Goal: Task Accomplishment & Management: Use online tool/utility

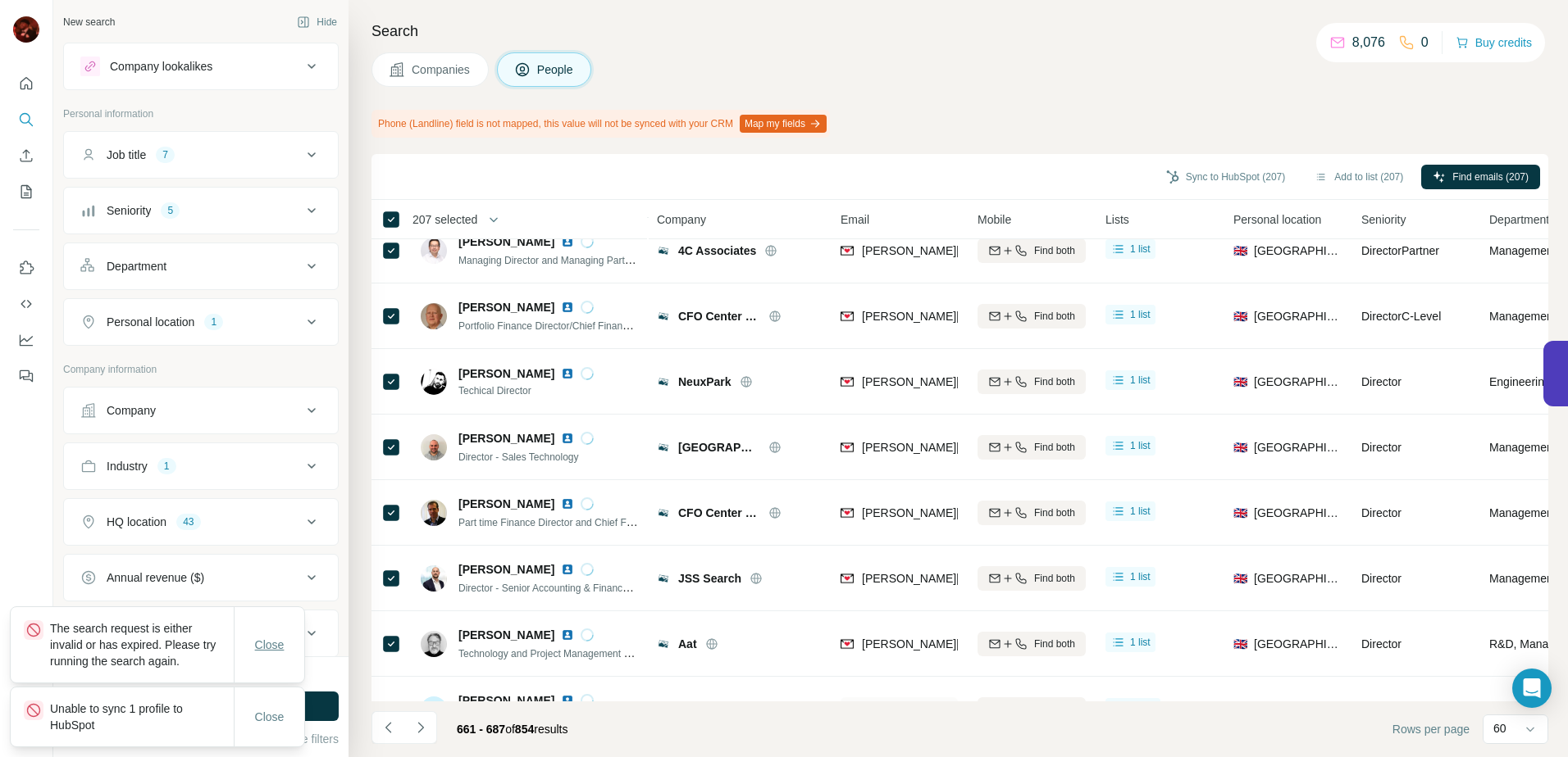
click at [278, 648] on span "Close" at bounding box center [270, 645] width 30 height 16
click at [273, 714] on span "Close" at bounding box center [270, 716] width 30 height 16
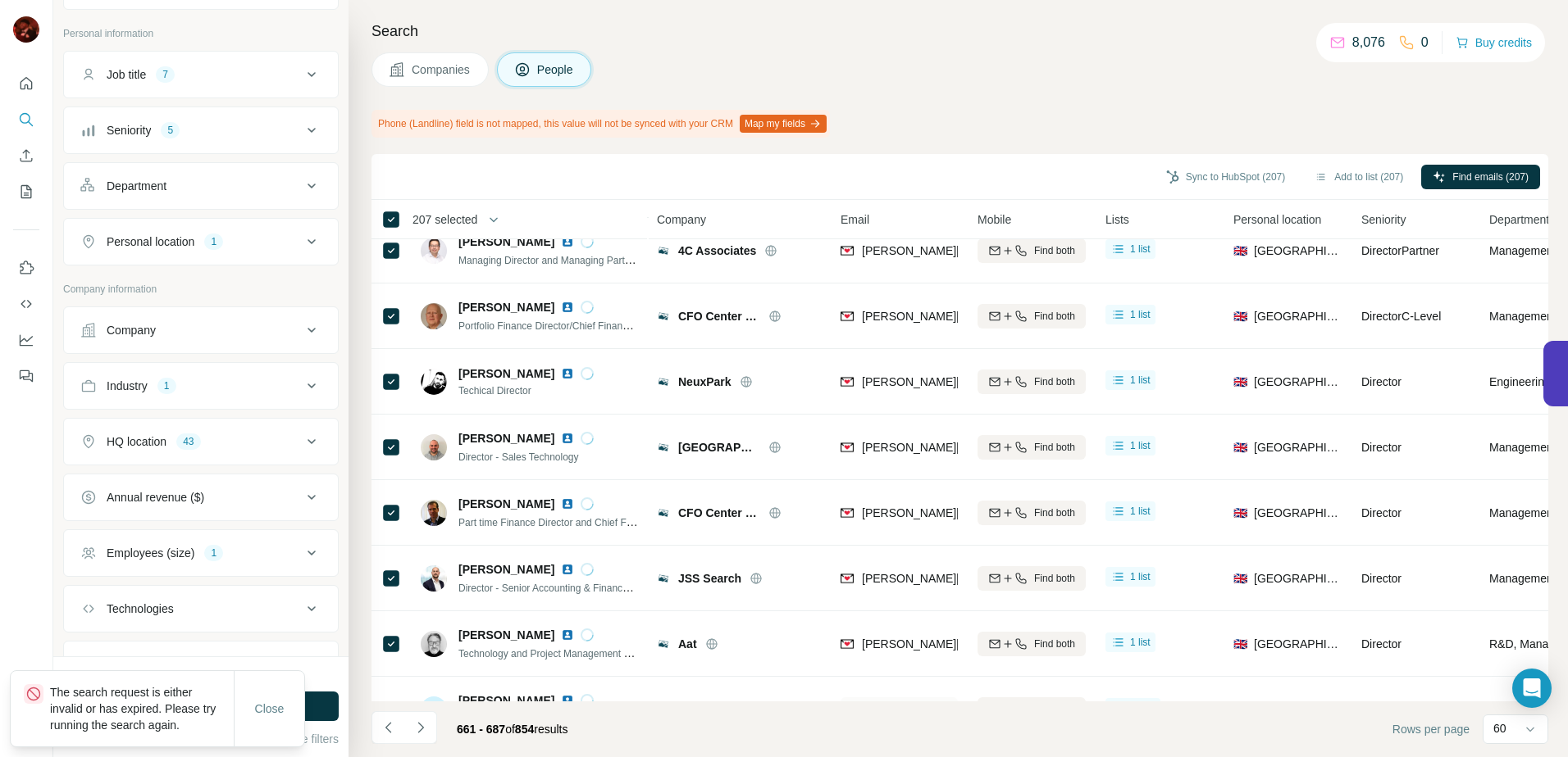
scroll to position [158, 0]
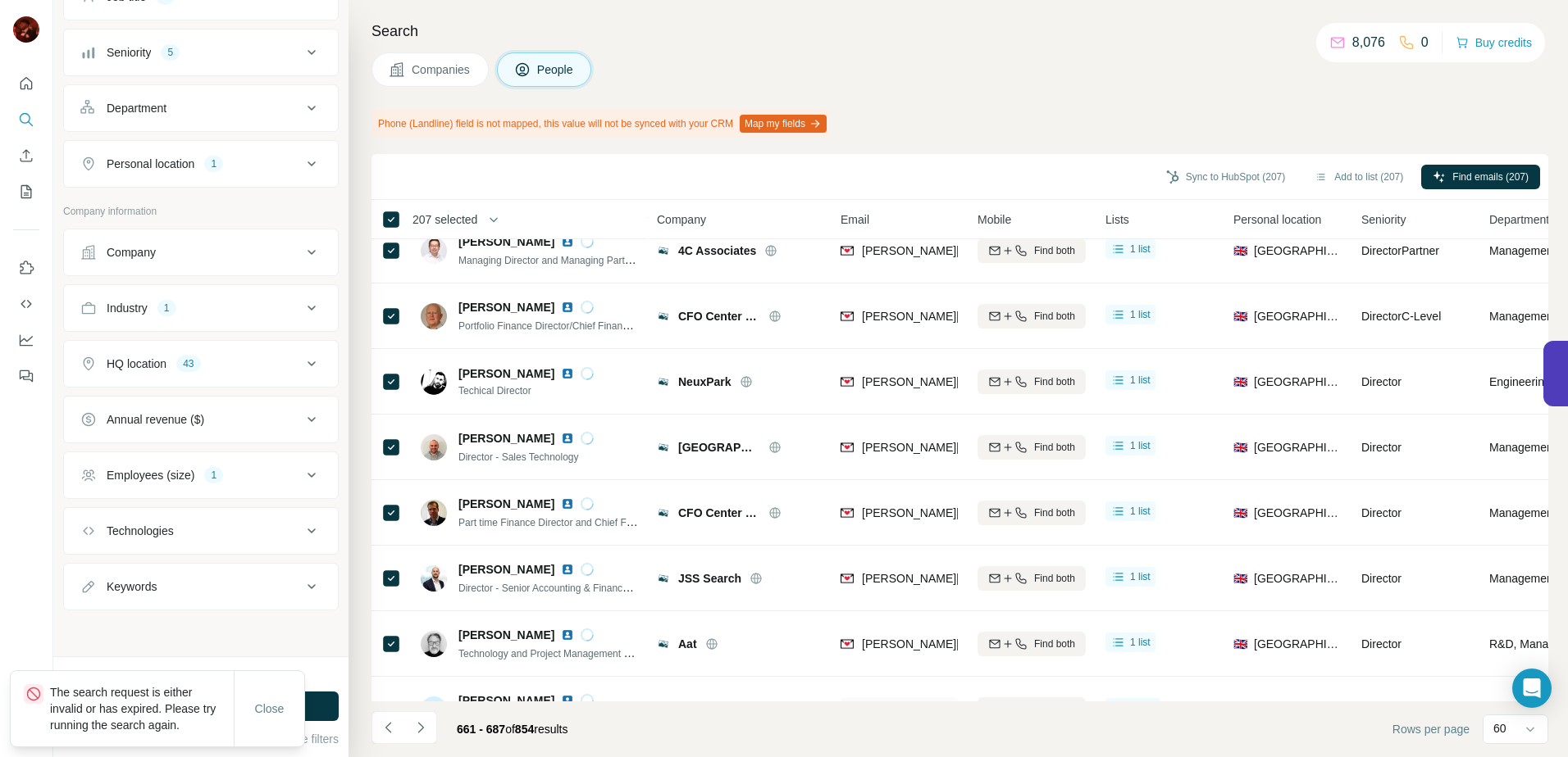
click at [250, 488] on button "Employees (size) 1" at bounding box center [200, 475] width 273 height 39
click at [256, 473] on div "Employees (size) 1" at bounding box center [191, 475] width 221 height 16
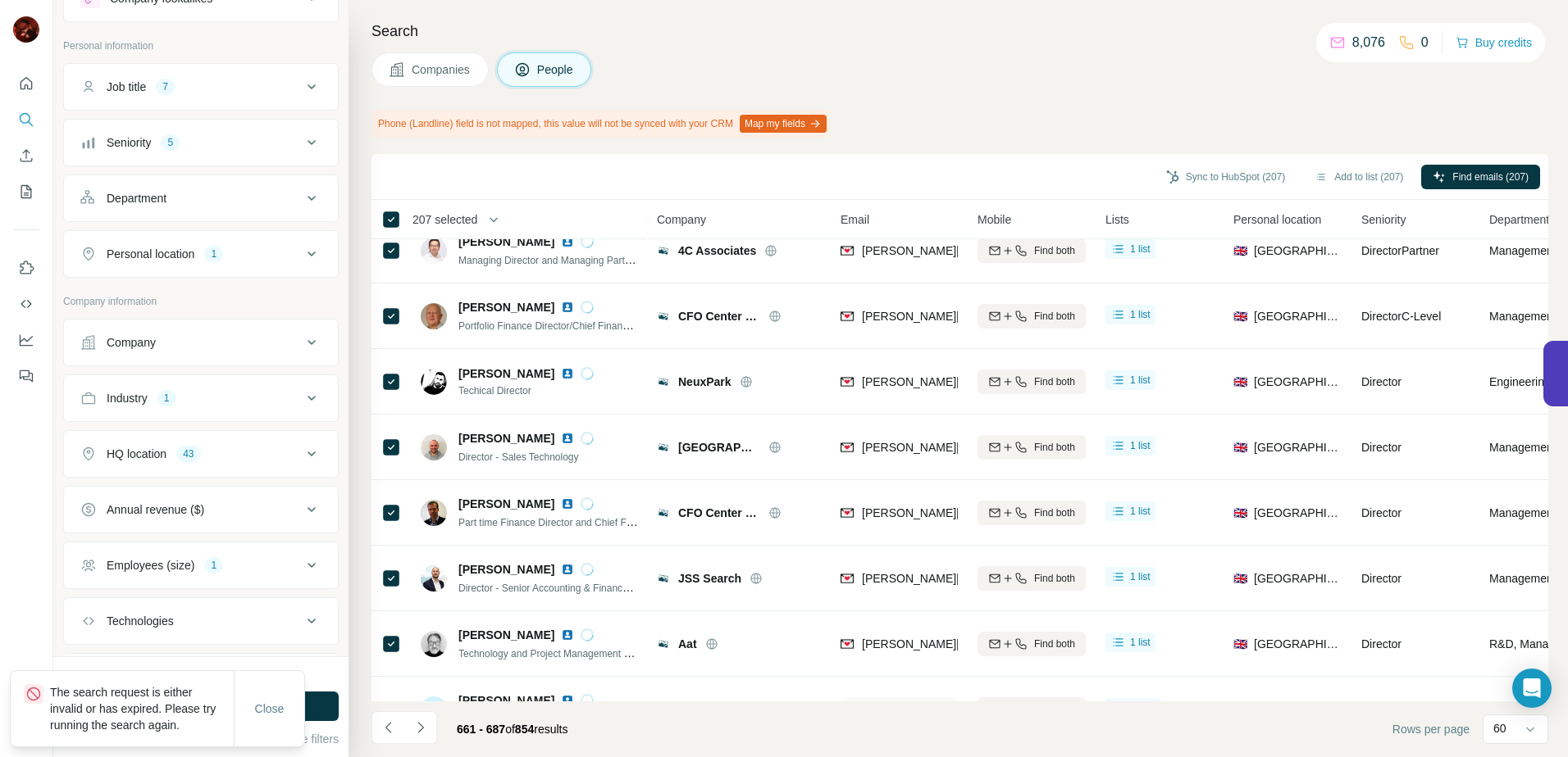
scroll to position [0, 0]
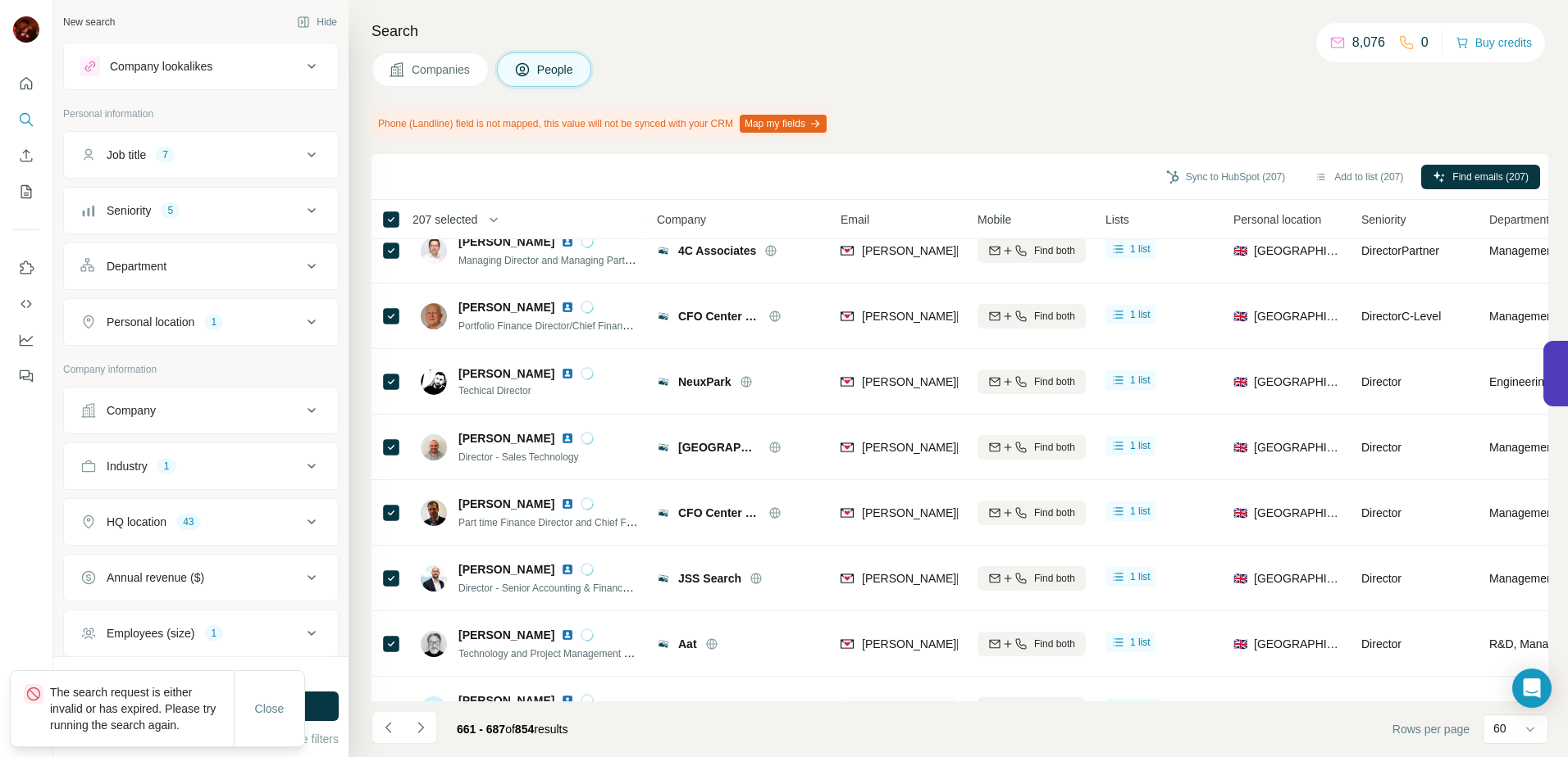
click at [253, 465] on div "Industry 1" at bounding box center [191, 466] width 221 height 16
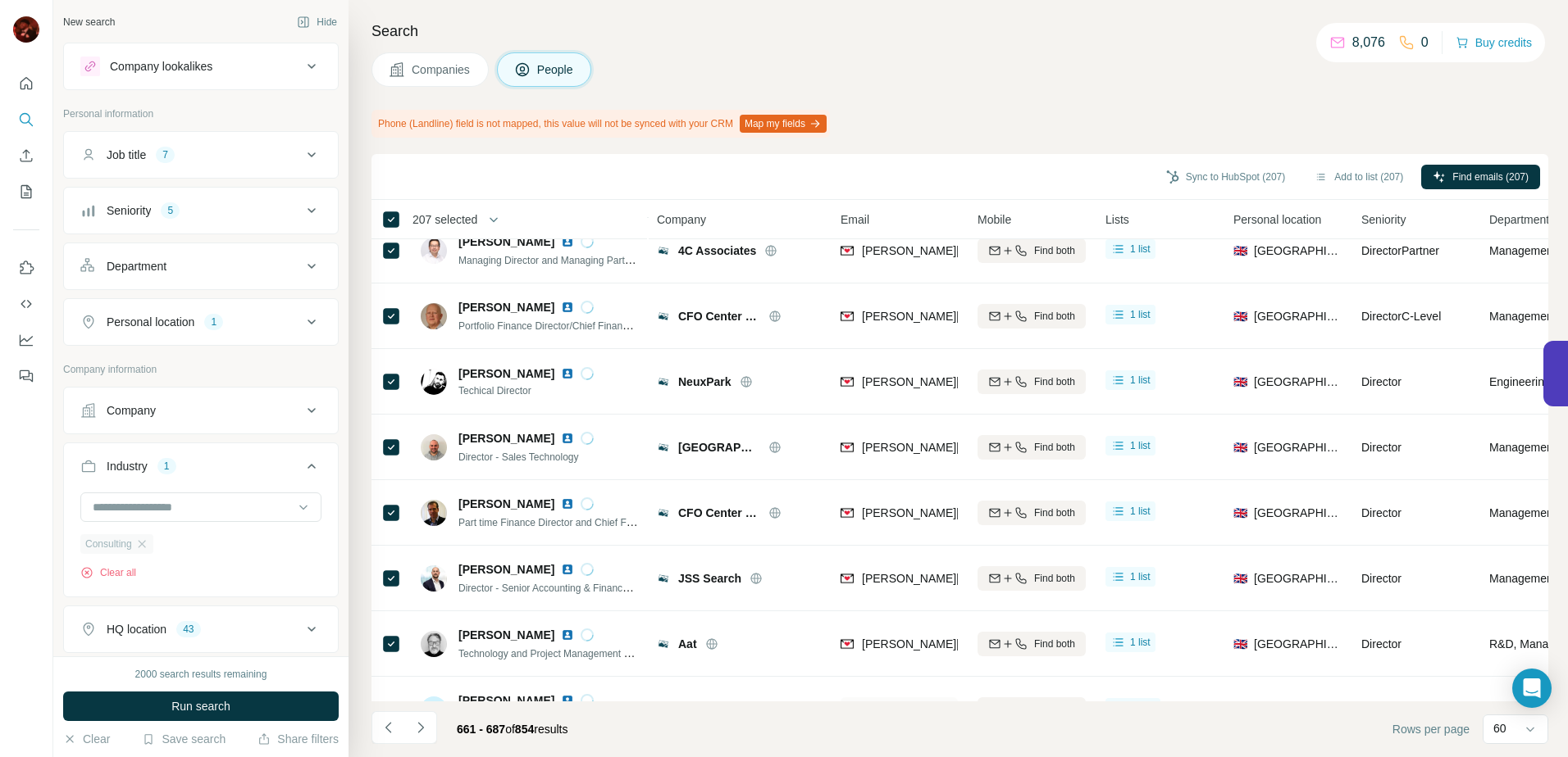
click at [149, 537] on div "Consulting" at bounding box center [116, 544] width 73 height 20
click at [149, 547] on icon "button" at bounding box center [142, 545] width 13 height 13
click at [177, 514] on input at bounding box center [192, 507] width 203 height 18
click at [211, 469] on div "Industry" at bounding box center [191, 466] width 221 height 16
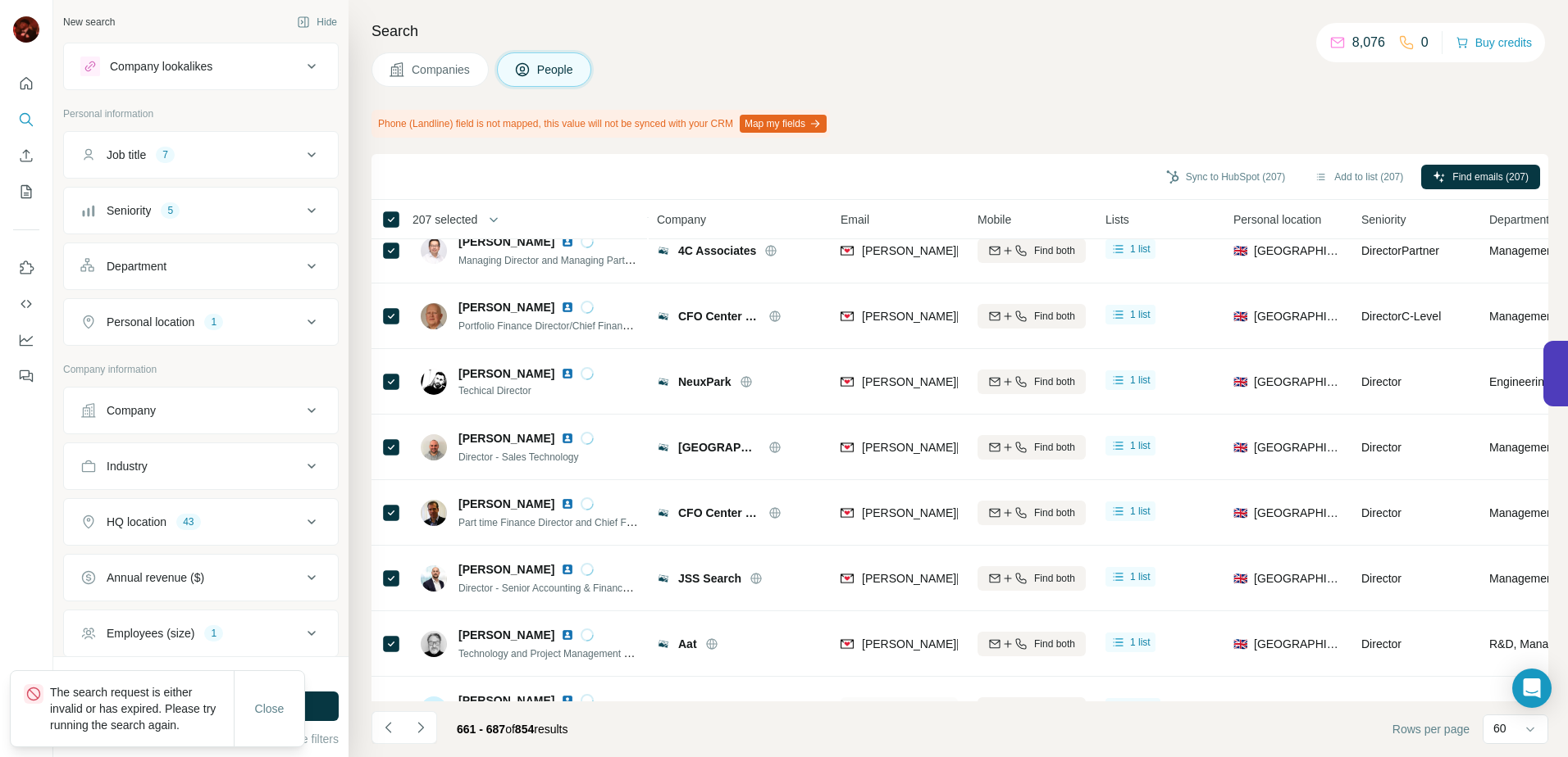
click at [232, 225] on button "Seniority 5" at bounding box center [200, 210] width 273 height 39
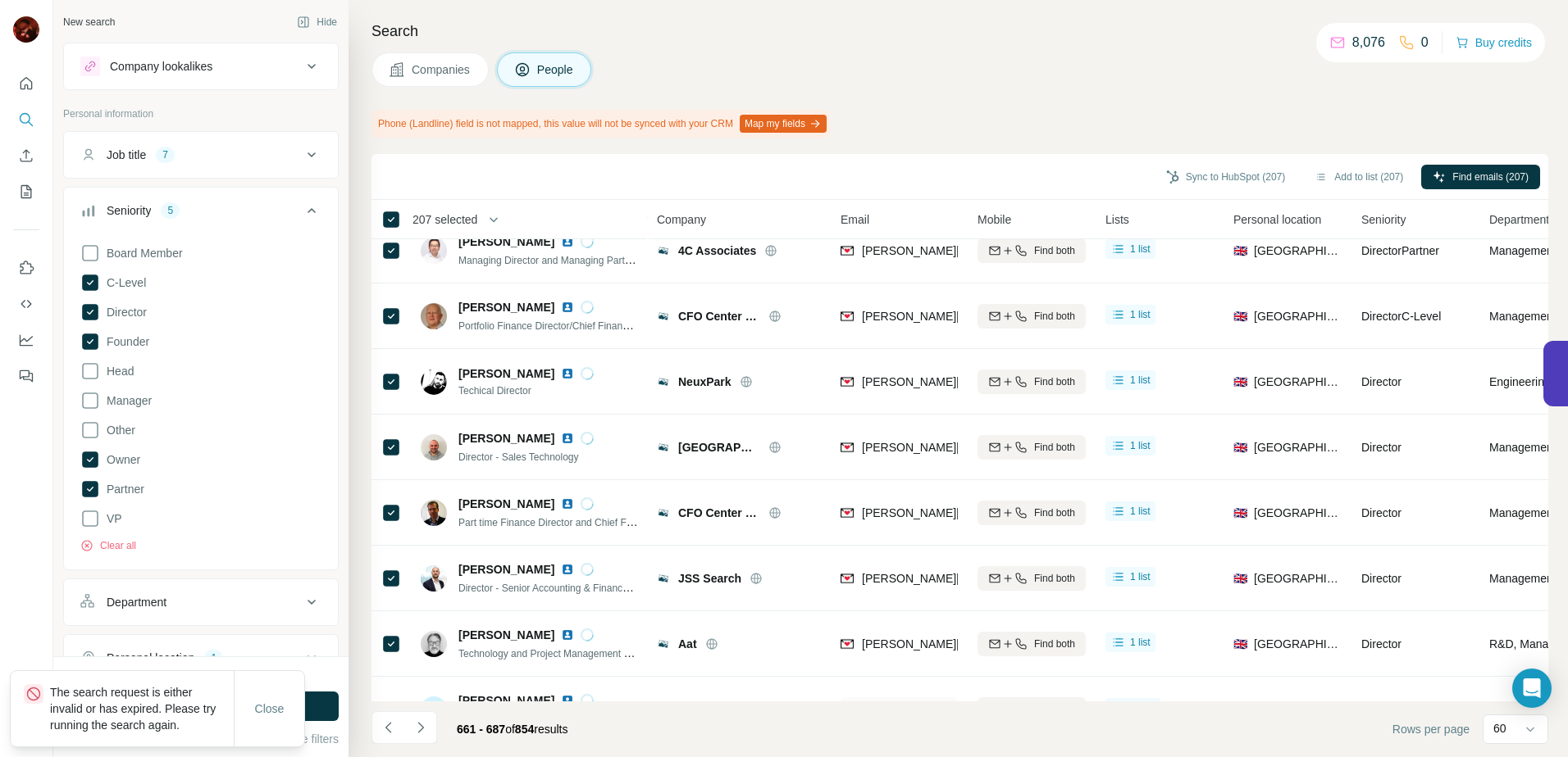
click at [233, 219] on button "Seniority 5" at bounding box center [200, 214] width 273 height 46
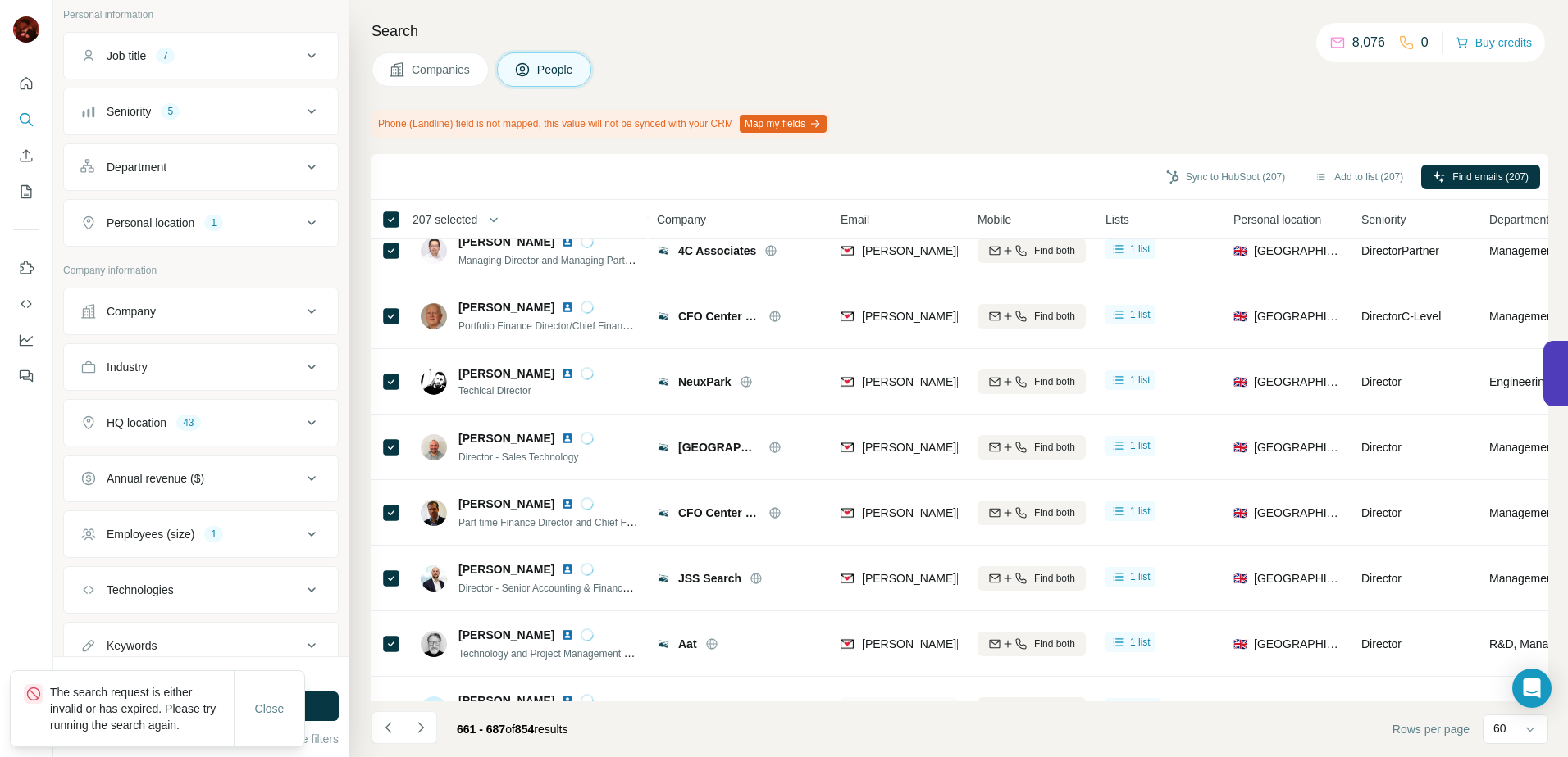
scroll to position [158, 0]
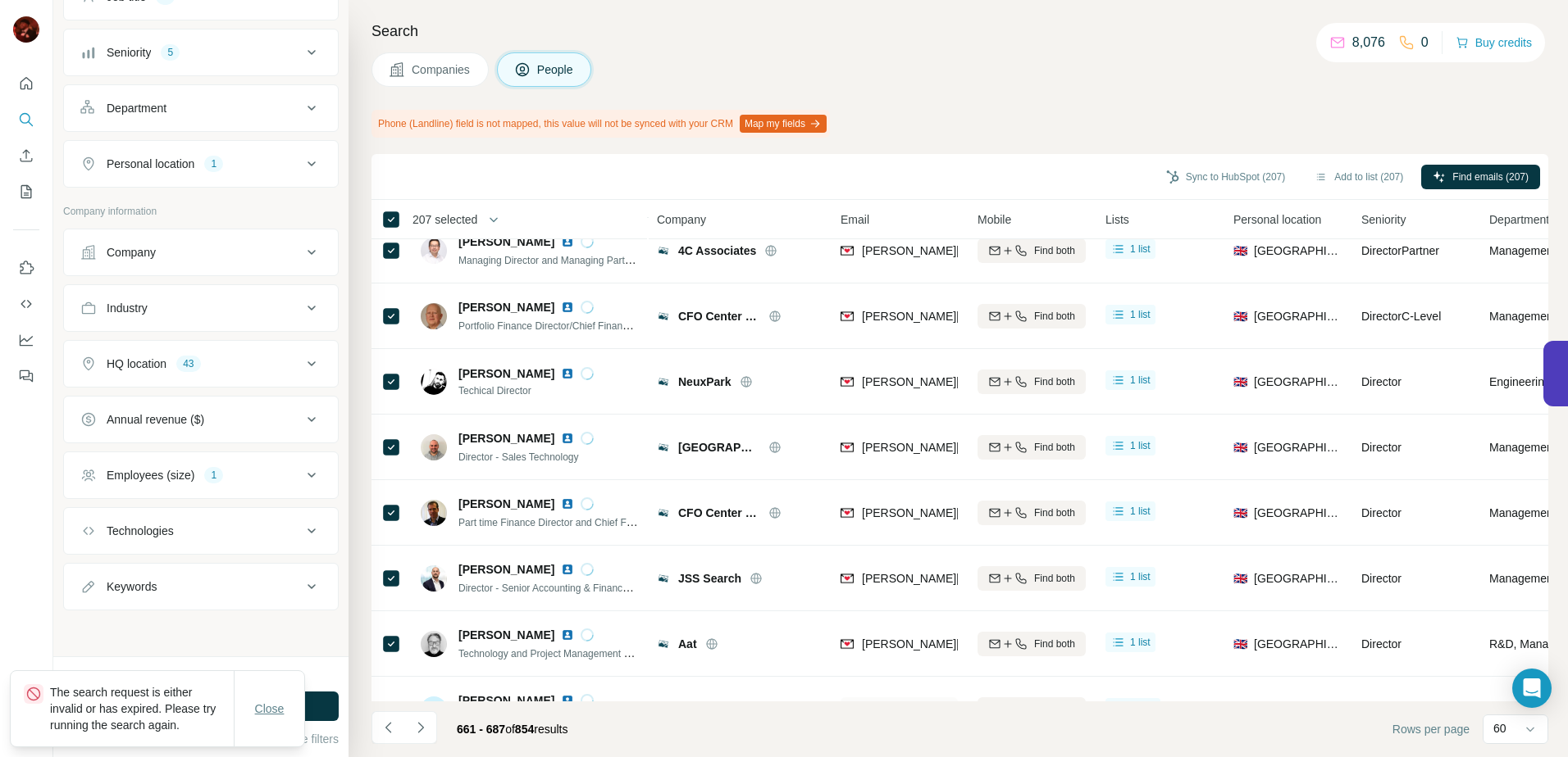
click at [279, 711] on span "Close" at bounding box center [270, 708] width 30 height 16
click at [239, 461] on button "Employees (size) 1" at bounding box center [200, 475] width 273 height 39
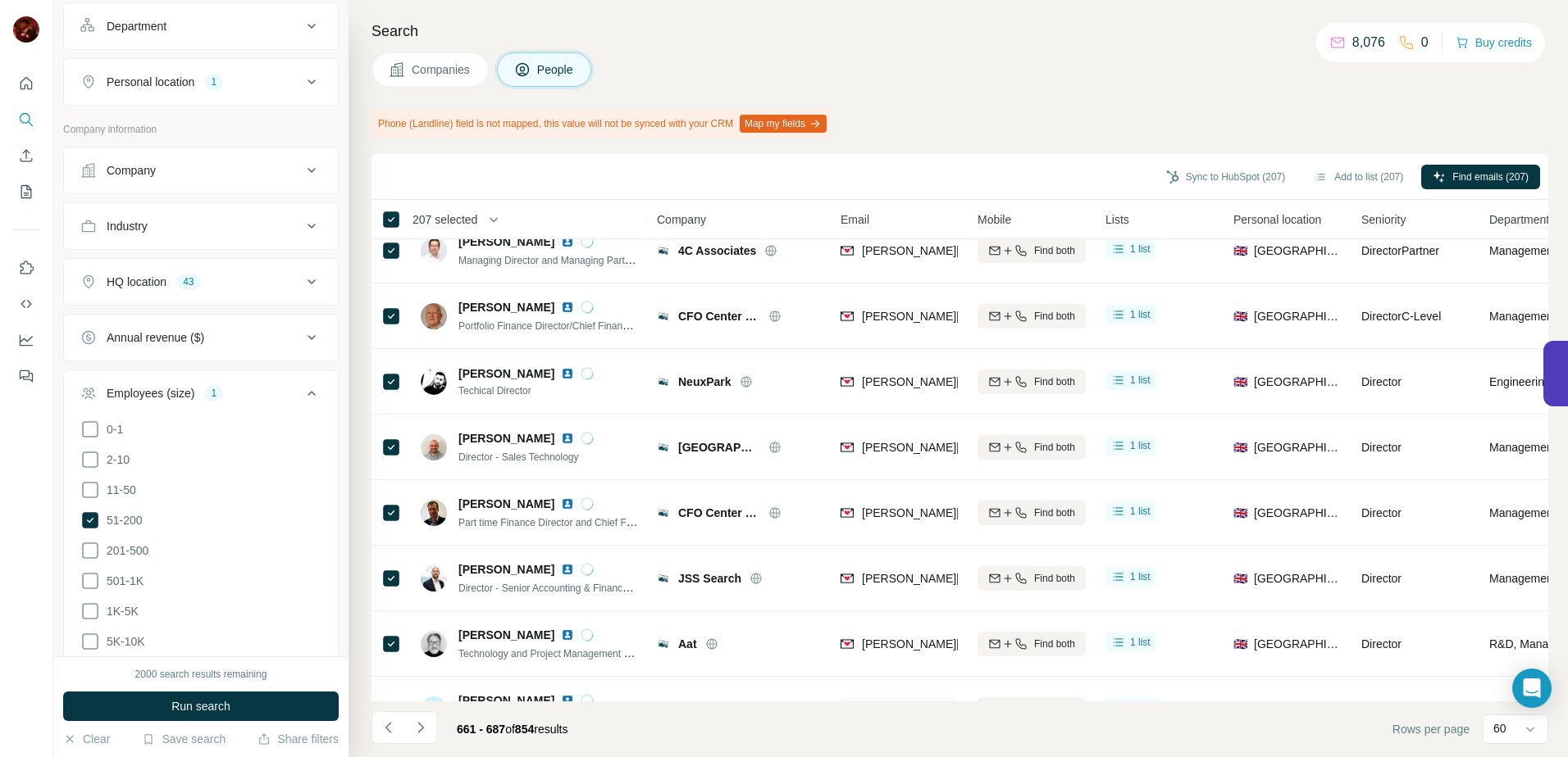
click at [157, 402] on button "Employees (size) 1" at bounding box center [200, 396] width 273 height 46
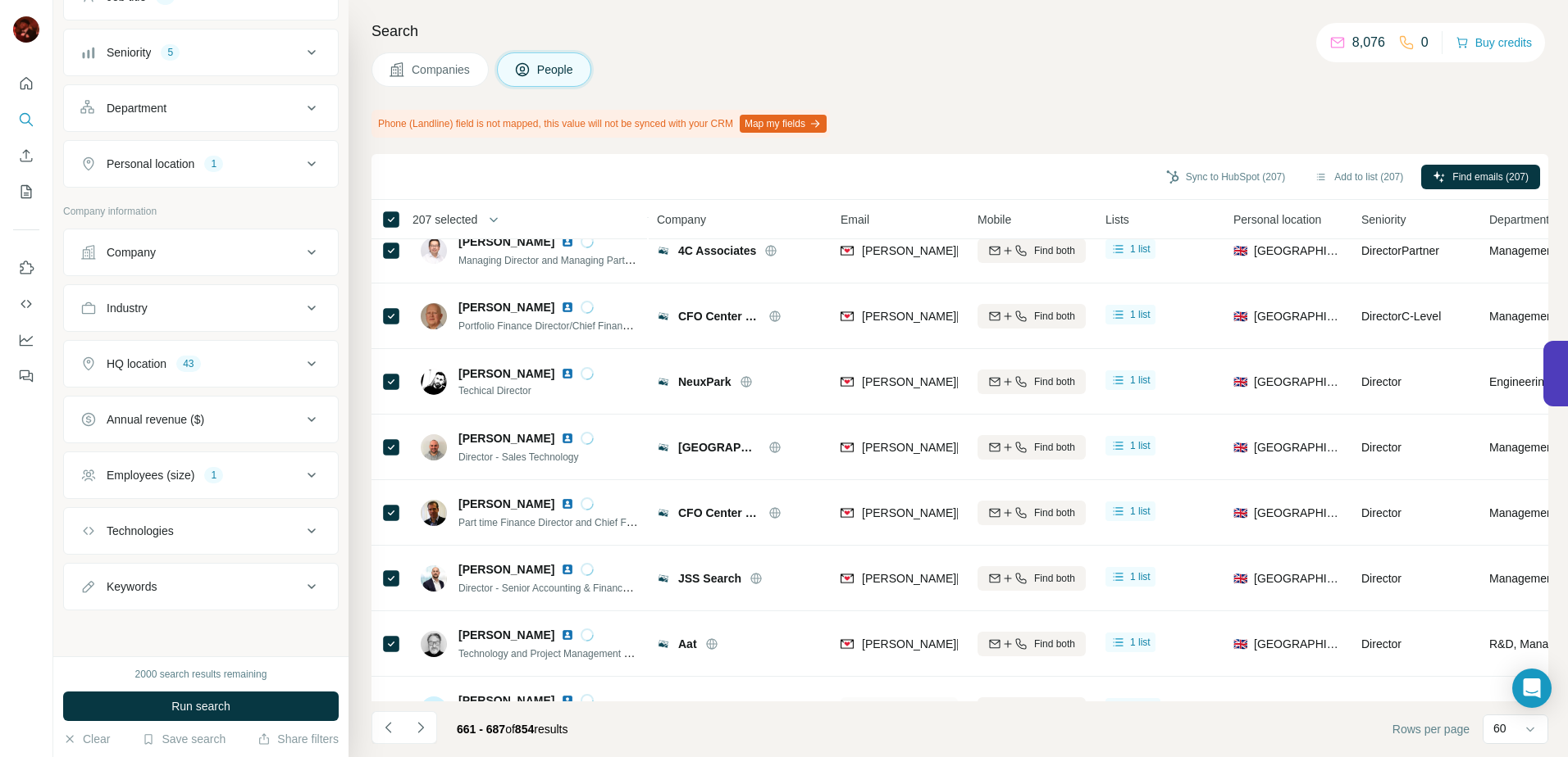
scroll to position [158, 0]
click at [429, 727] on button "Navigate to next page" at bounding box center [420, 727] width 32 height 32
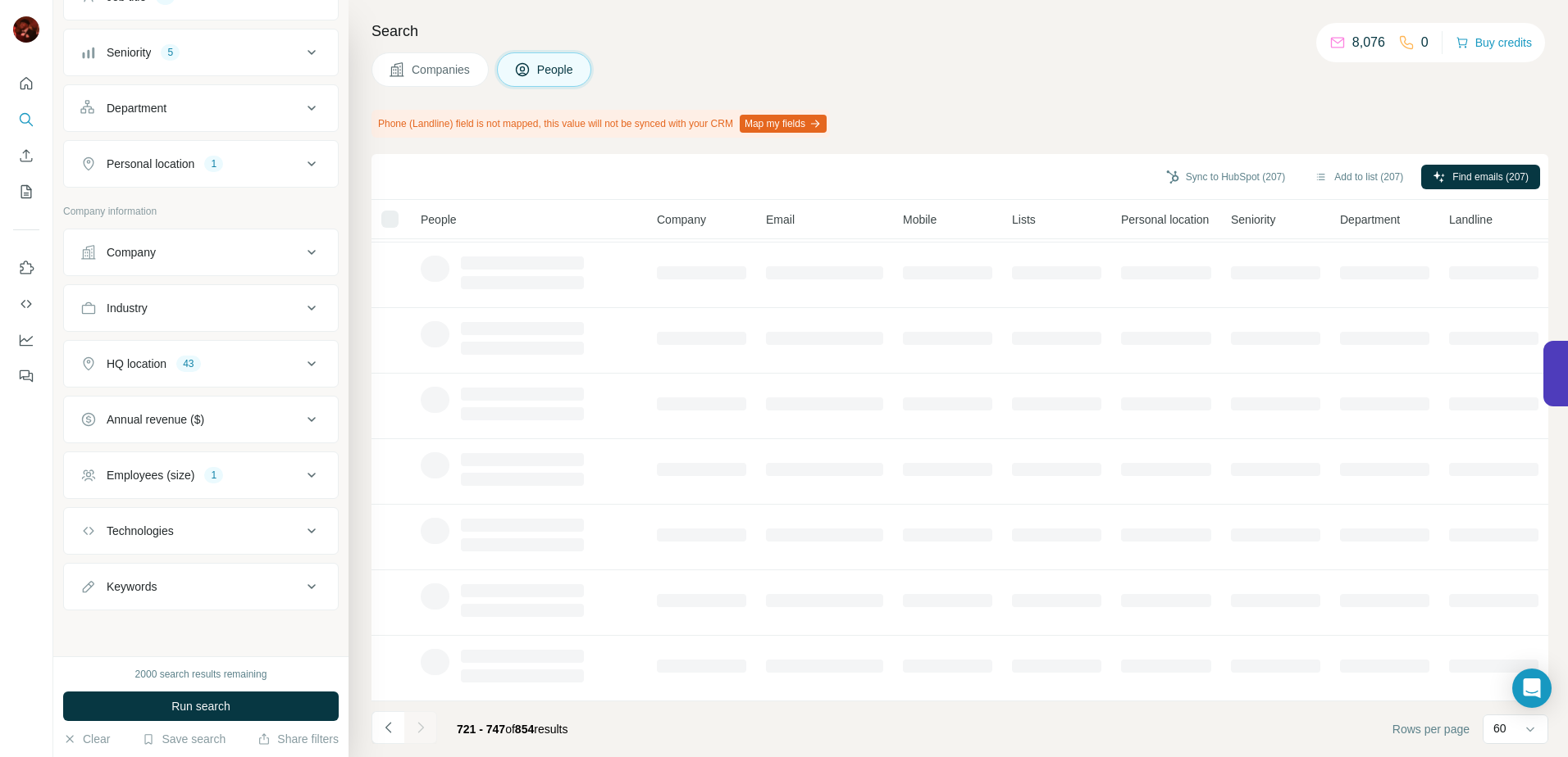
scroll to position [0, 0]
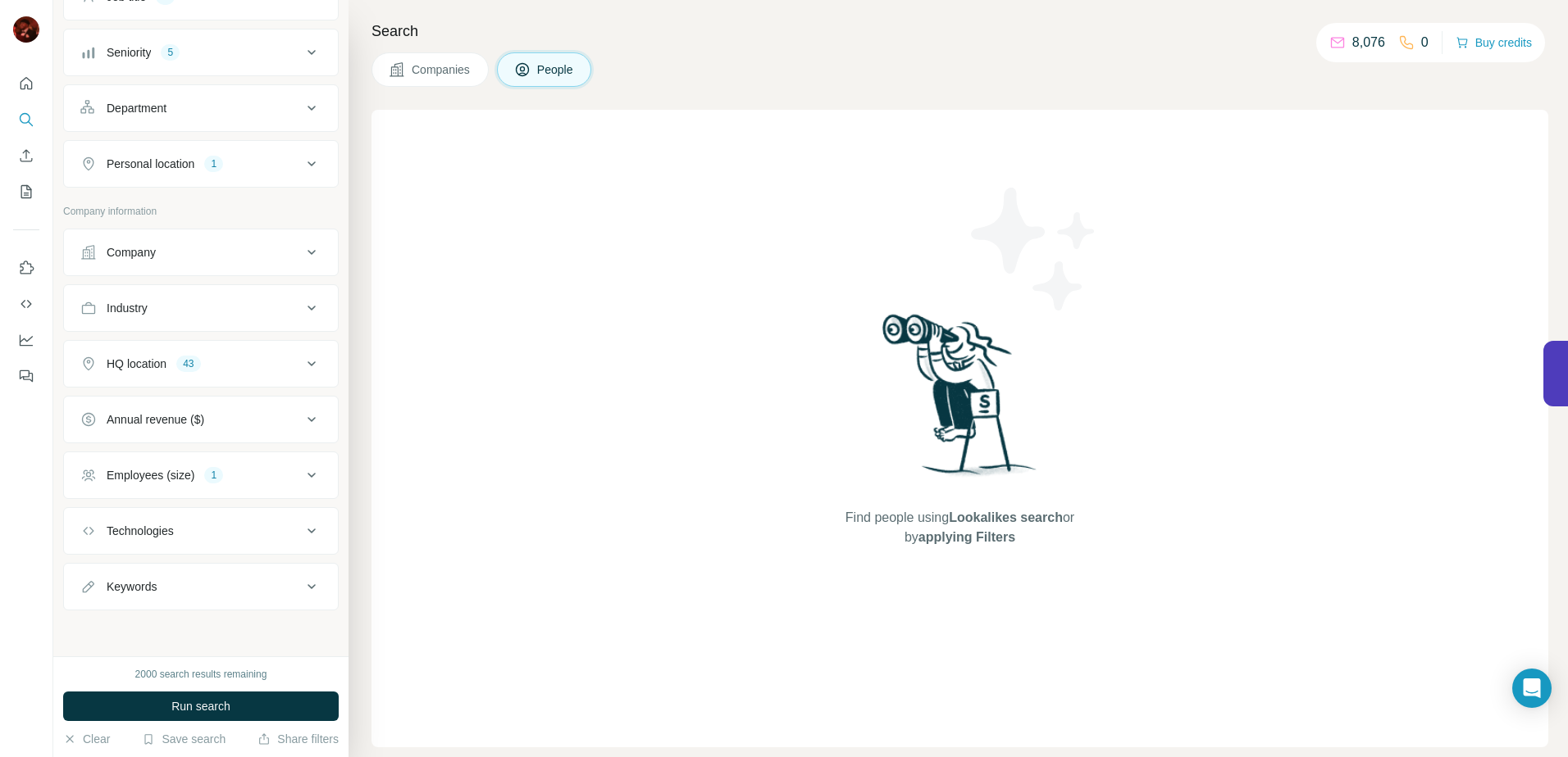
click at [214, 468] on div "1" at bounding box center [213, 475] width 19 height 16
click at [195, 465] on button "Employees (size) 1" at bounding box center [200, 475] width 273 height 39
click at [131, 483] on div "Employees (size)" at bounding box center [151, 475] width 88 height 16
click at [147, 372] on button "HQ location 43" at bounding box center [200, 363] width 273 height 39
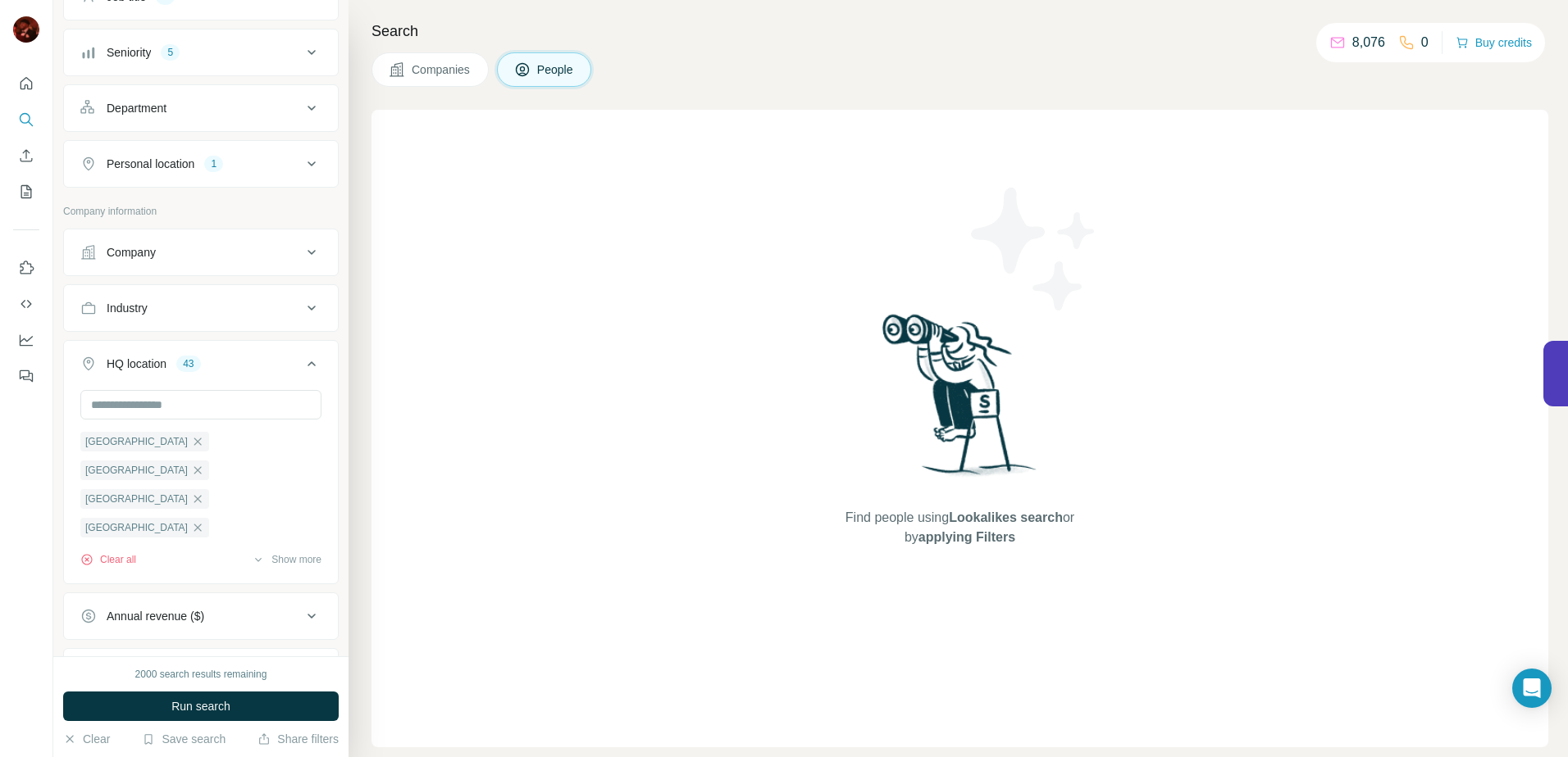
click at [149, 368] on div "HQ location" at bounding box center [136, 364] width 60 height 16
click at [152, 326] on button "Industry" at bounding box center [200, 308] width 273 height 39
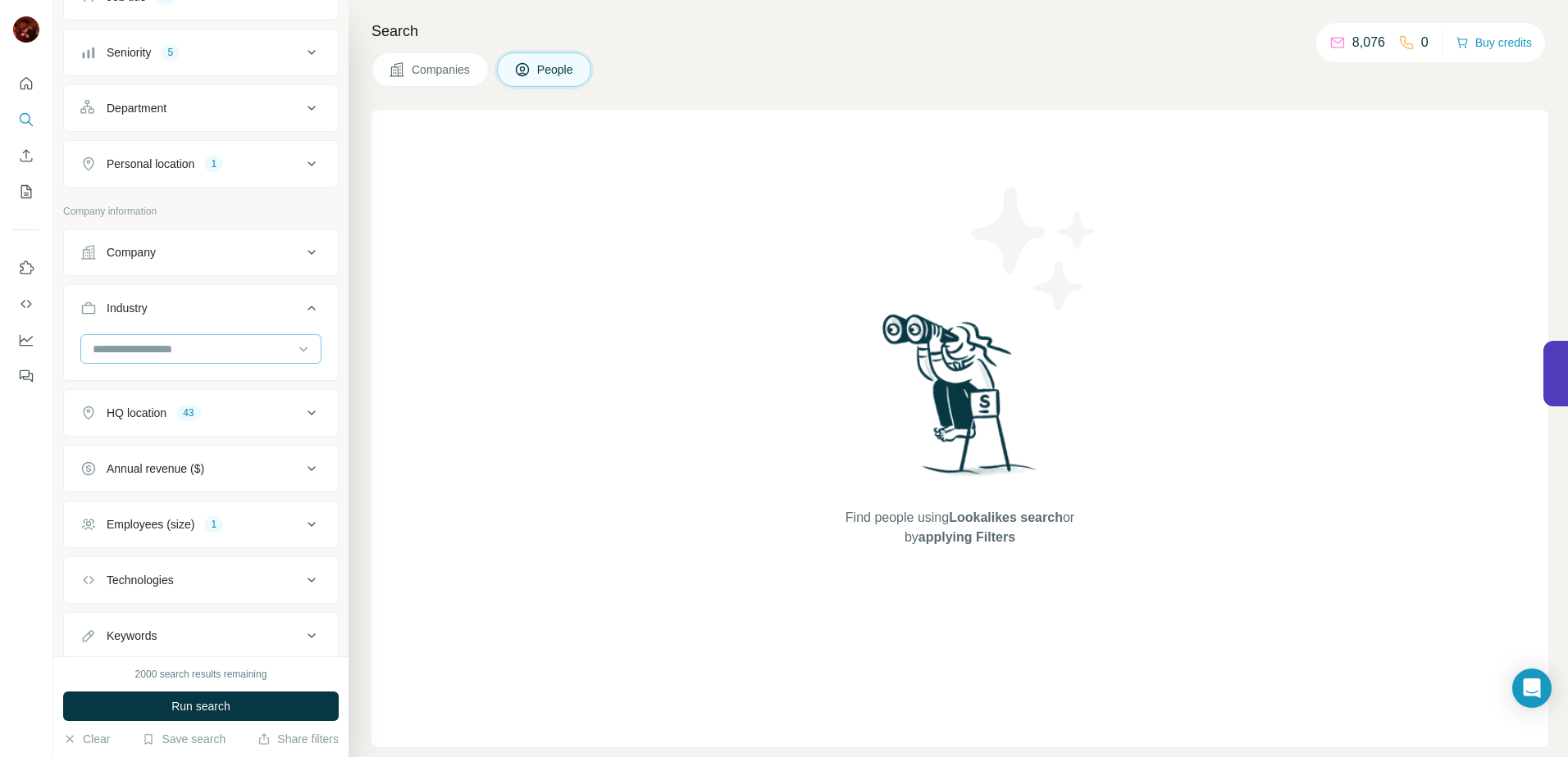
click at [163, 343] on input at bounding box center [192, 349] width 203 height 18
click at [158, 293] on button "Industry" at bounding box center [200, 311] width 273 height 46
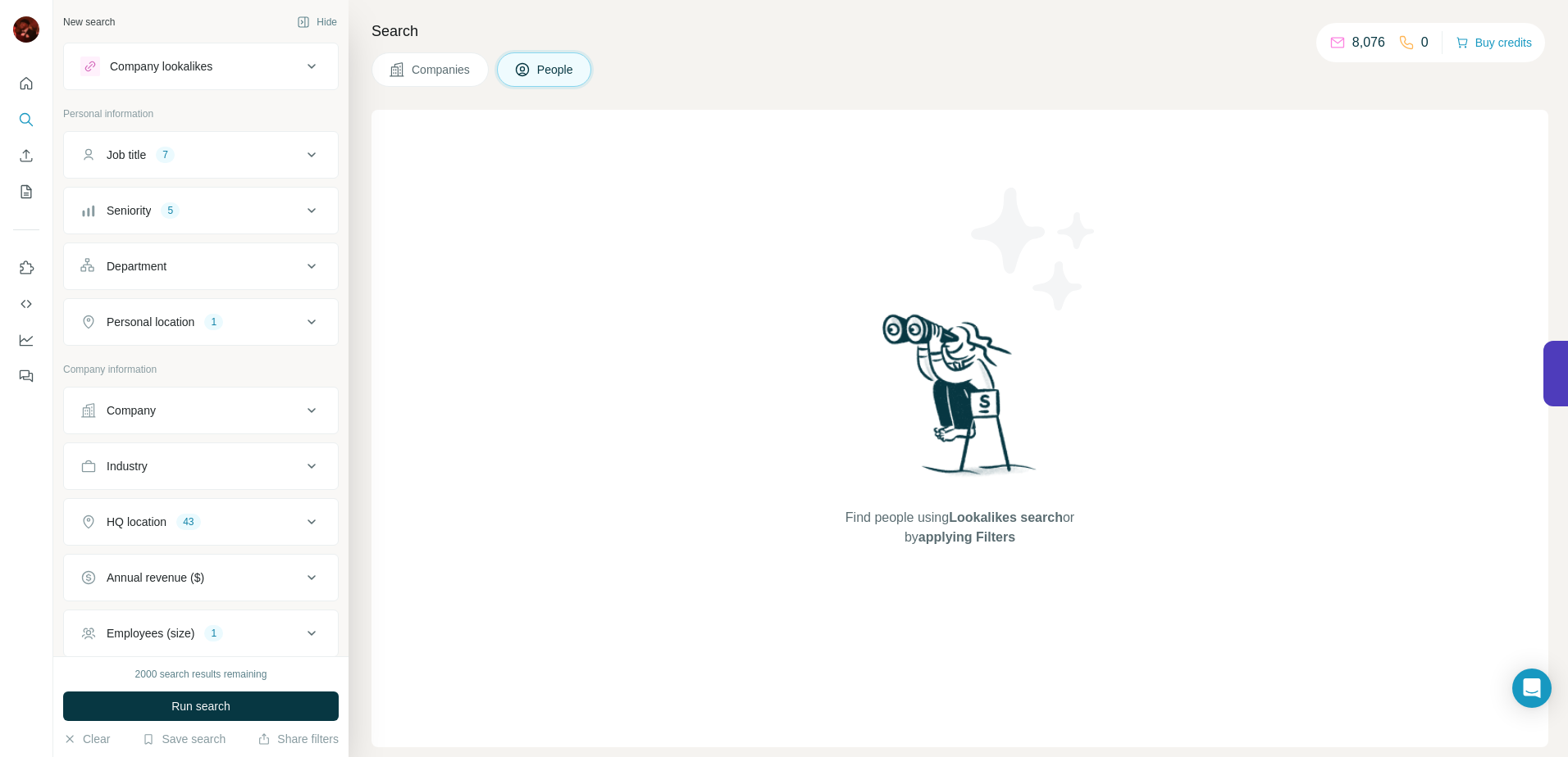
click at [165, 277] on button "Department" at bounding box center [200, 266] width 273 height 39
click at [161, 297] on div at bounding box center [192, 307] width 203 height 28
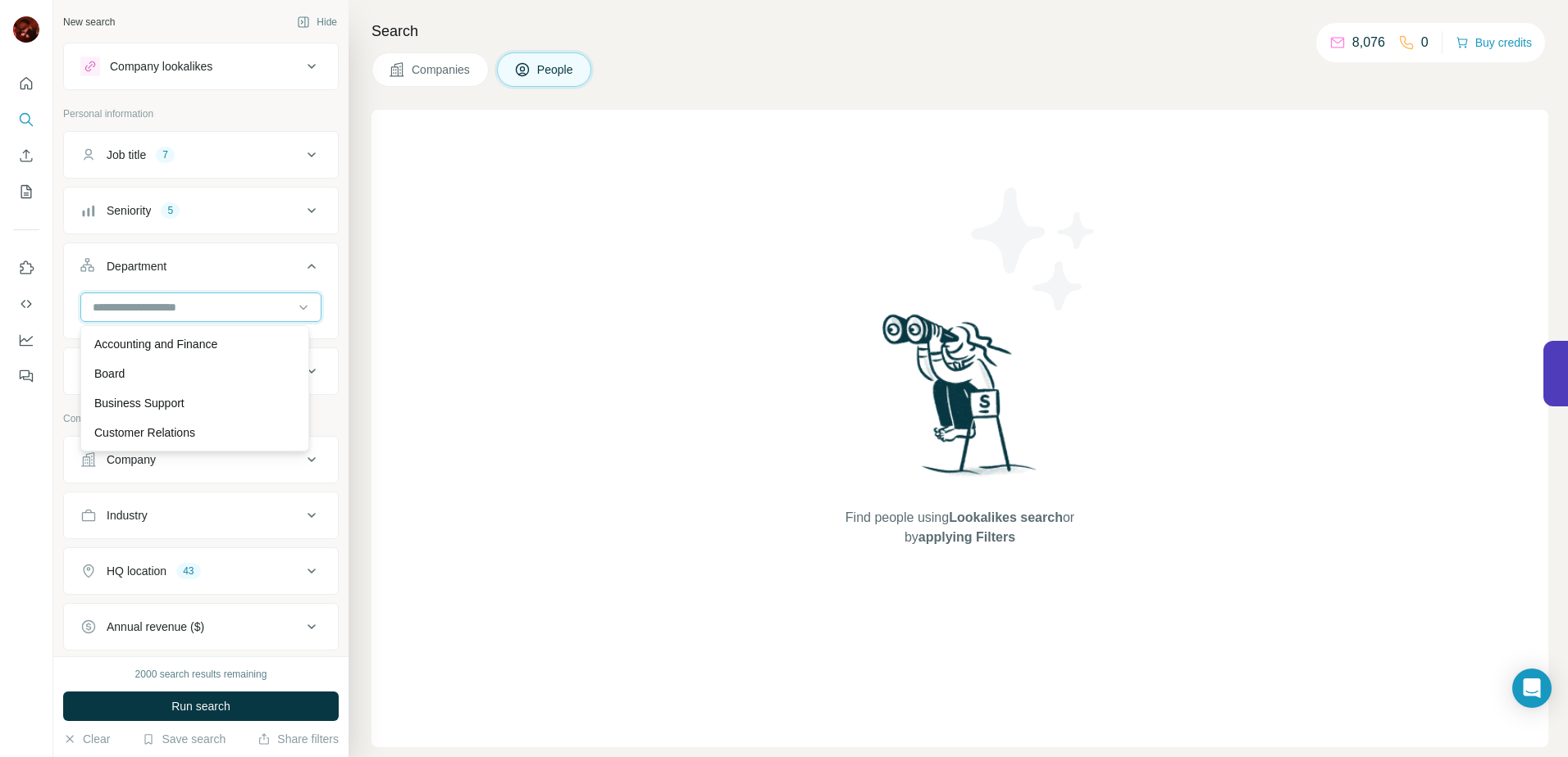
click at [158, 298] on input at bounding box center [192, 307] width 203 height 18
click at [146, 309] on input at bounding box center [192, 307] width 203 height 18
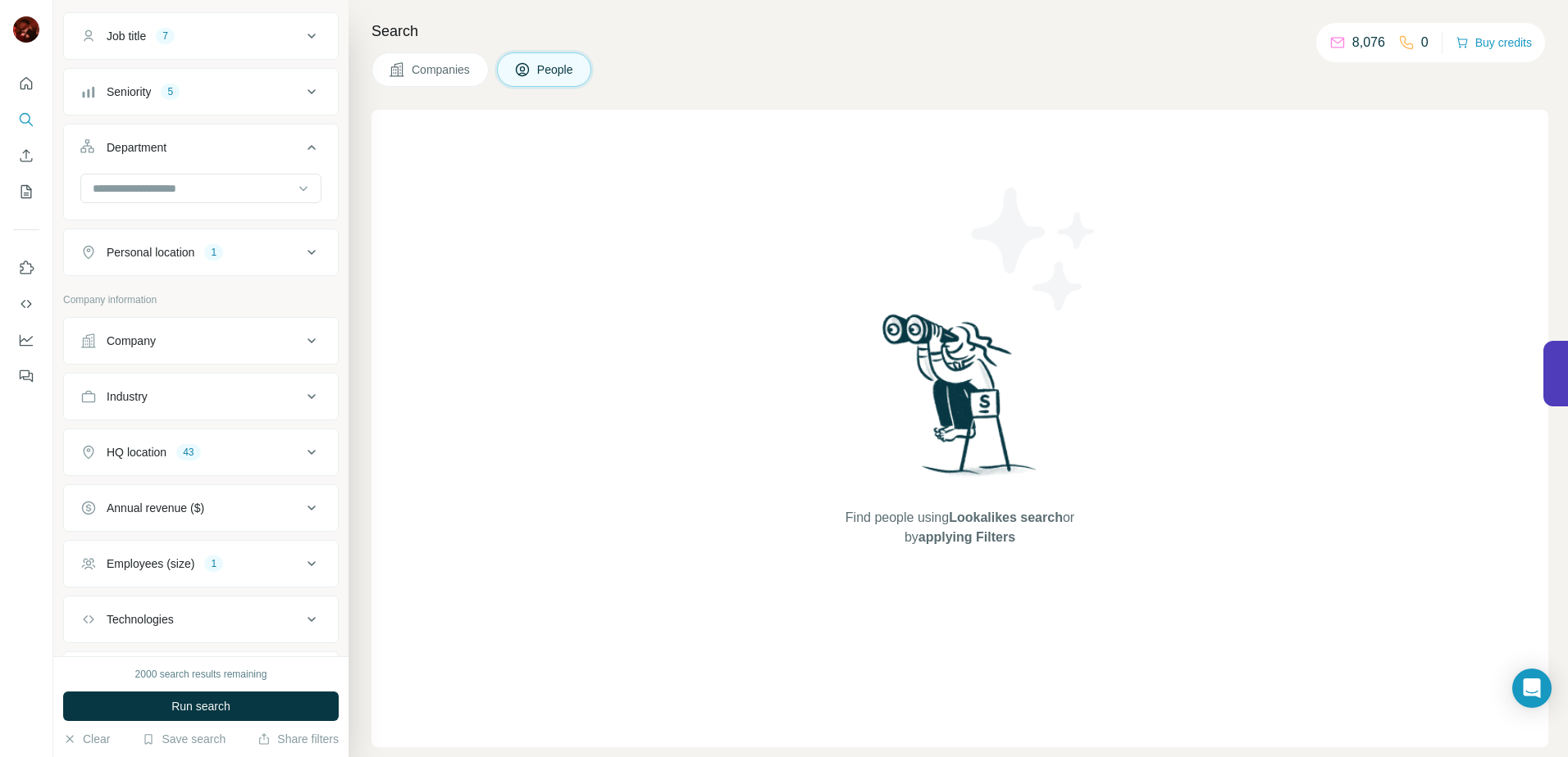
scroll to position [208, 0]
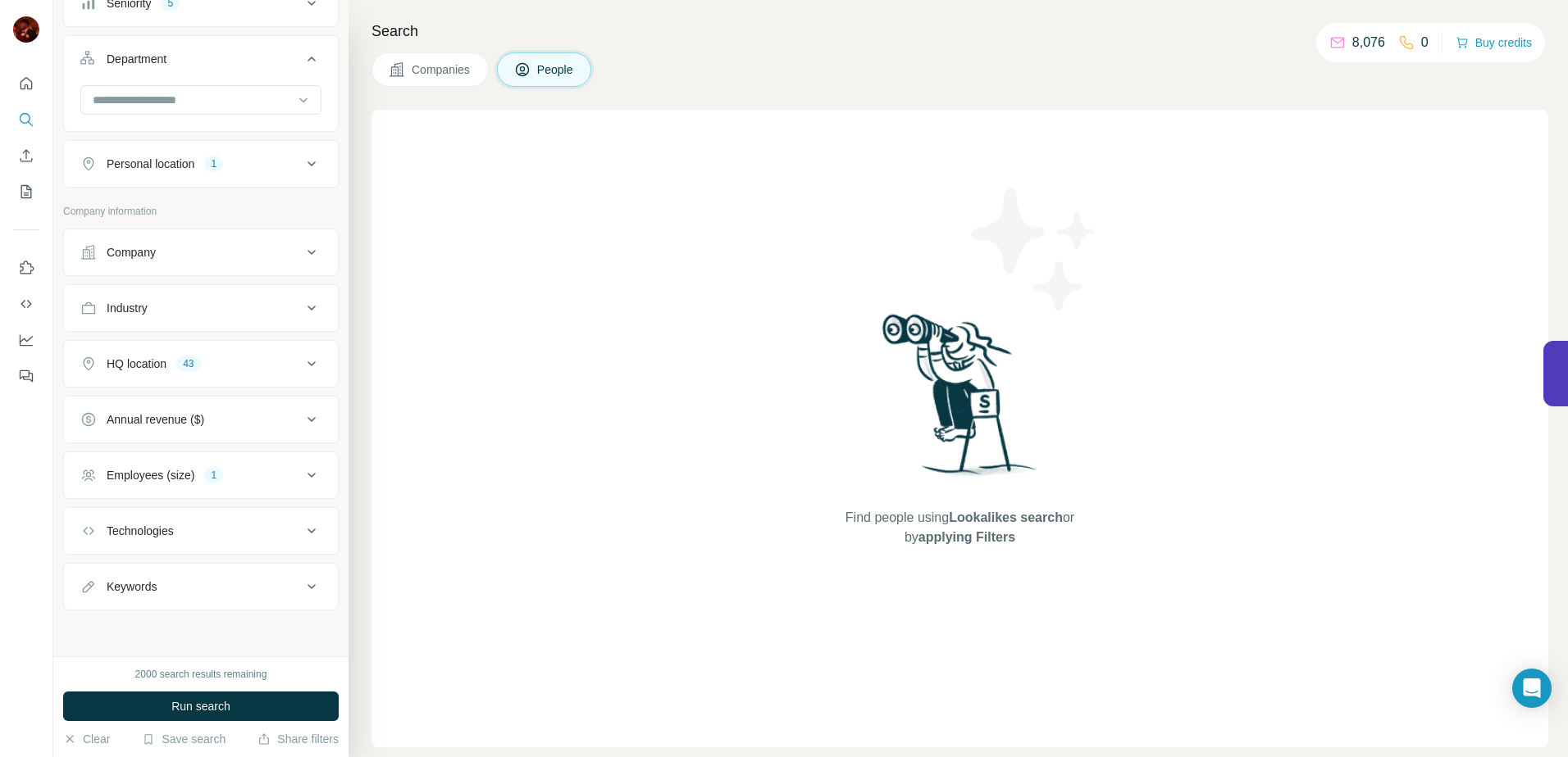
click at [211, 468] on button "Employees (size) 1" at bounding box center [200, 475] width 273 height 39
click at [211, 468] on div "1" at bounding box center [213, 474] width 19 height 14
click at [197, 536] on div "Technologies" at bounding box center [191, 530] width 221 height 16
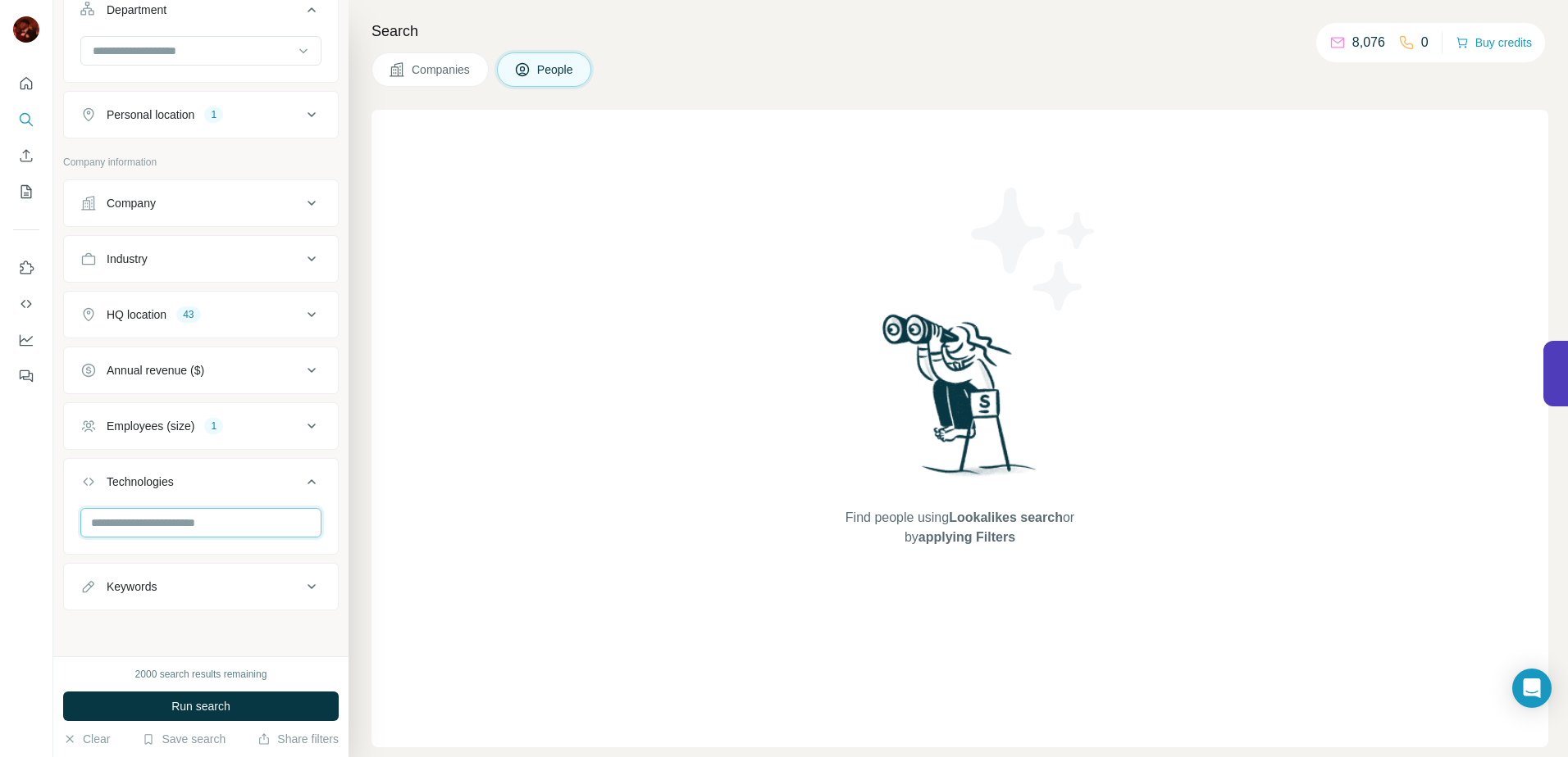
click at [189, 518] on input "text" at bounding box center [200, 523] width 241 height 30
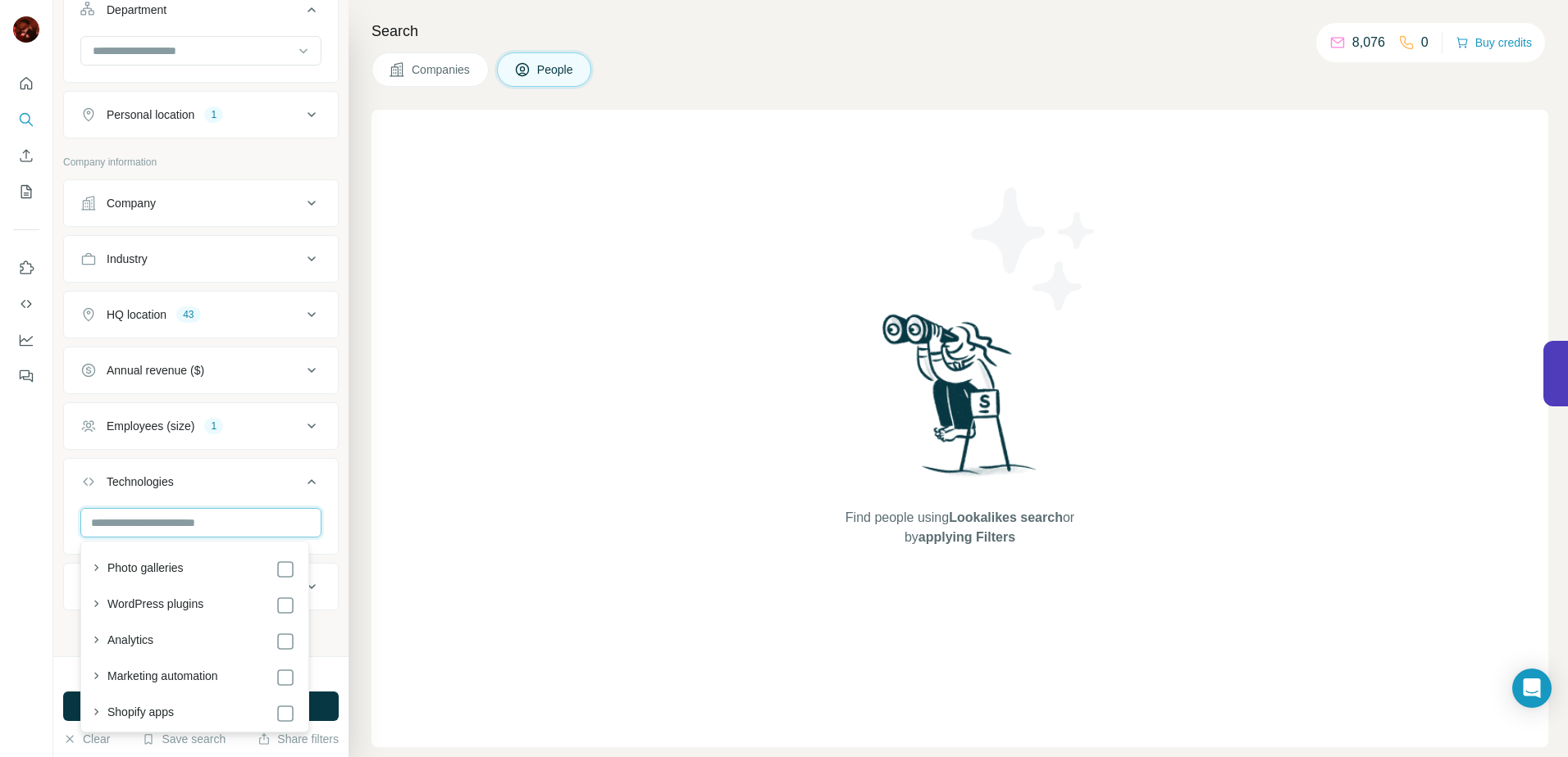
click at [156, 512] on input "text" at bounding box center [200, 523] width 241 height 30
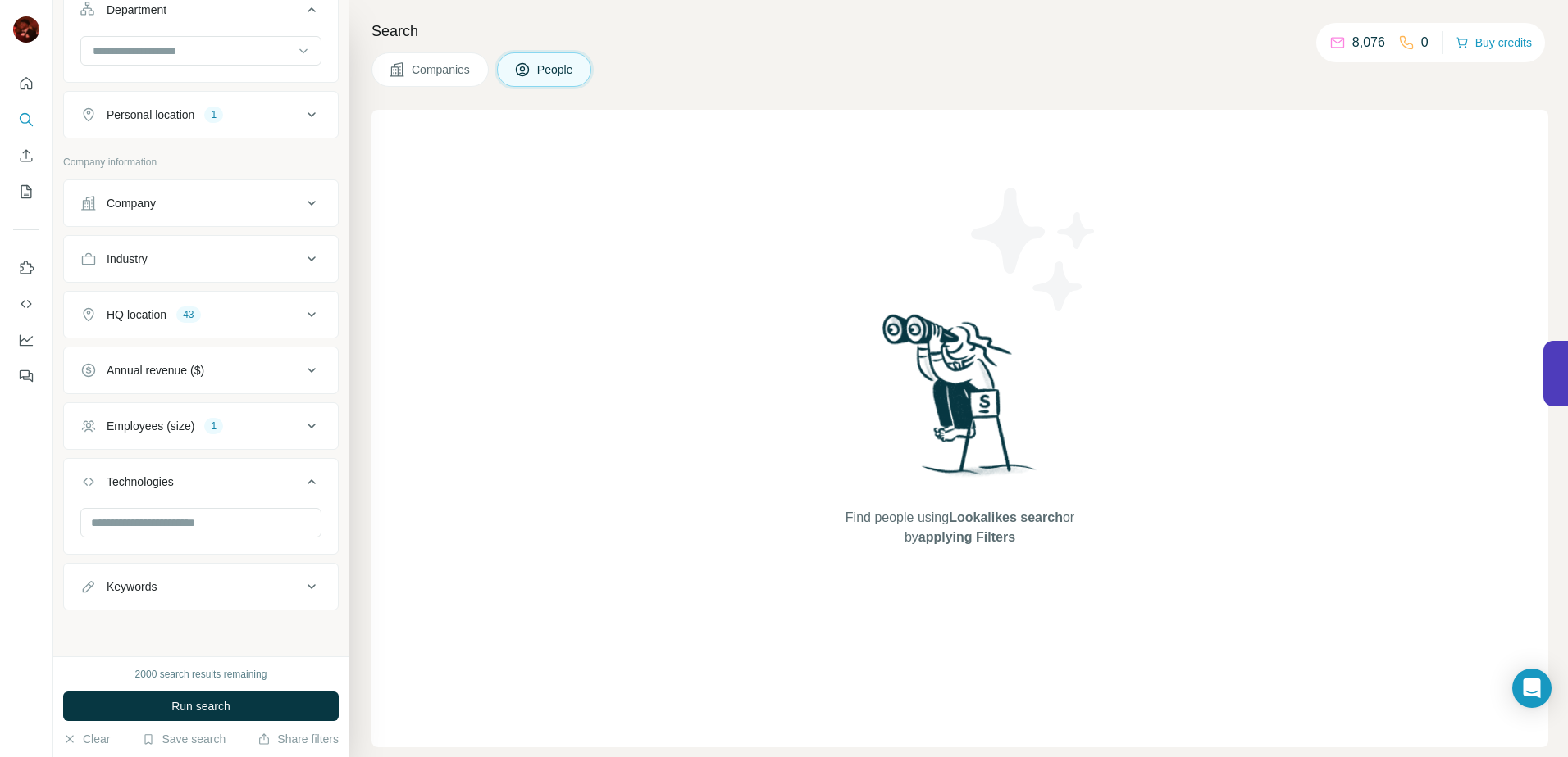
click at [152, 487] on div "Technologies" at bounding box center [140, 481] width 68 height 16
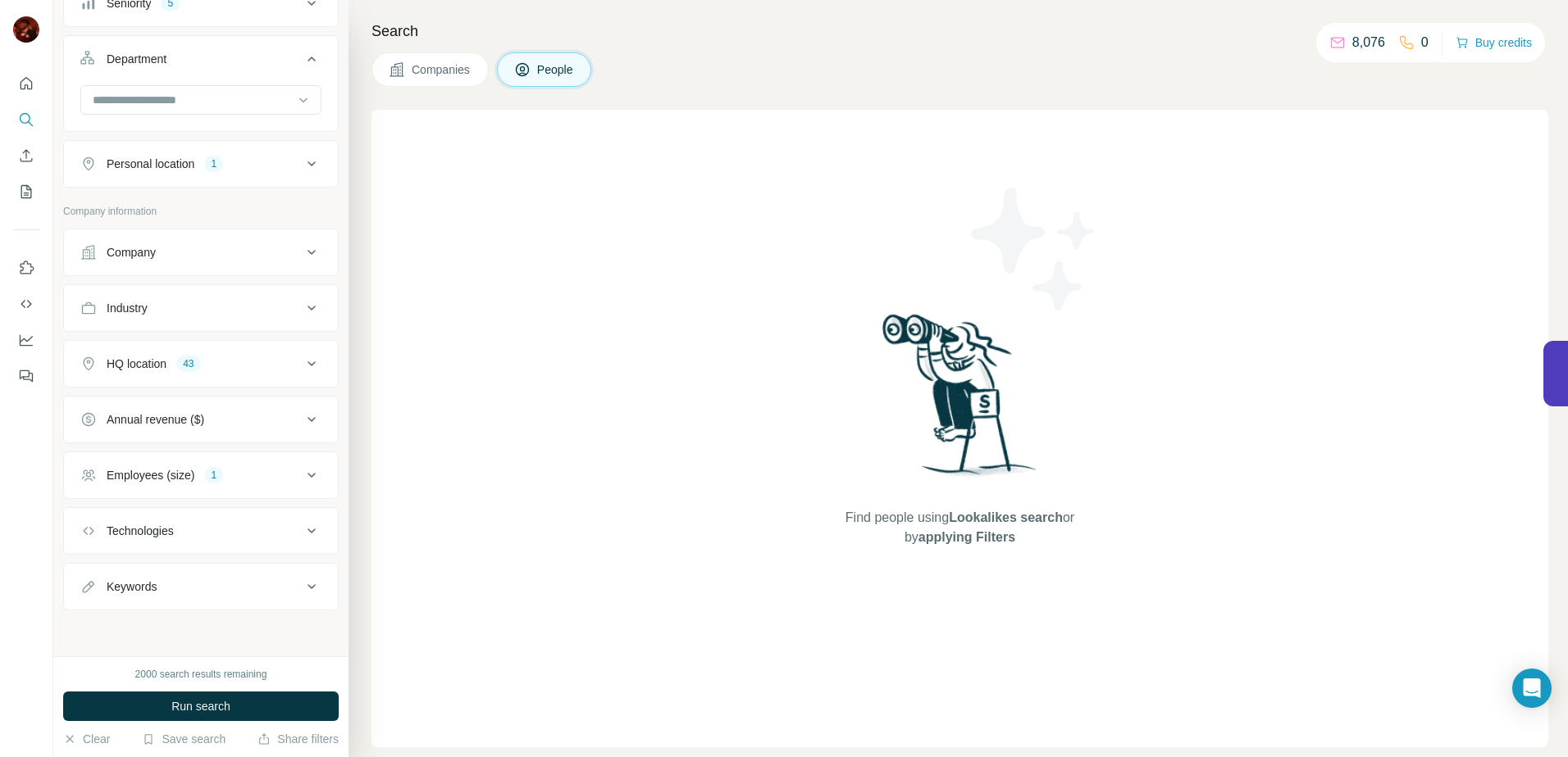
click at [137, 585] on div "Keywords" at bounding box center [131, 587] width 50 height 16
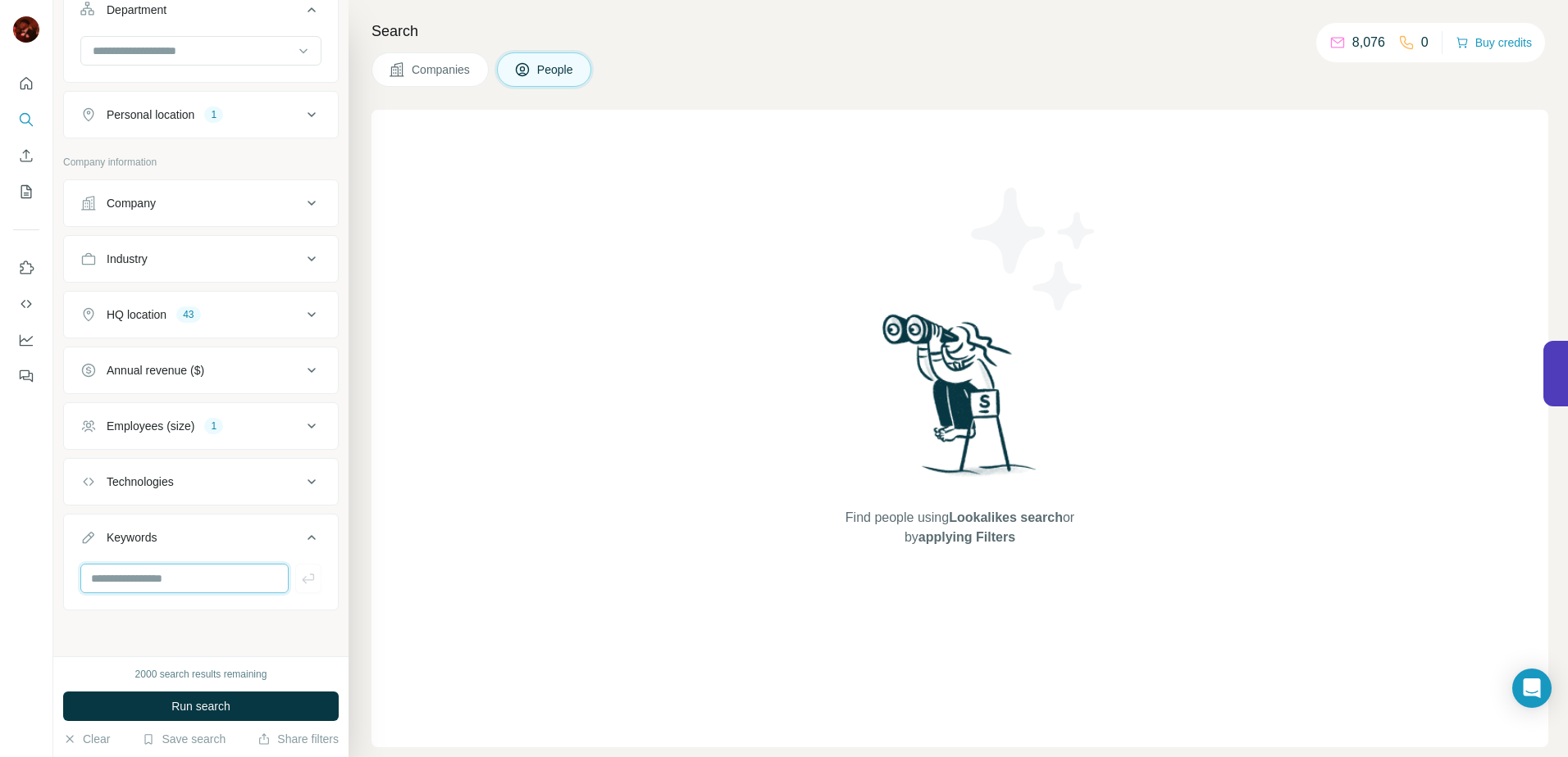
click at [153, 578] on input "text" at bounding box center [184, 578] width 209 height 30
type input "*"
click at [240, 716] on button "Run search" at bounding box center [200, 706] width 275 height 30
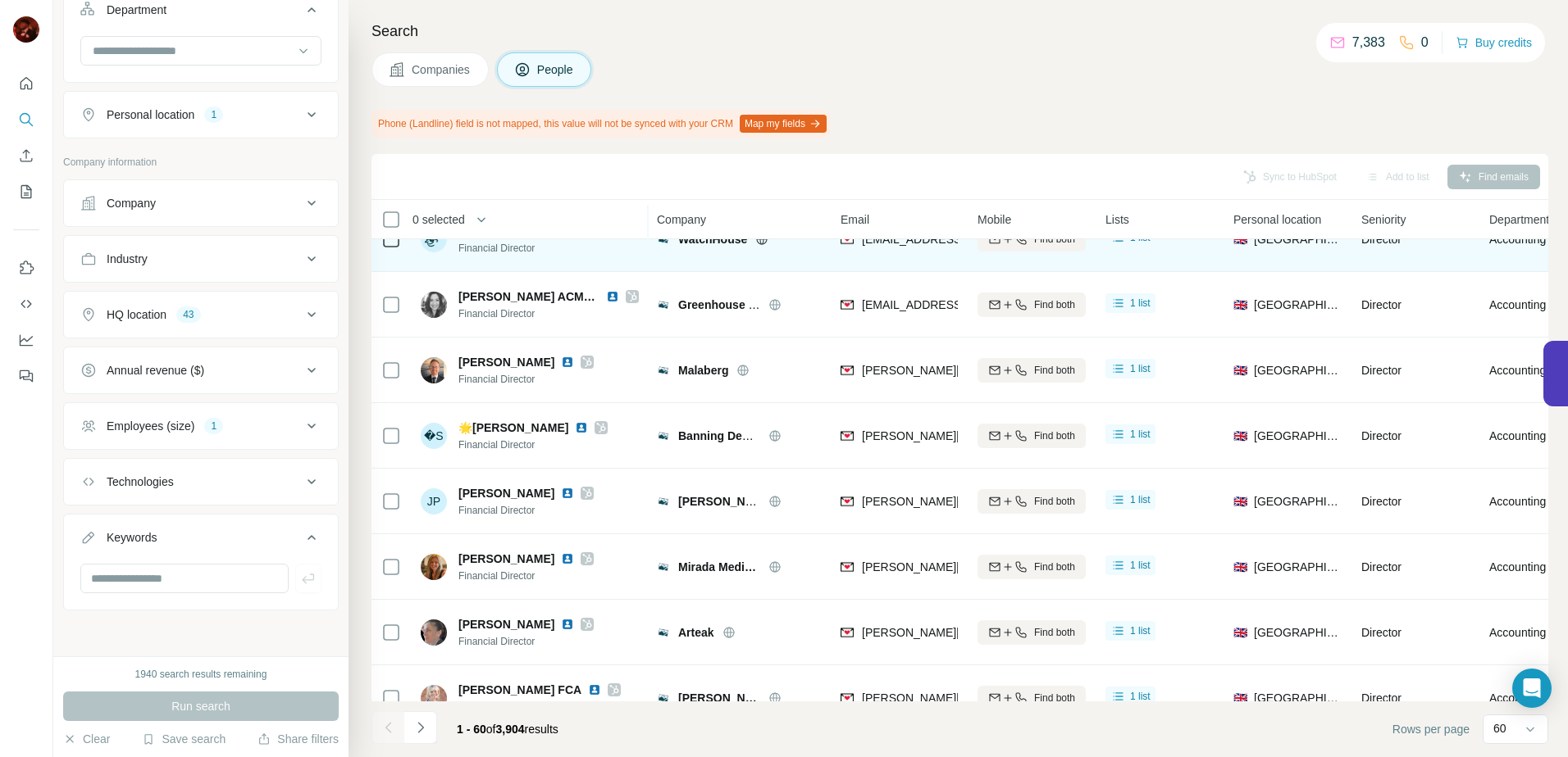
scroll to position [3479, 0]
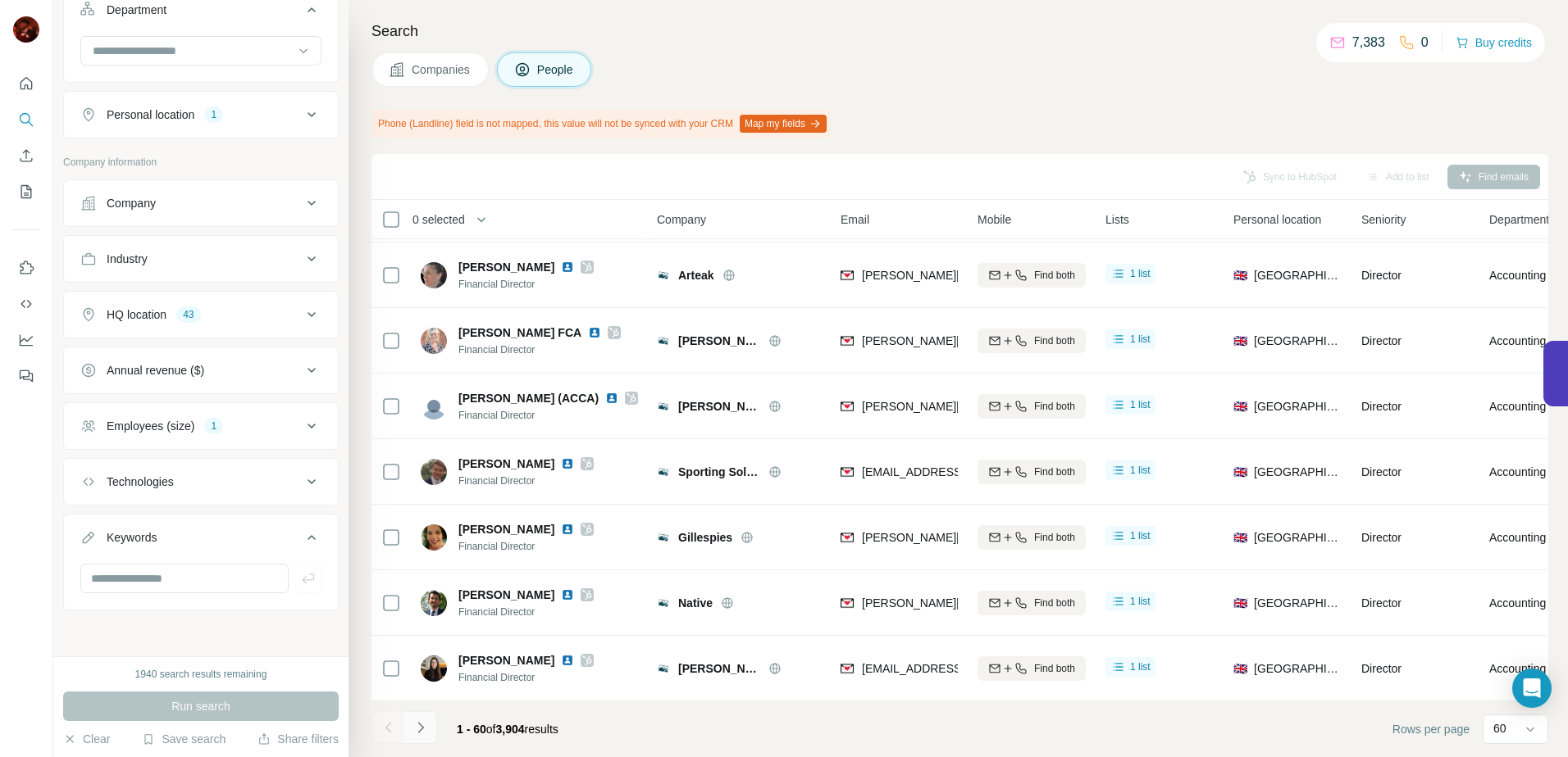
click at [421, 737] on button "Navigate to next page" at bounding box center [420, 727] width 32 height 32
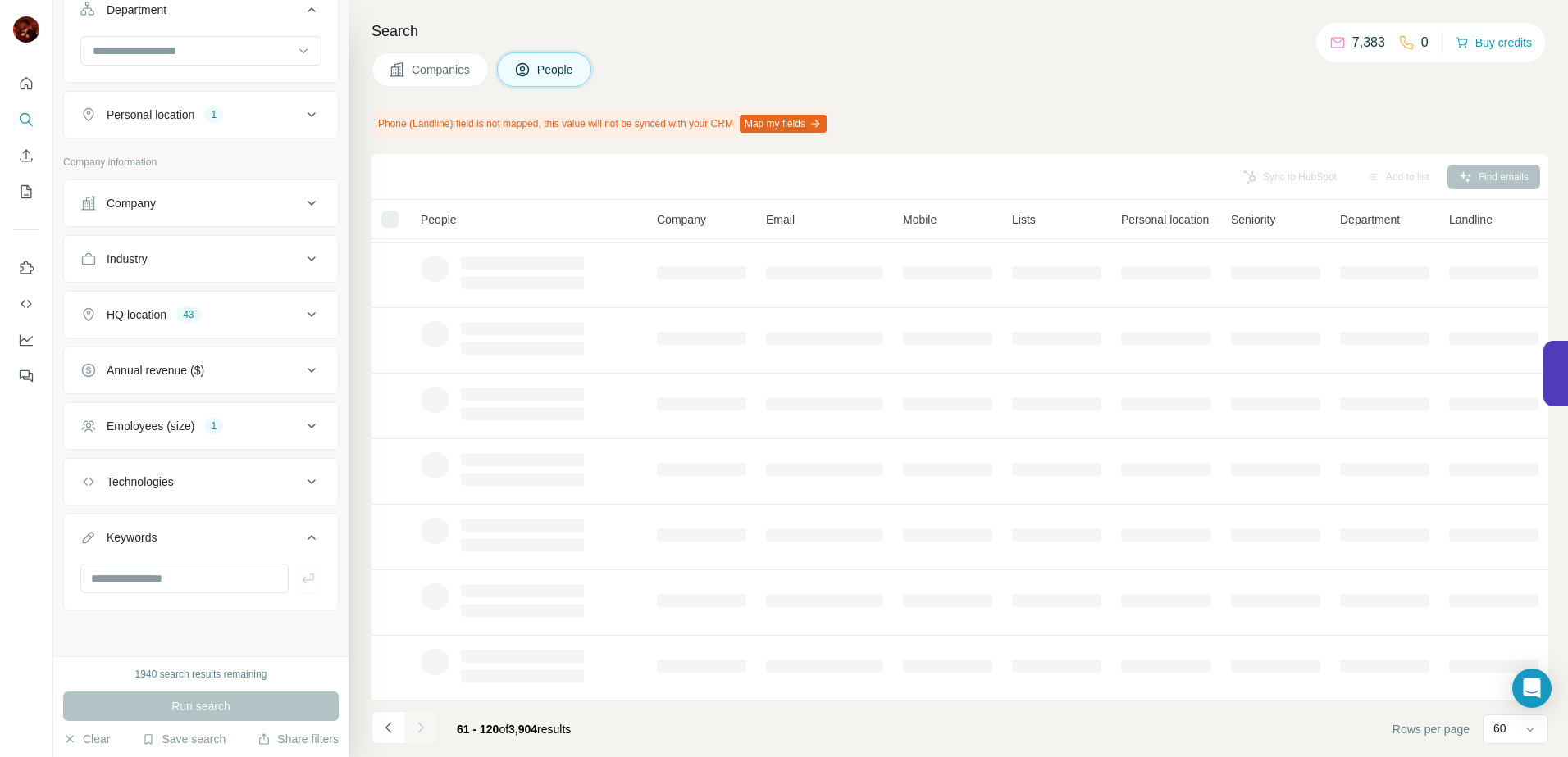
scroll to position [202, 0]
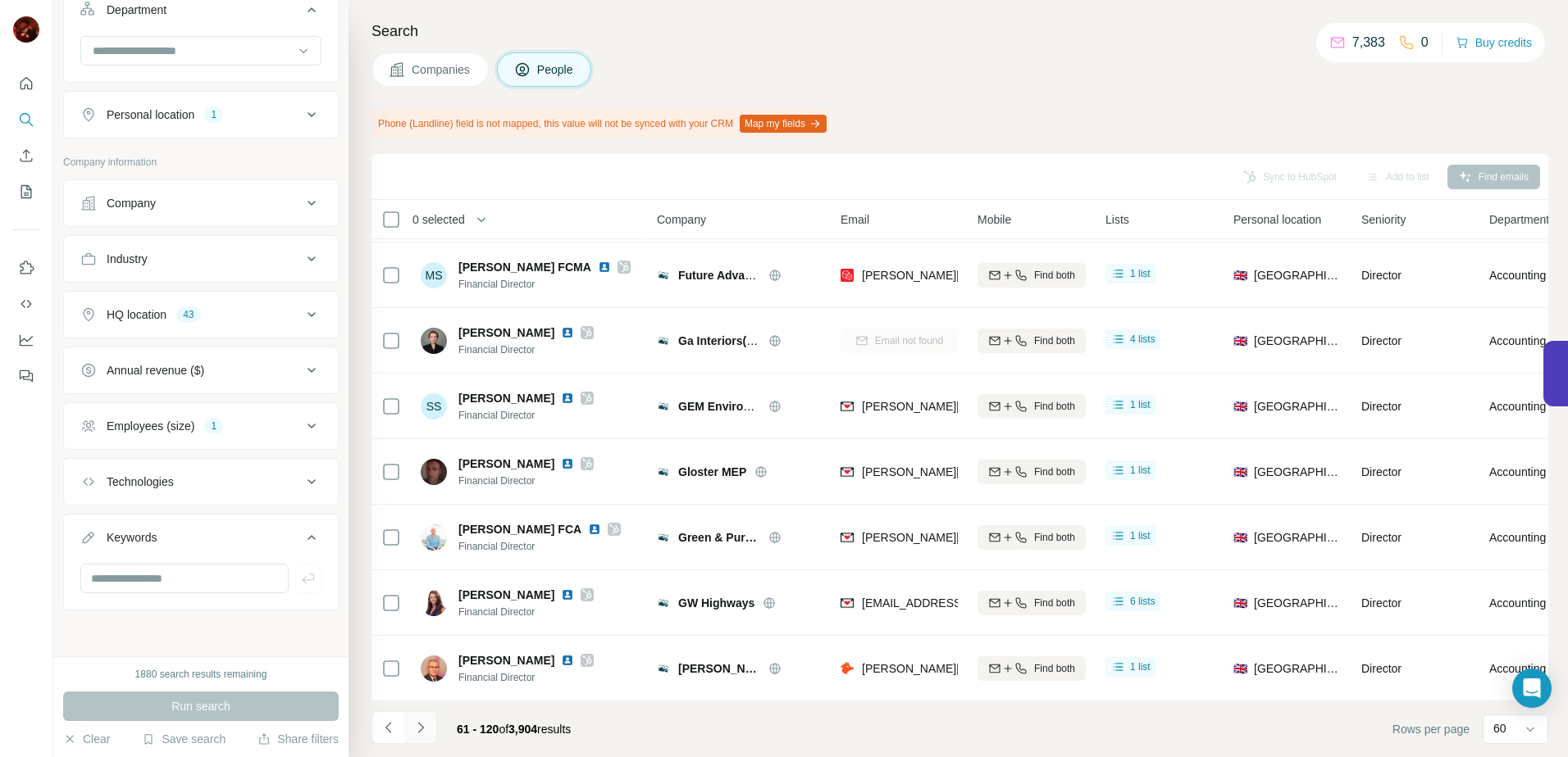
click at [416, 725] on icon "Navigate to next page" at bounding box center [420, 727] width 16 height 16
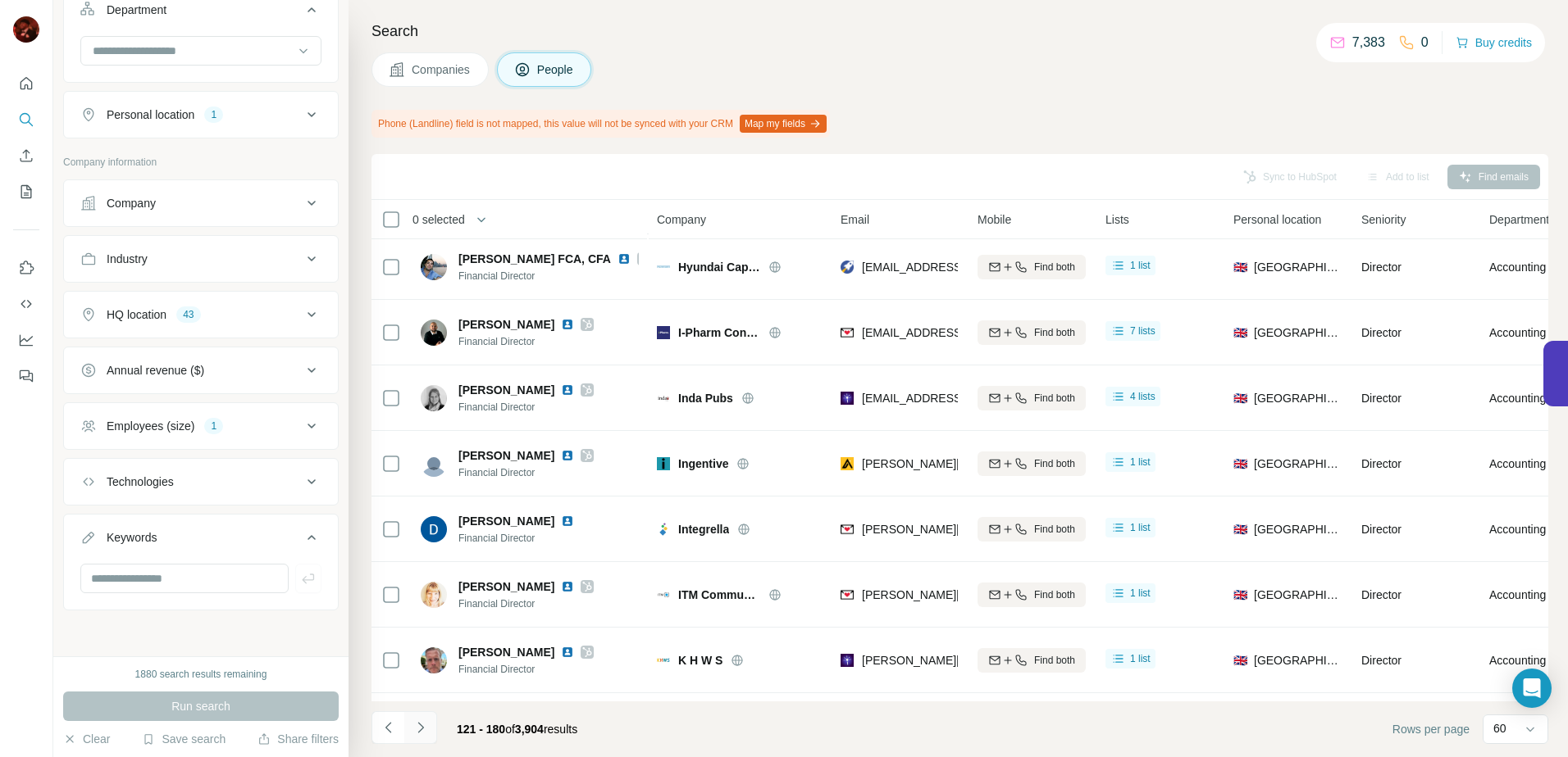
scroll to position [3479, 0]
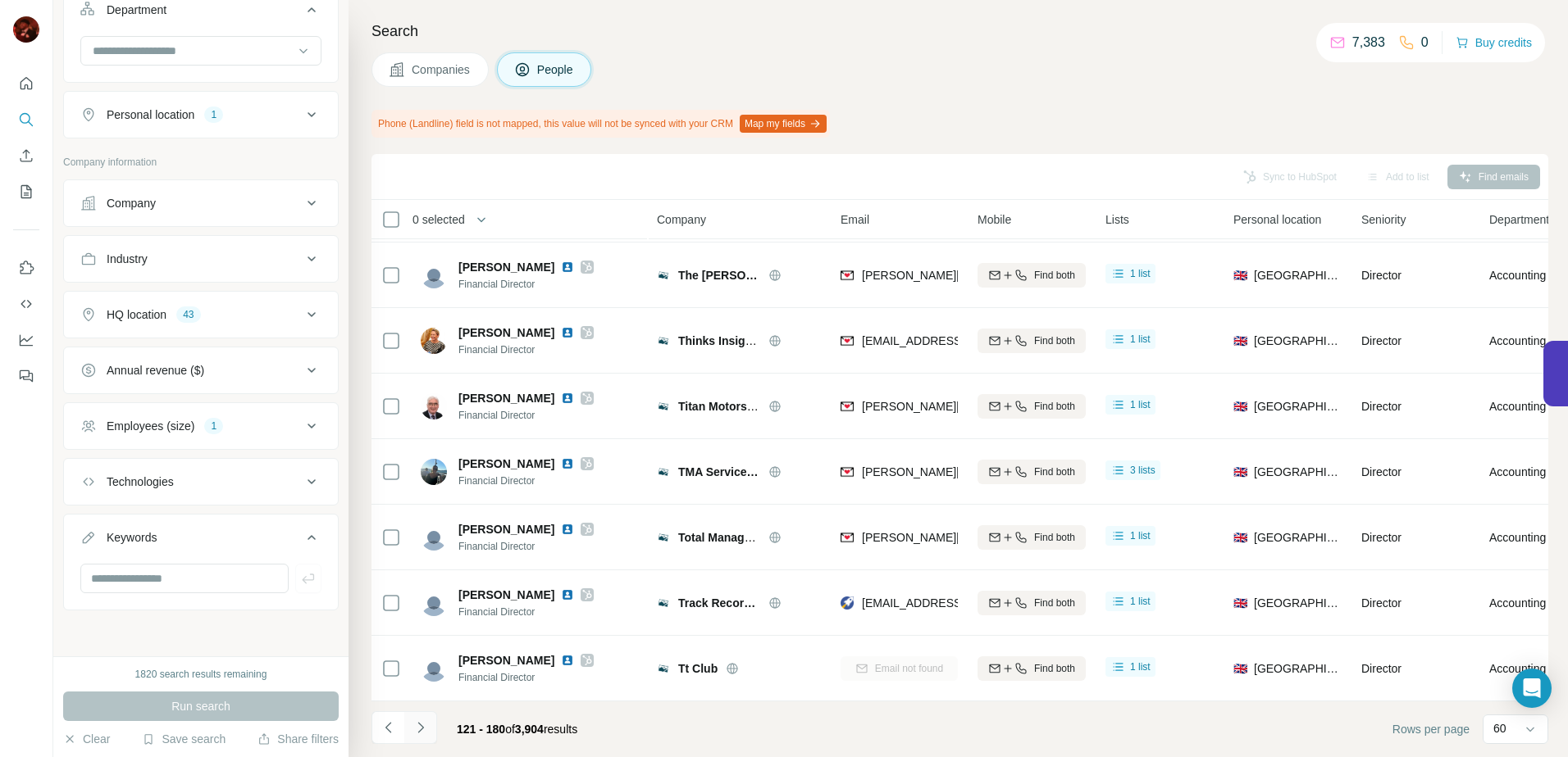
click at [416, 725] on icon "Navigate to next page" at bounding box center [420, 727] width 16 height 16
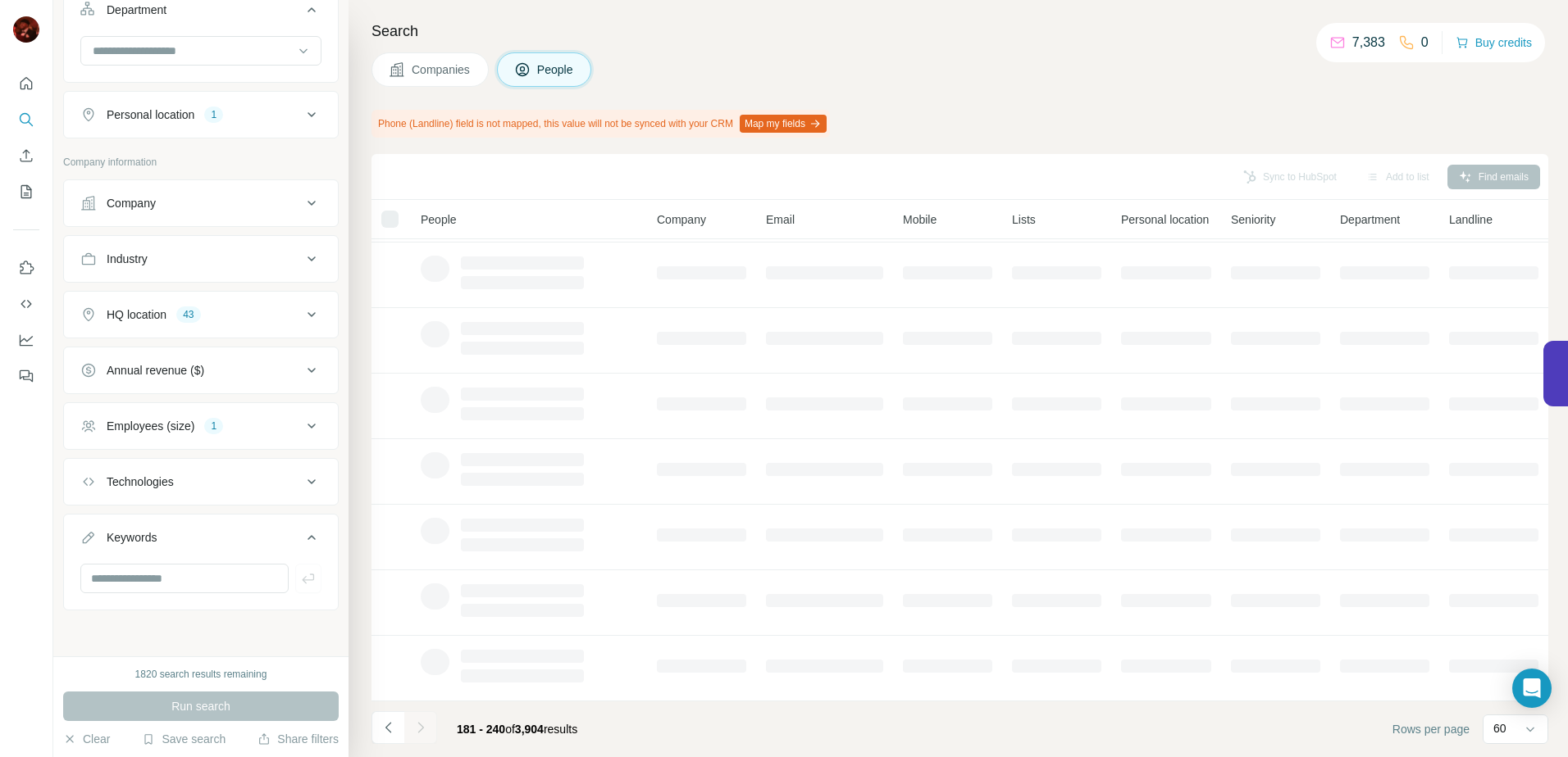
scroll to position [202, 0]
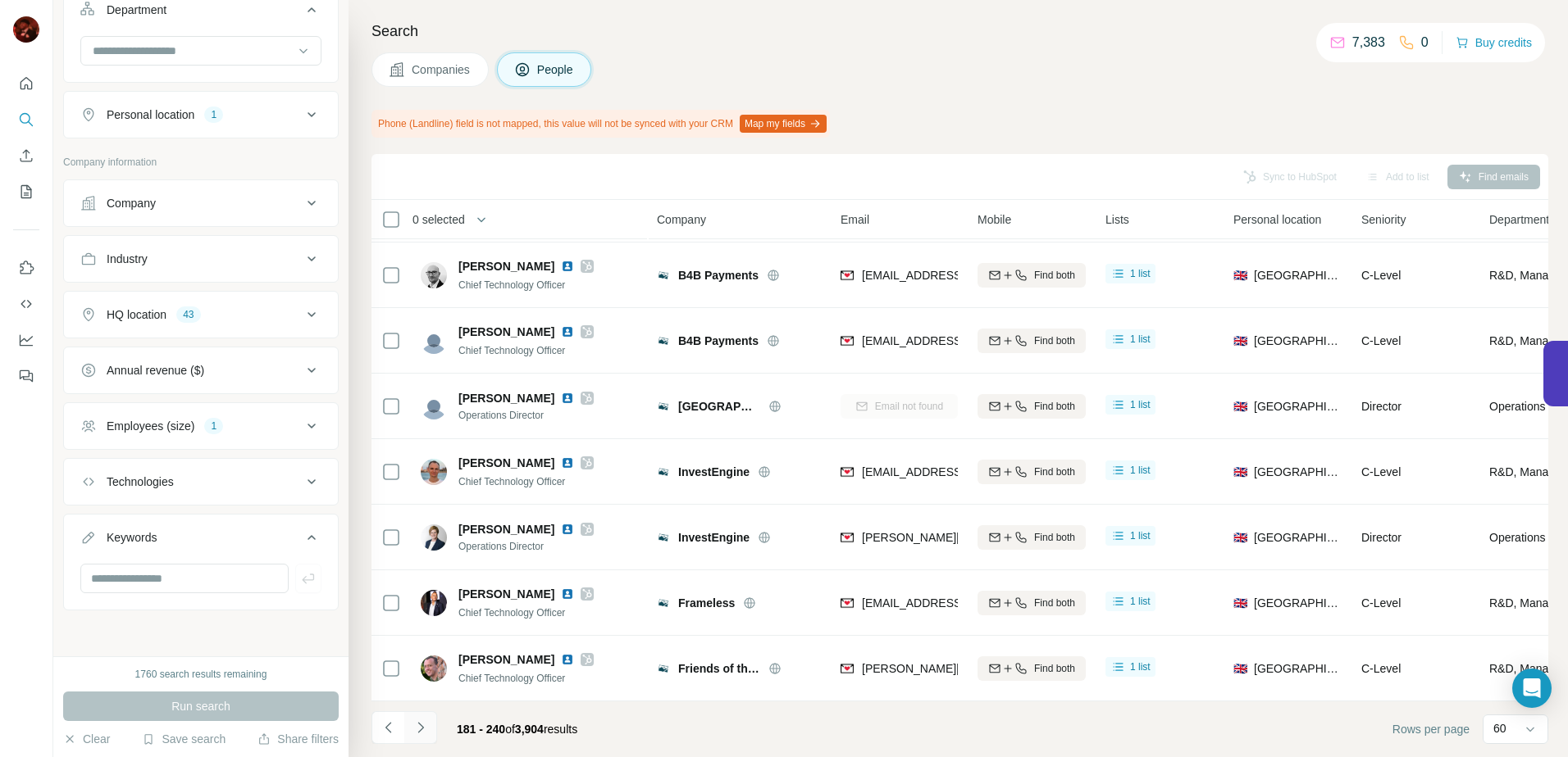
click at [416, 725] on icon "Navigate to next page" at bounding box center [420, 727] width 16 height 16
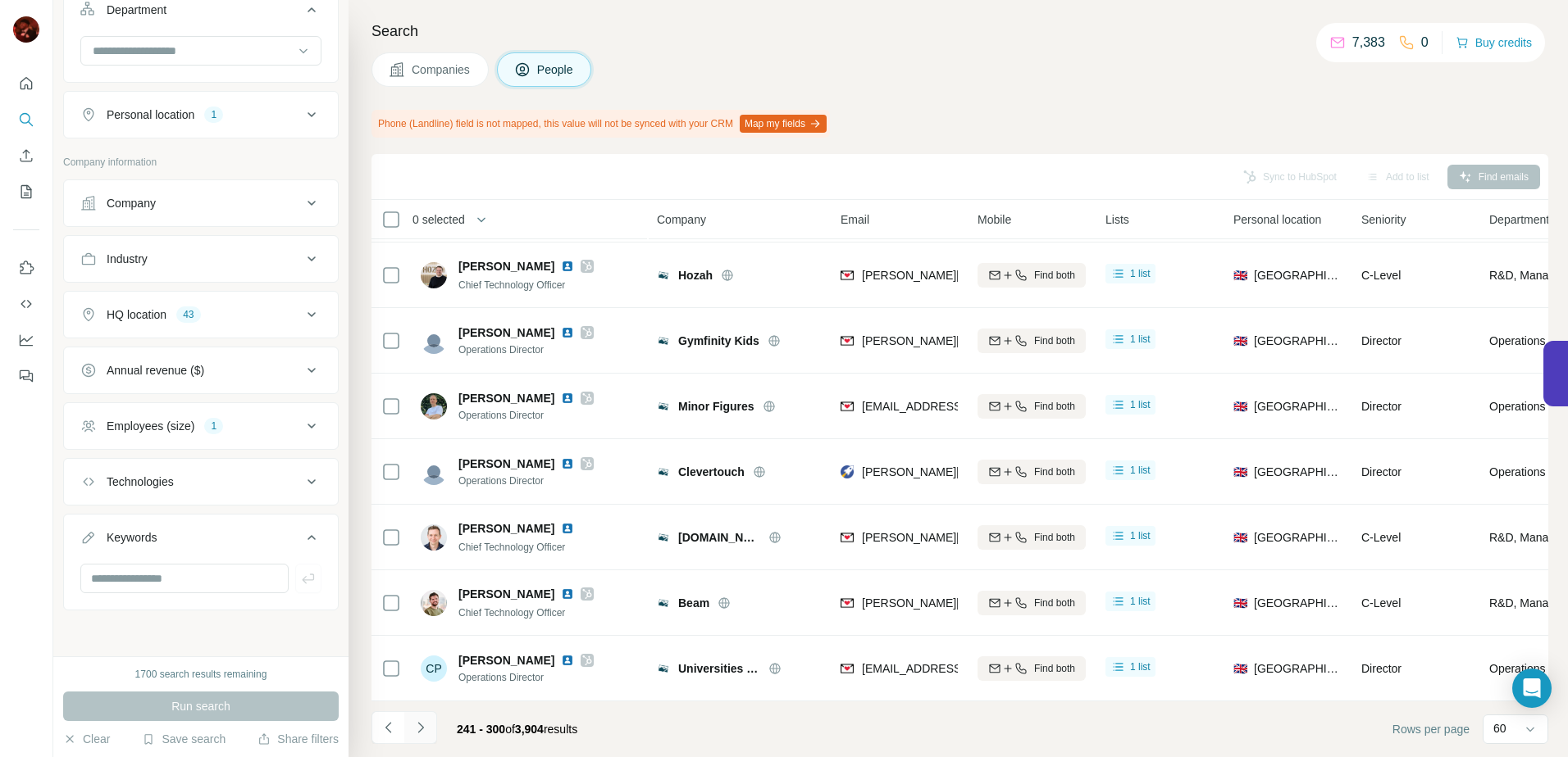
click at [416, 725] on icon "Navigate to next page" at bounding box center [420, 727] width 16 height 16
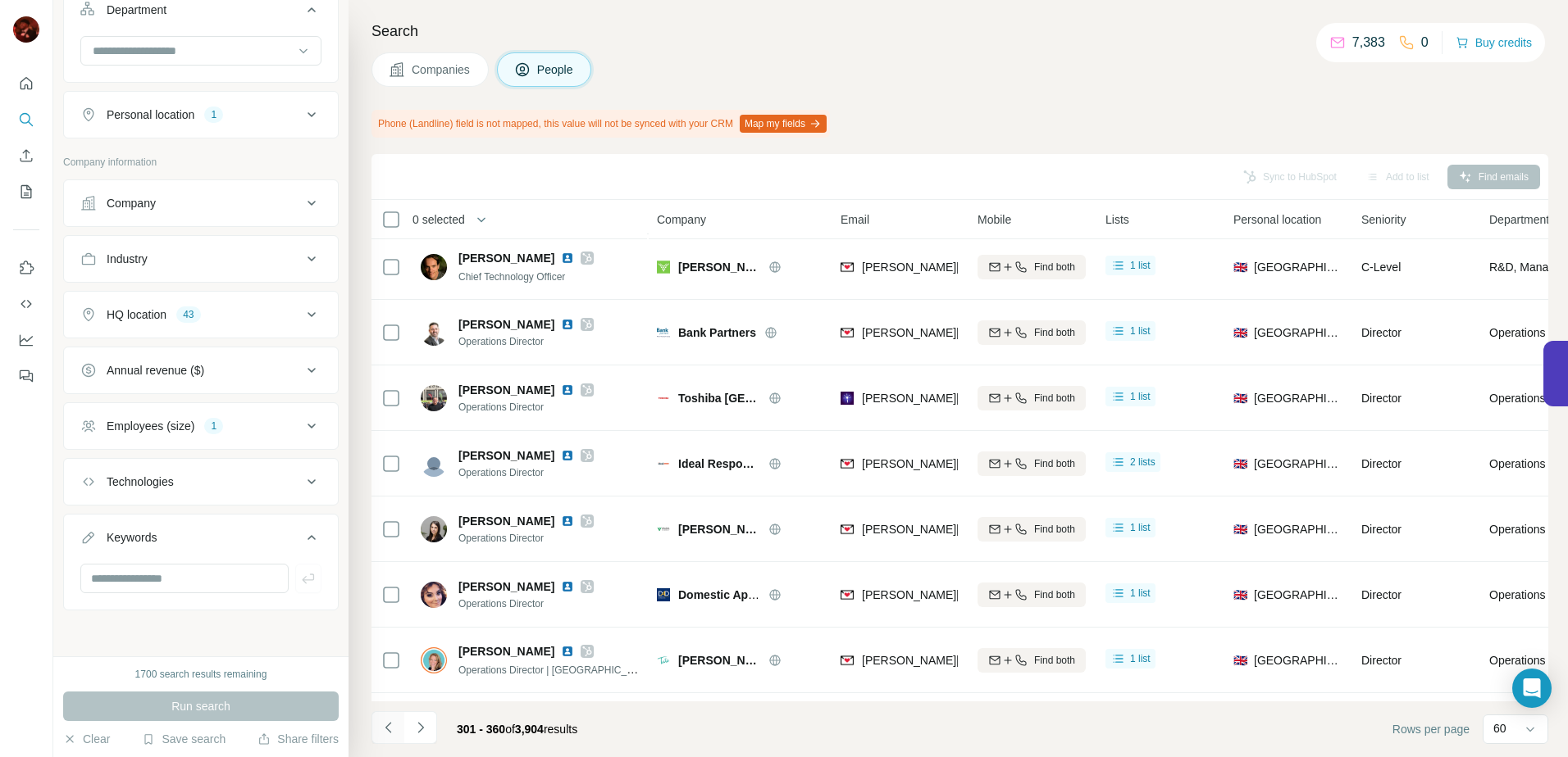
scroll to position [3479, 0]
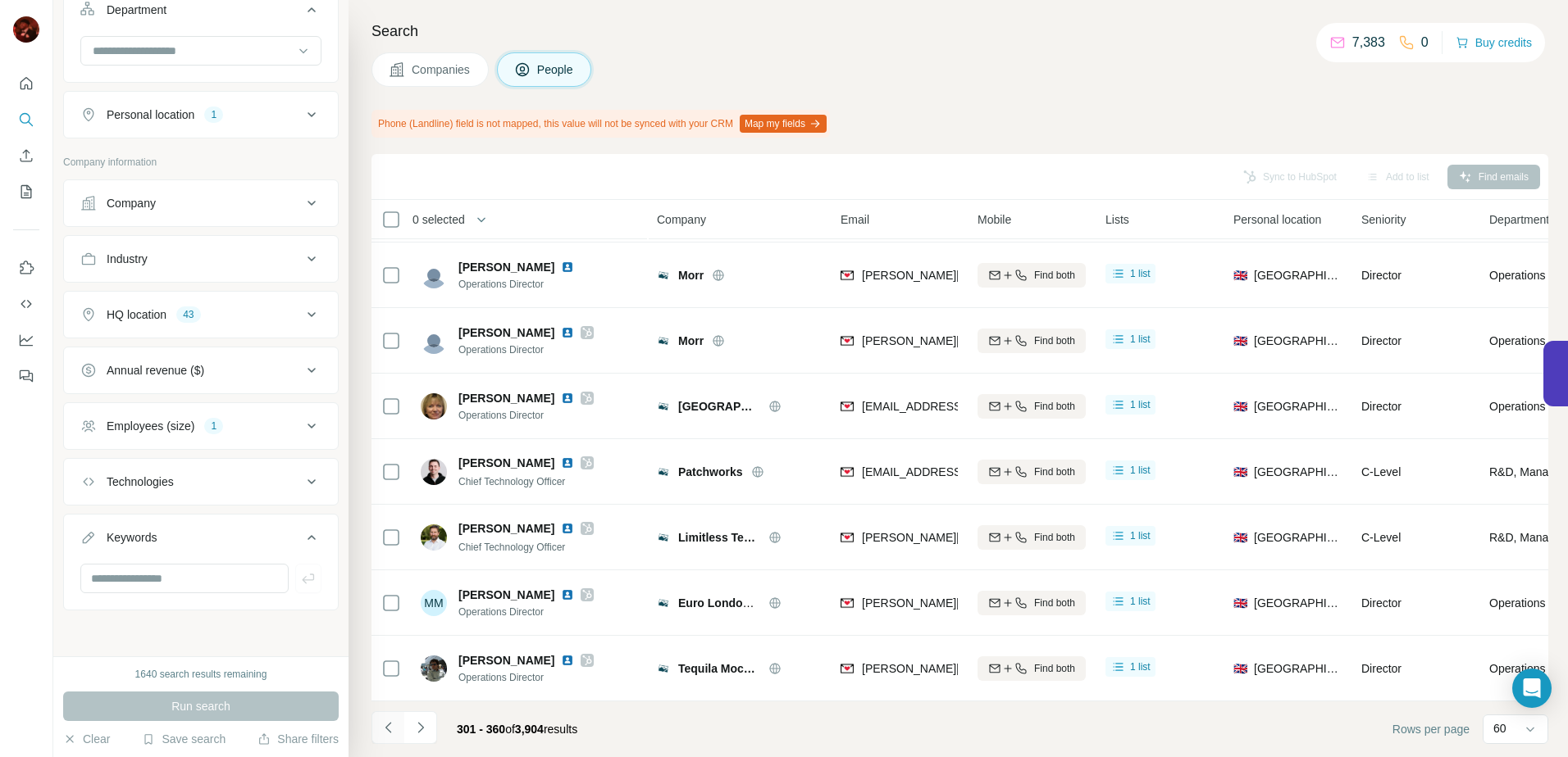
click at [388, 728] on icon "Navigate to previous page" at bounding box center [388, 727] width 16 height 16
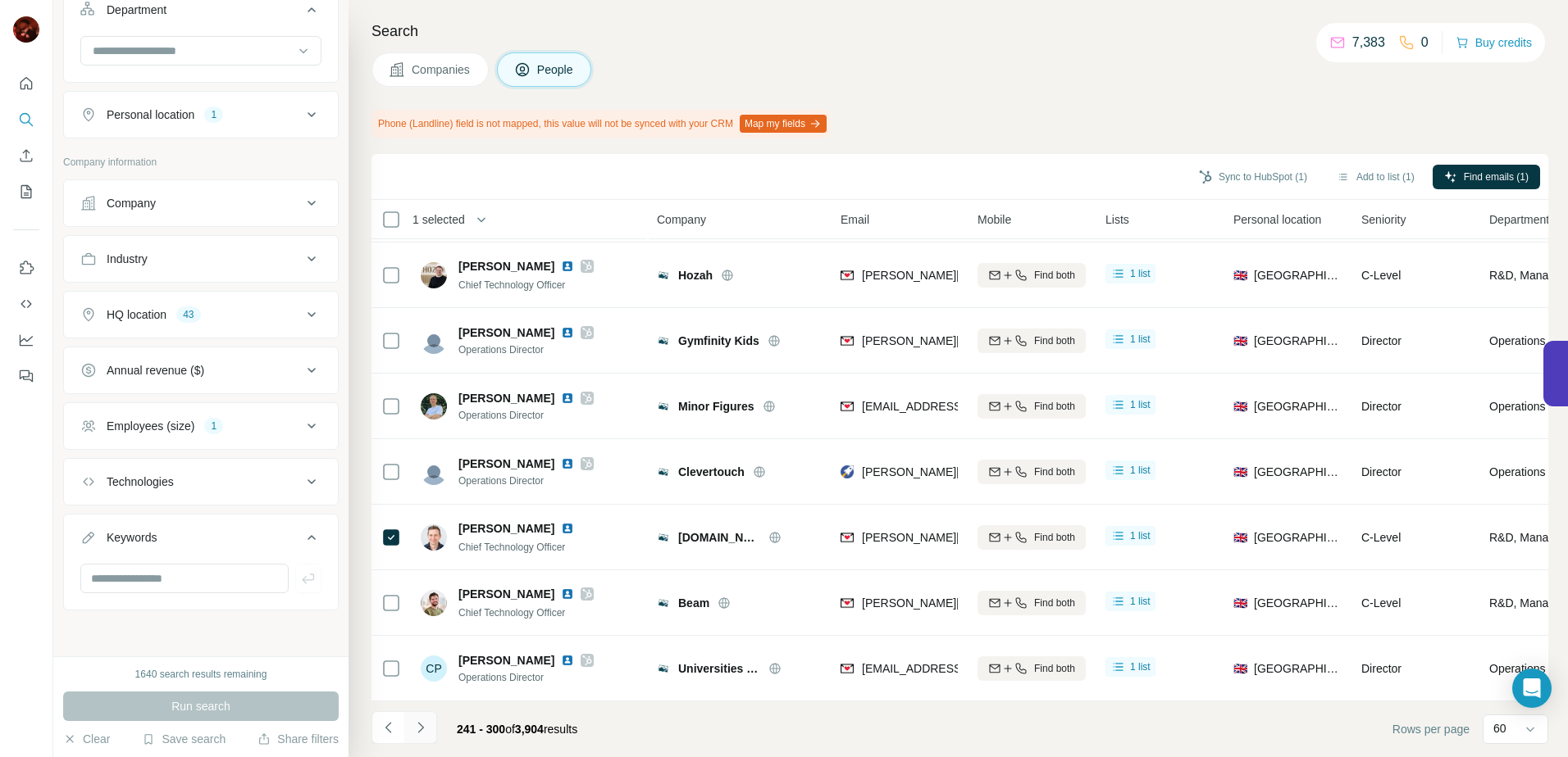
click at [427, 727] on icon "Navigate to next page" at bounding box center [420, 727] width 16 height 16
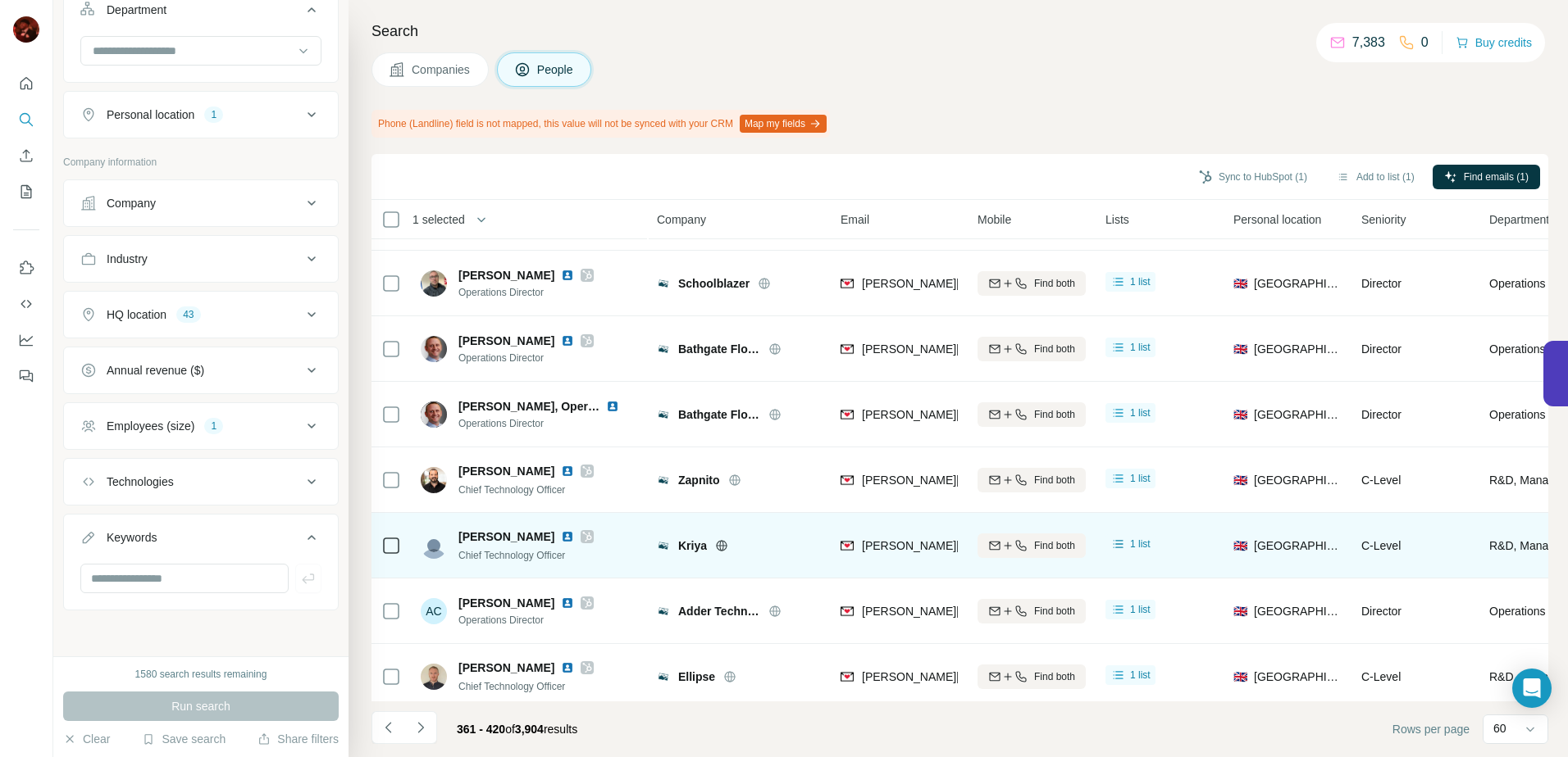
scroll to position [0, 0]
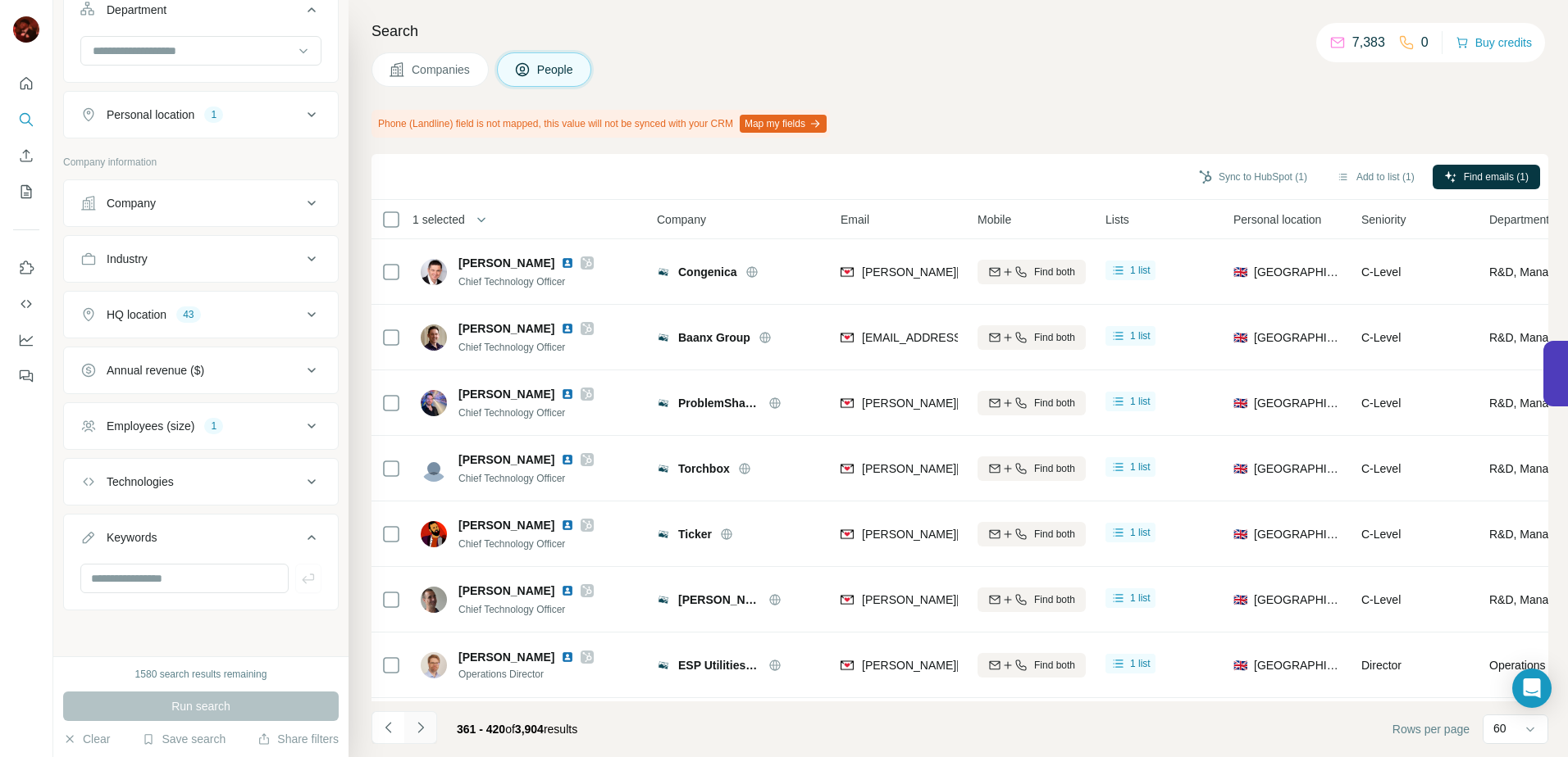
click at [423, 730] on icon "Navigate to next page" at bounding box center [420, 727] width 16 height 16
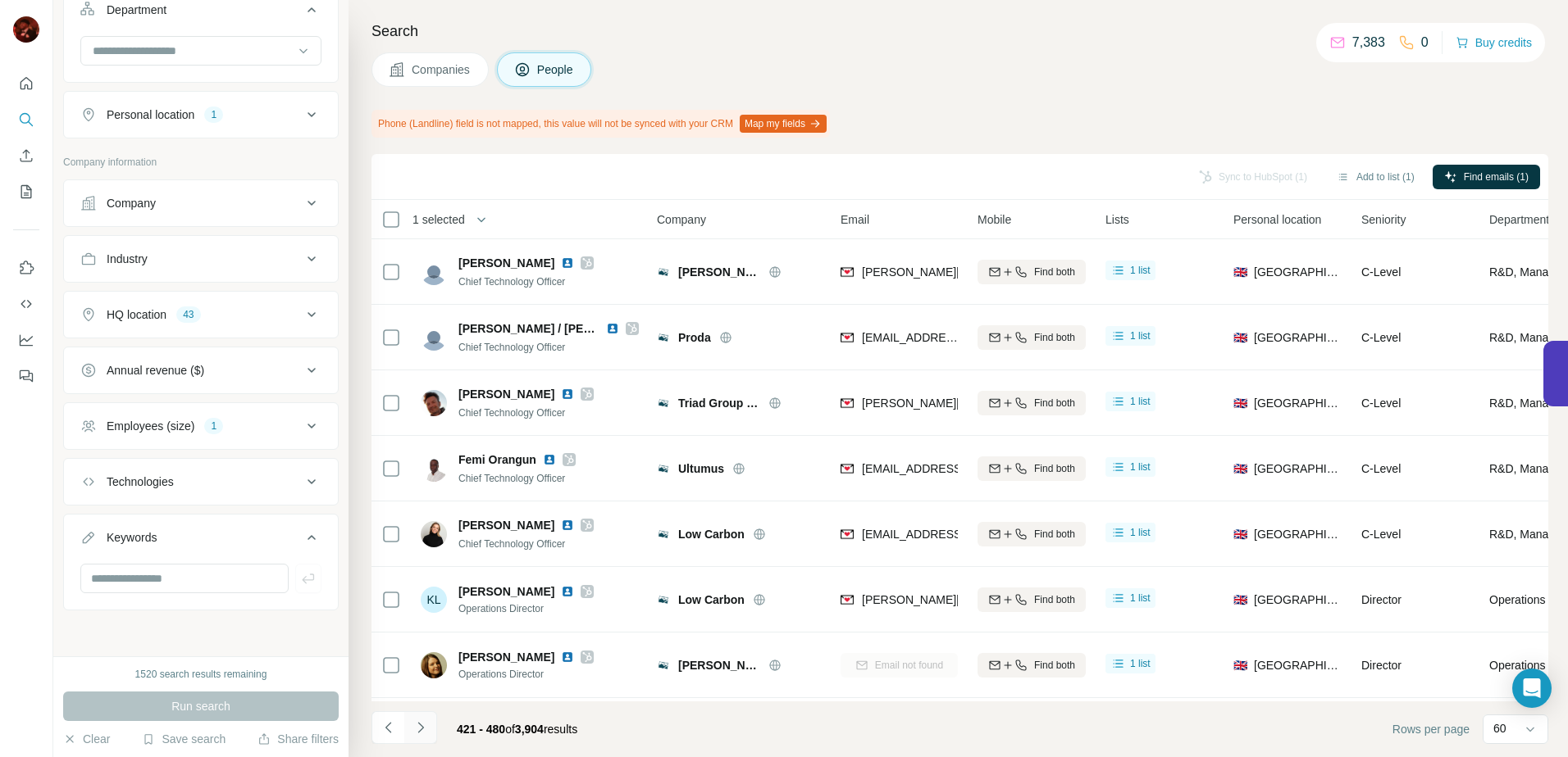
click at [423, 730] on icon "Navigate to next page" at bounding box center [420, 727] width 16 height 16
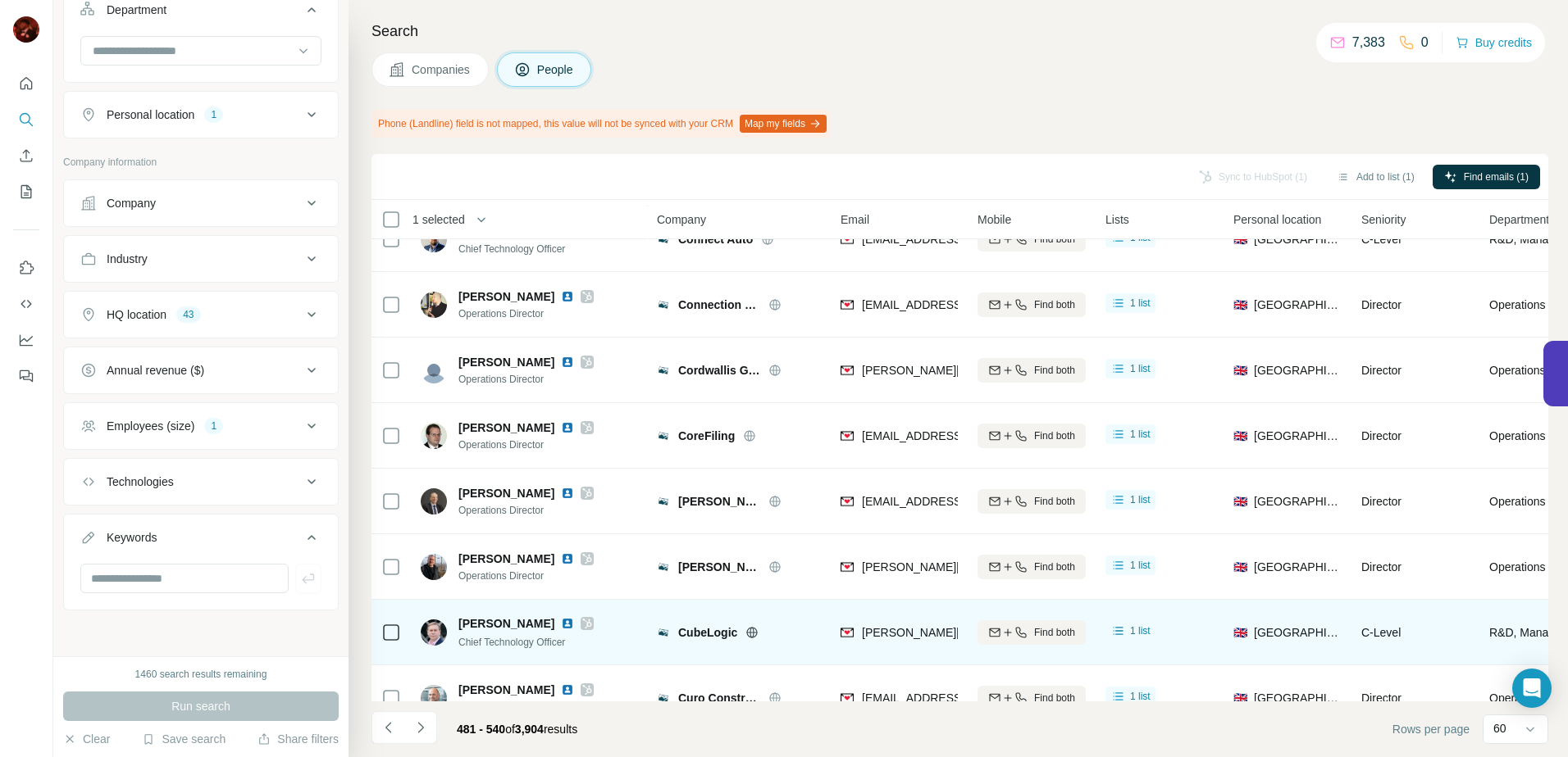
scroll to position [3479, 0]
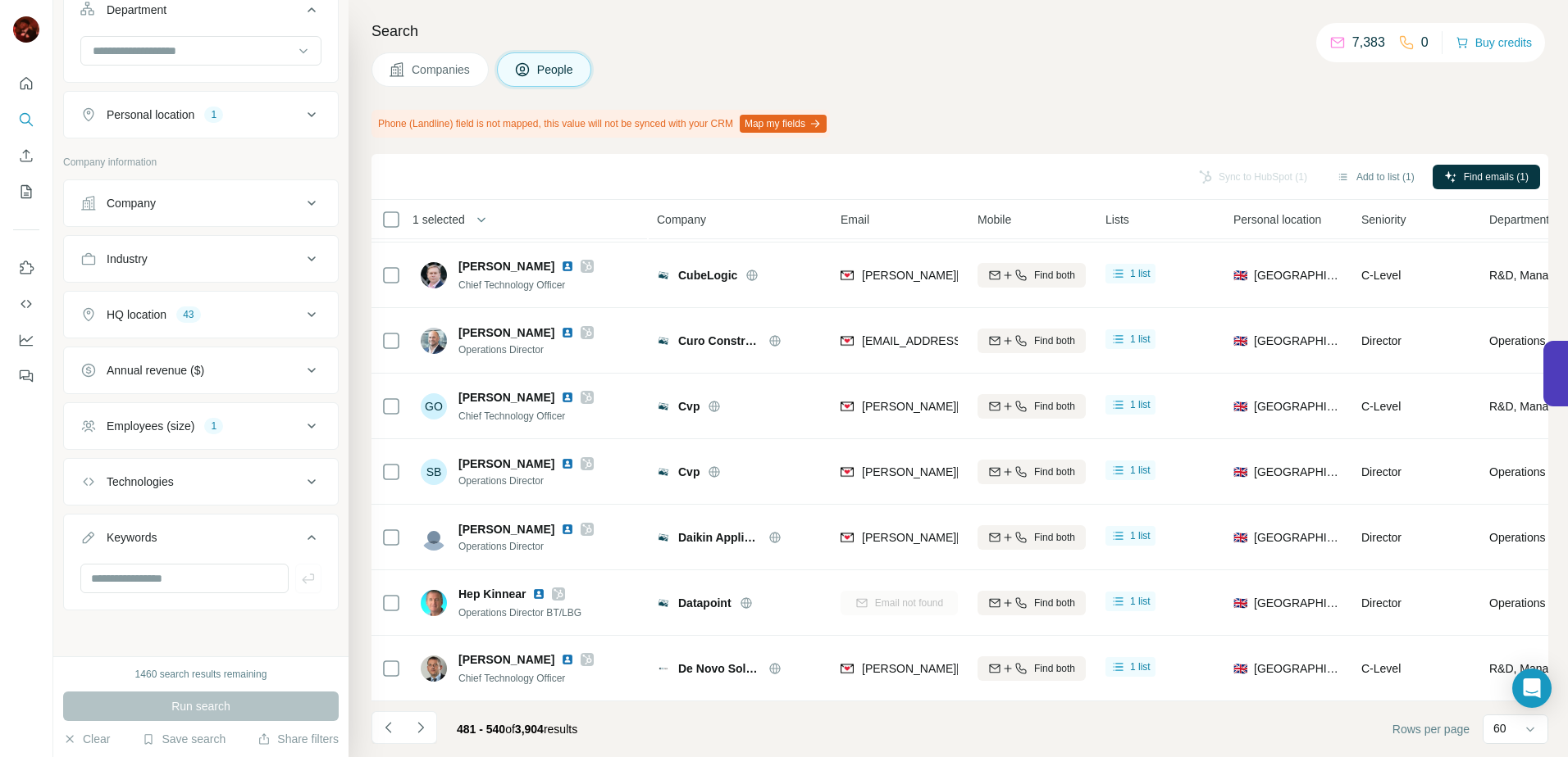
click at [427, 732] on button "Navigate to next page" at bounding box center [420, 727] width 32 height 32
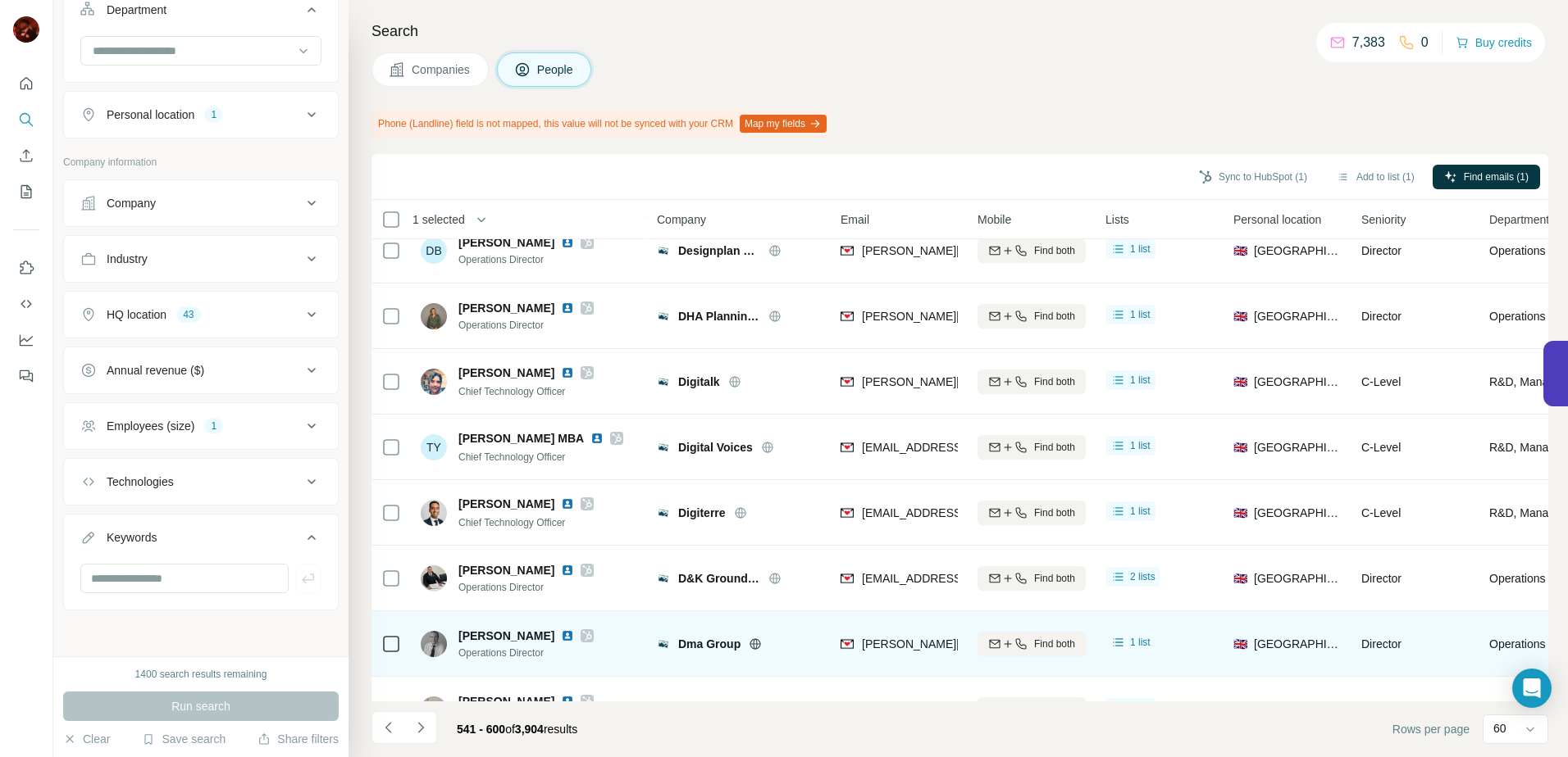
scroll to position [0, 0]
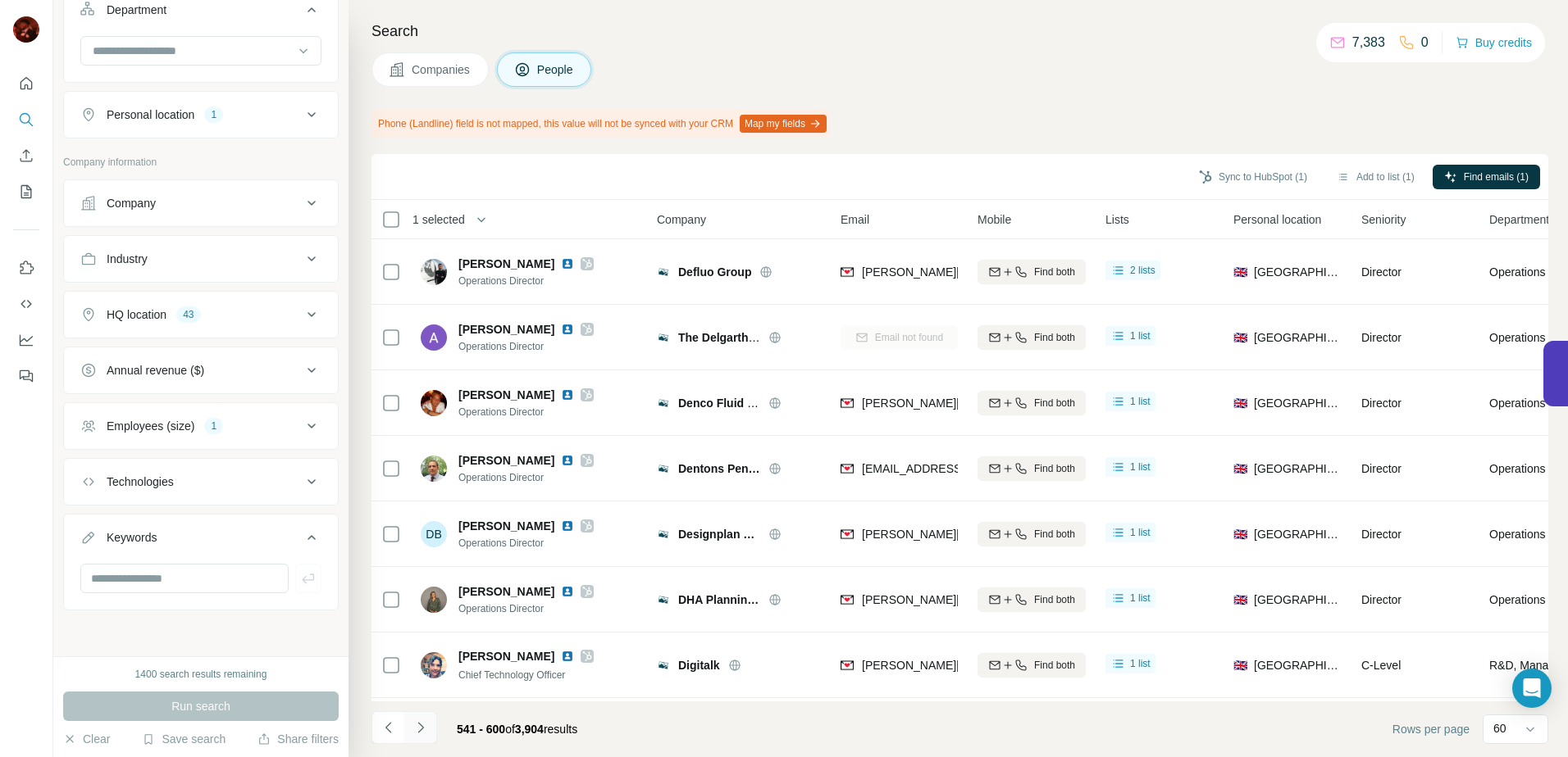
click at [419, 738] on button "Navigate to next page" at bounding box center [420, 727] width 32 height 32
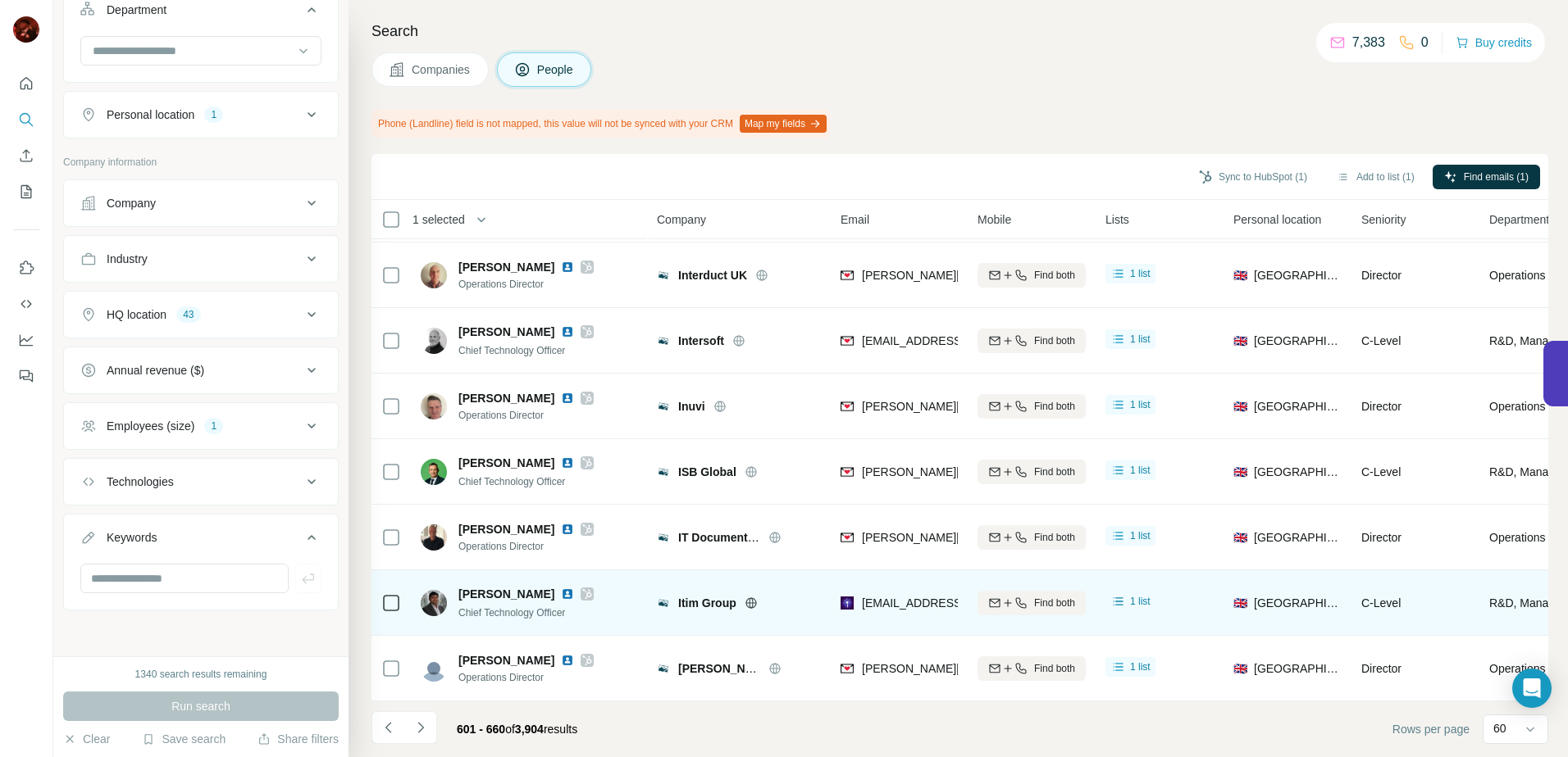
scroll to position [3479, 0]
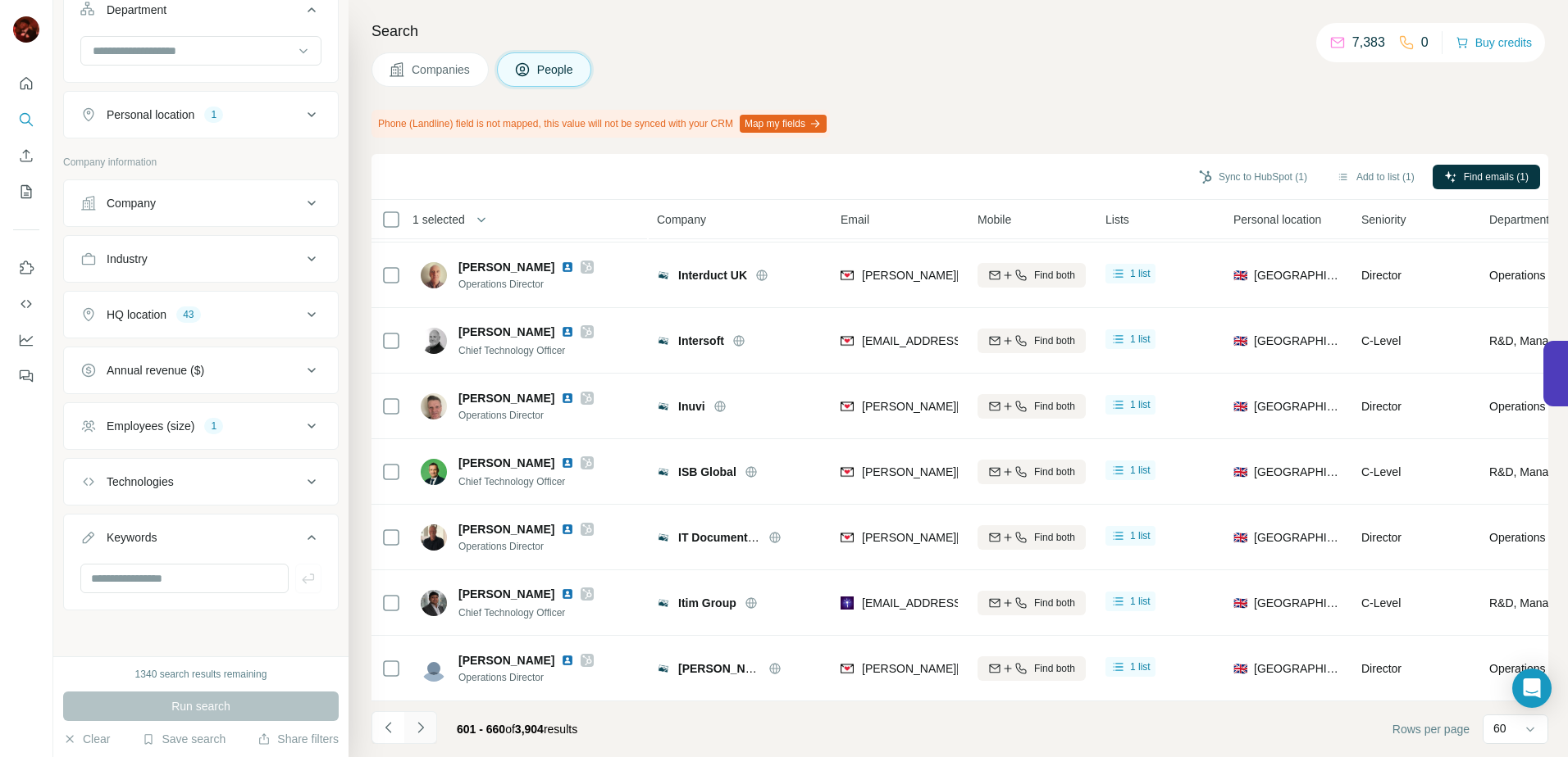
click at [409, 721] on button "Navigate to next page" at bounding box center [420, 727] width 32 height 32
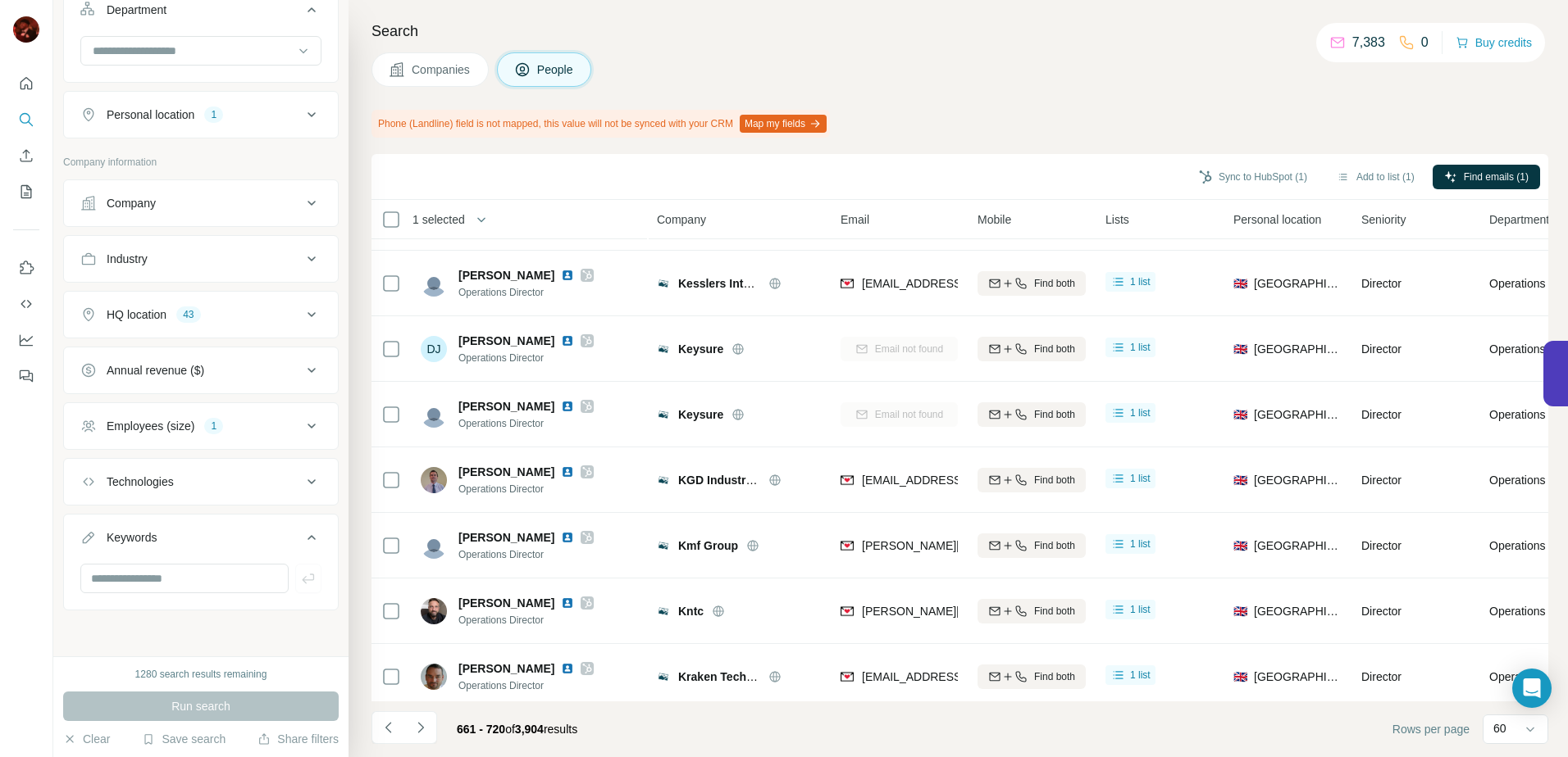
scroll to position [0, 0]
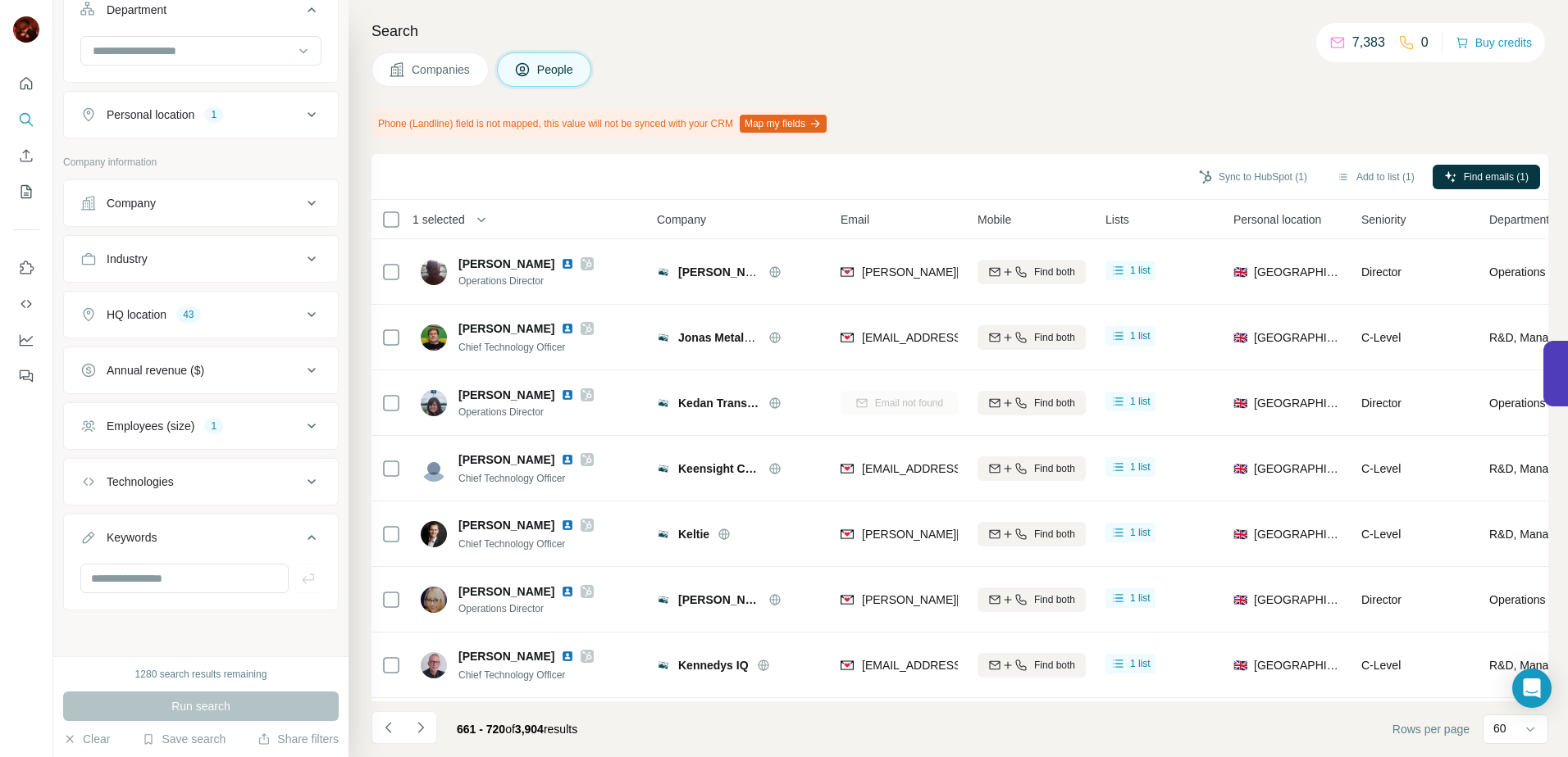
click at [424, 728] on icon "Navigate to next page" at bounding box center [420, 727] width 16 height 16
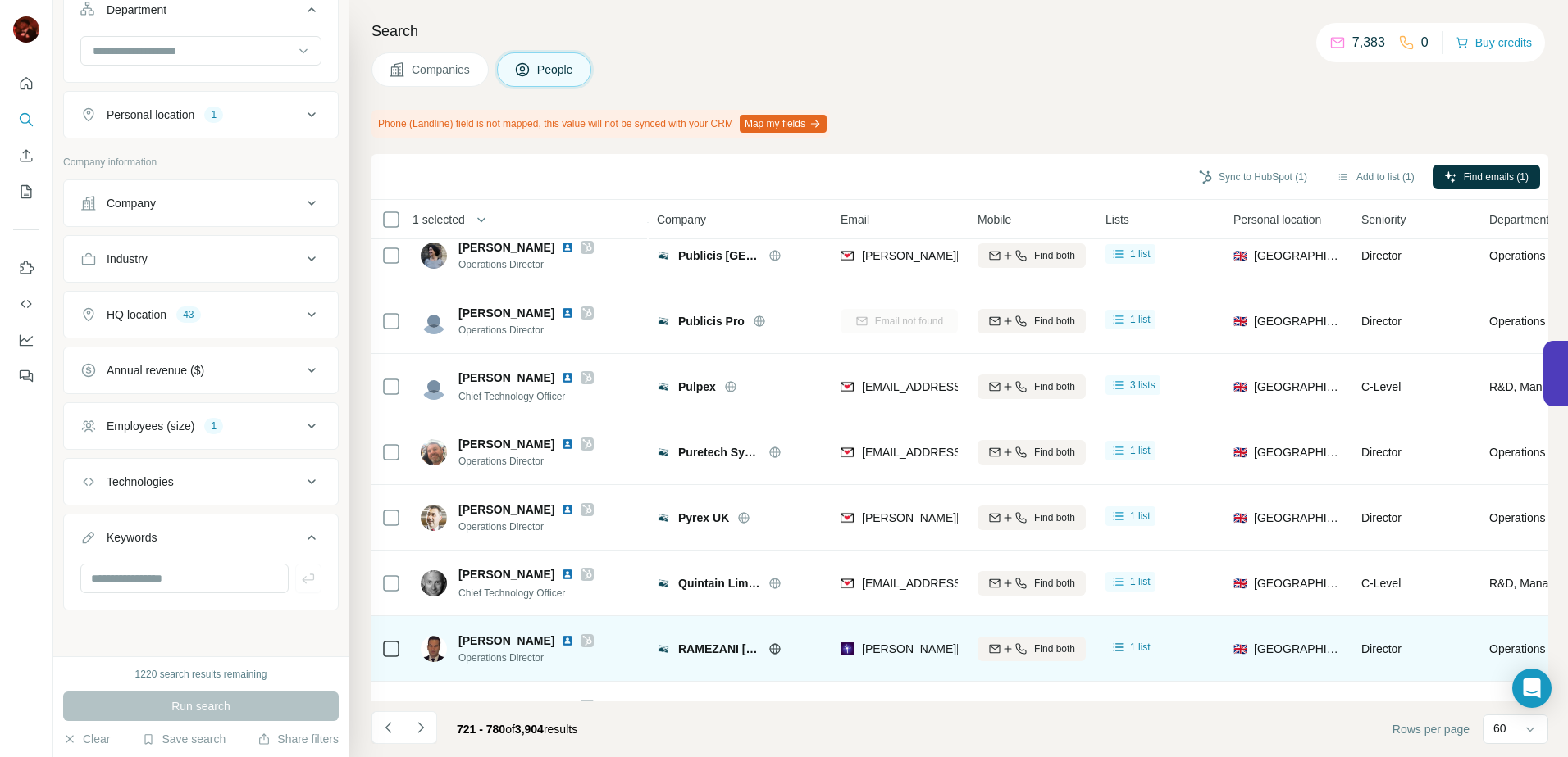
scroll to position [3479, 0]
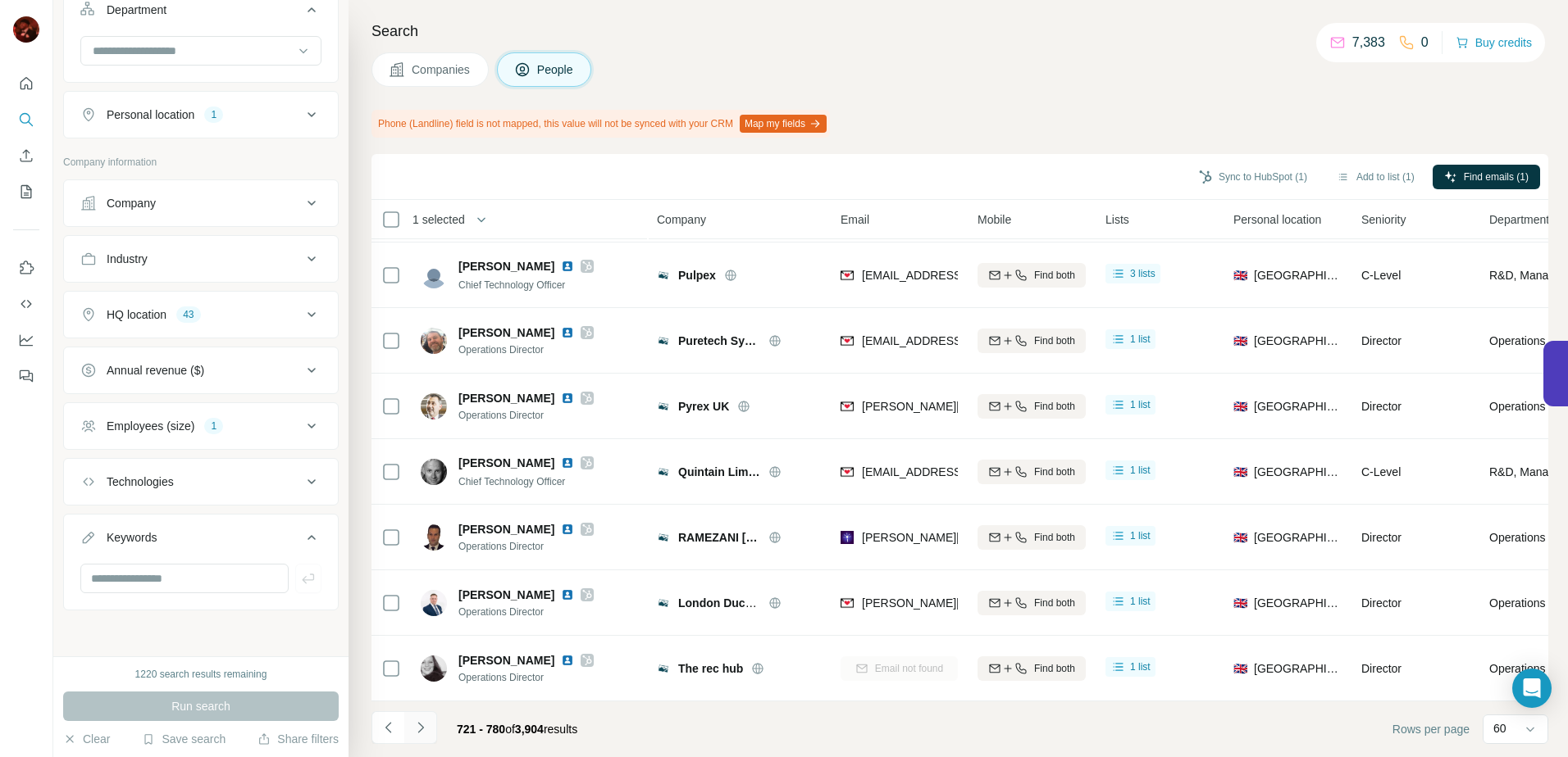
click at [423, 716] on button "Navigate to next page" at bounding box center [420, 727] width 32 height 32
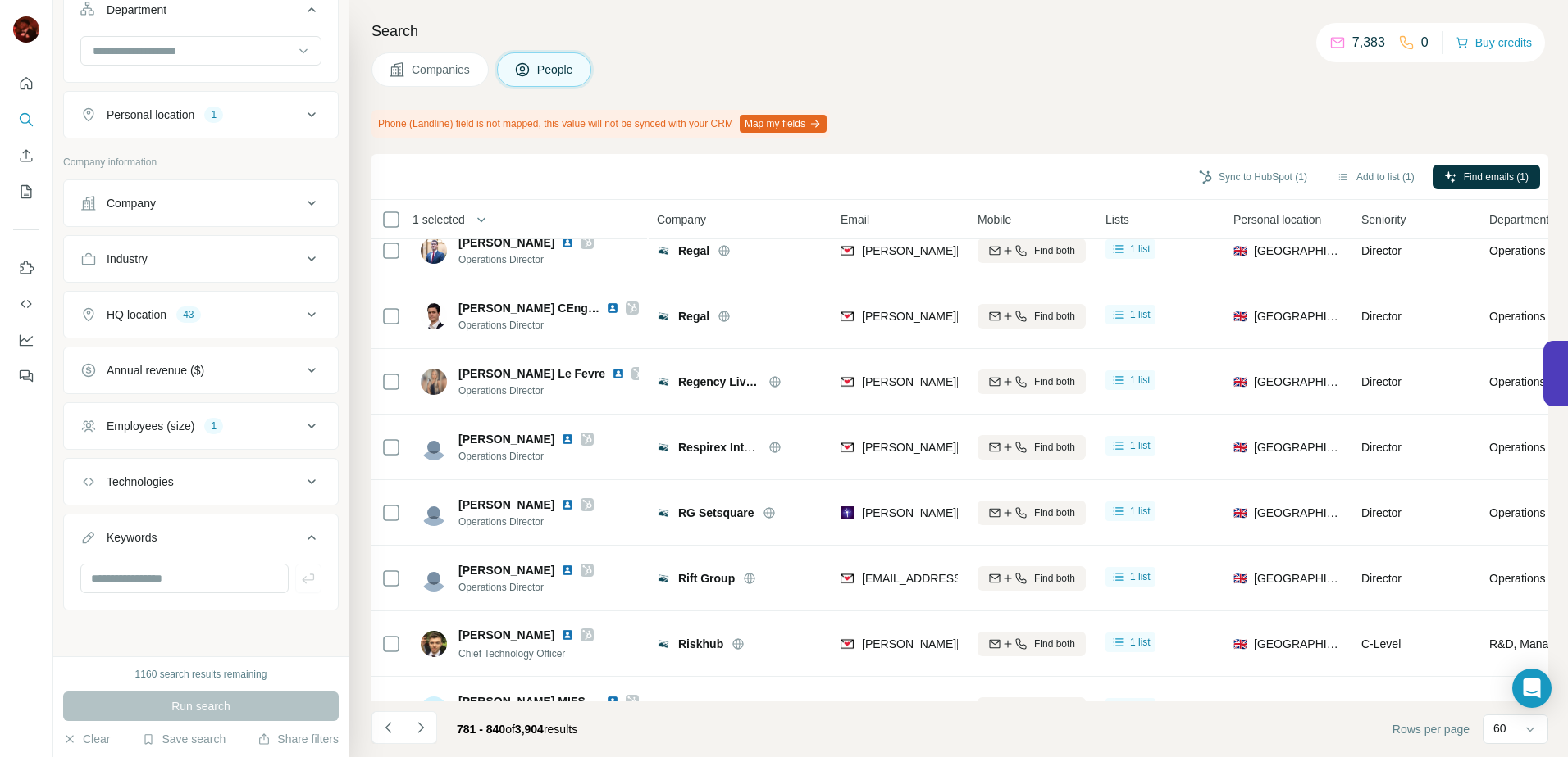
scroll to position [0, 0]
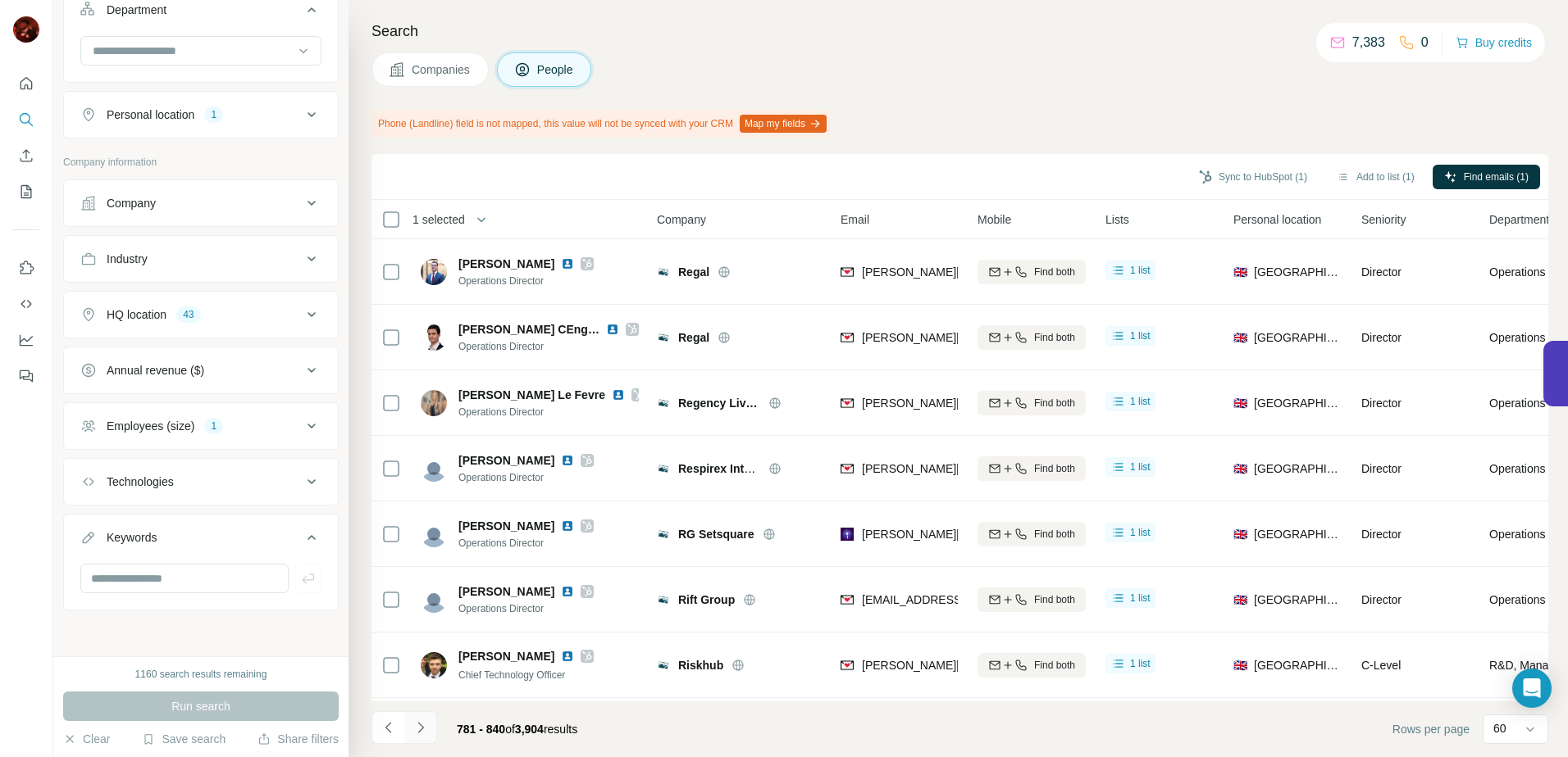
click at [420, 732] on icon "Navigate to next page" at bounding box center [420, 727] width 16 height 16
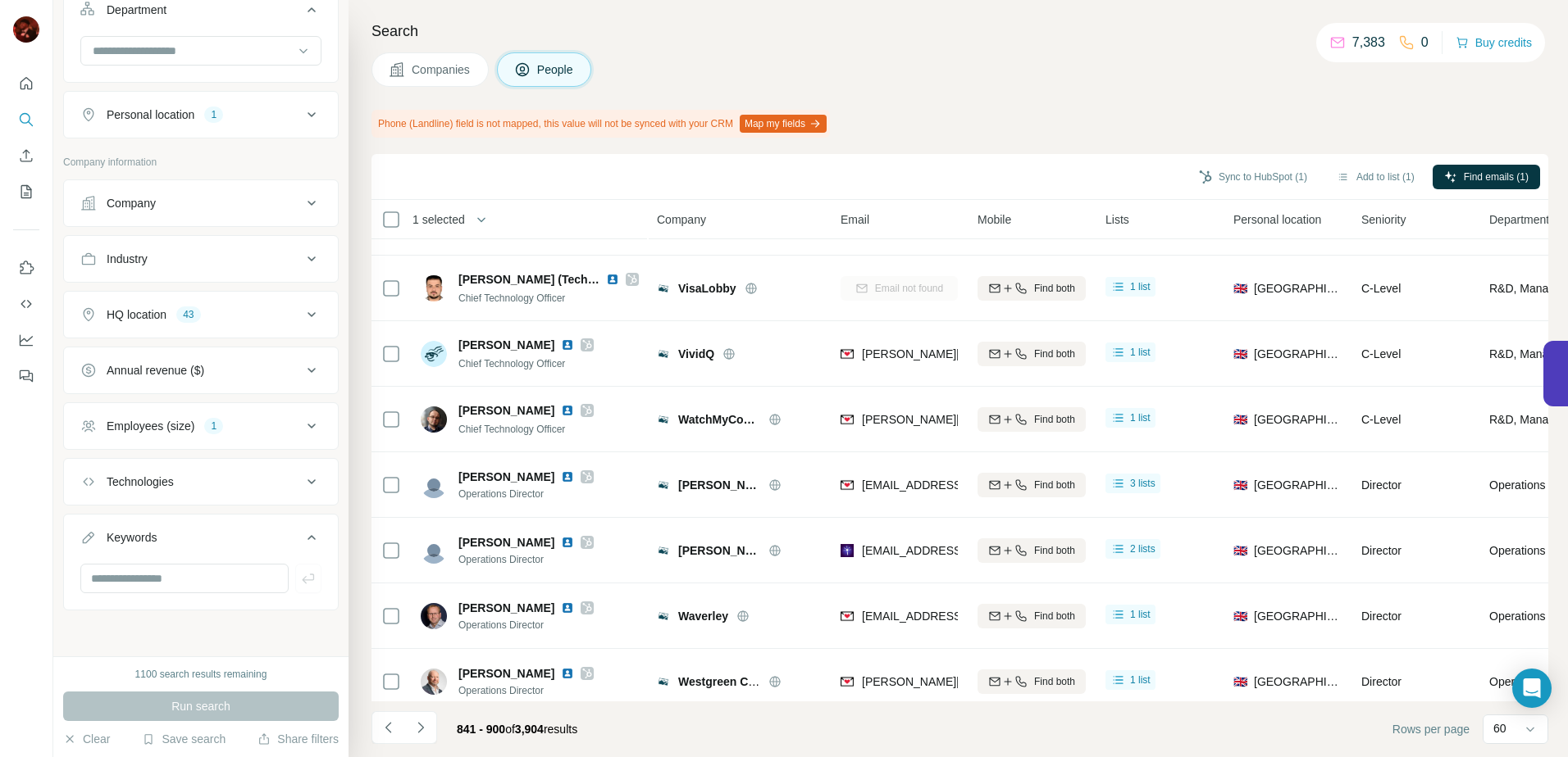
scroll to position [3479, 0]
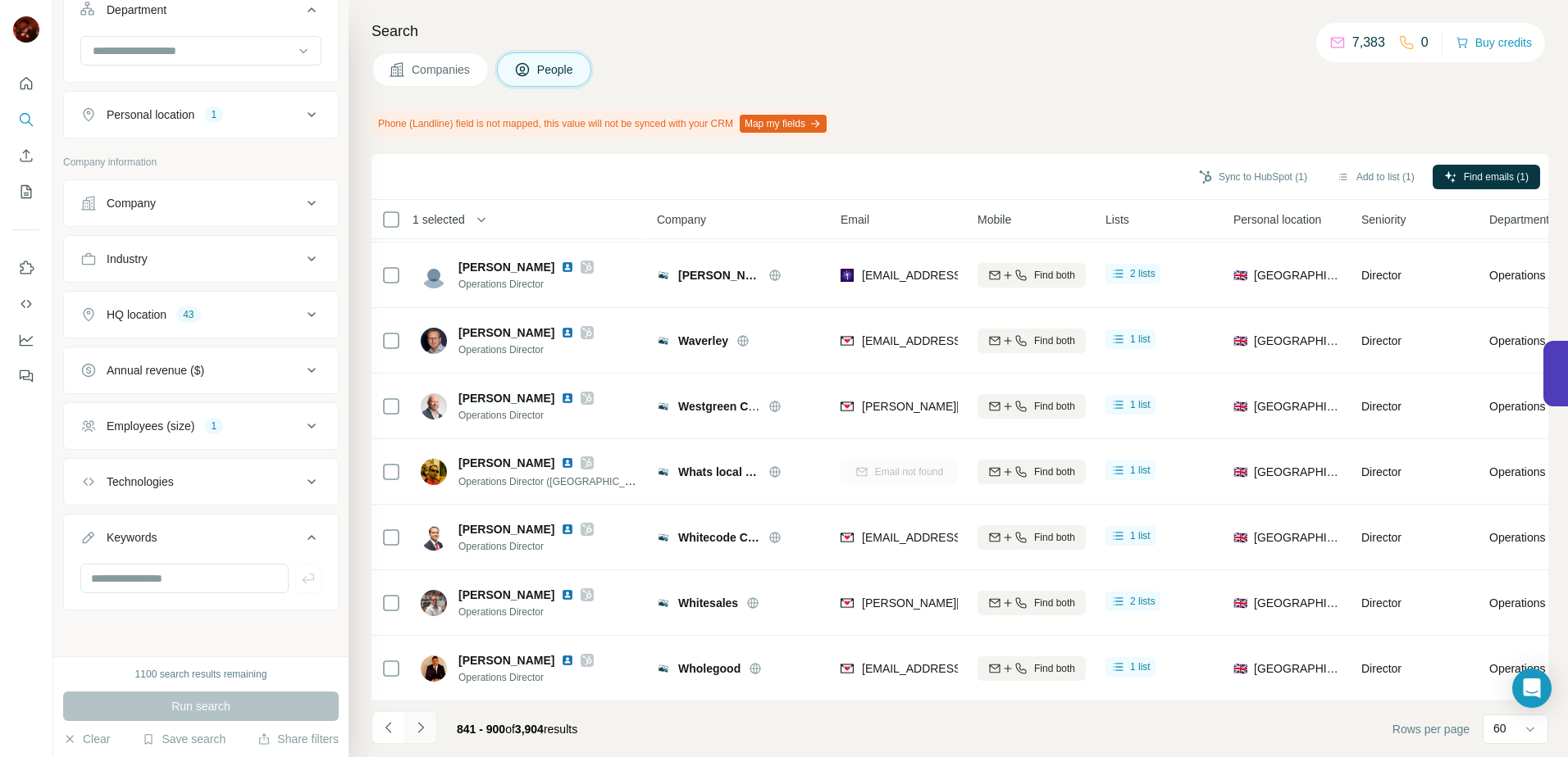
click at [409, 727] on button "Navigate to next page" at bounding box center [420, 727] width 32 height 32
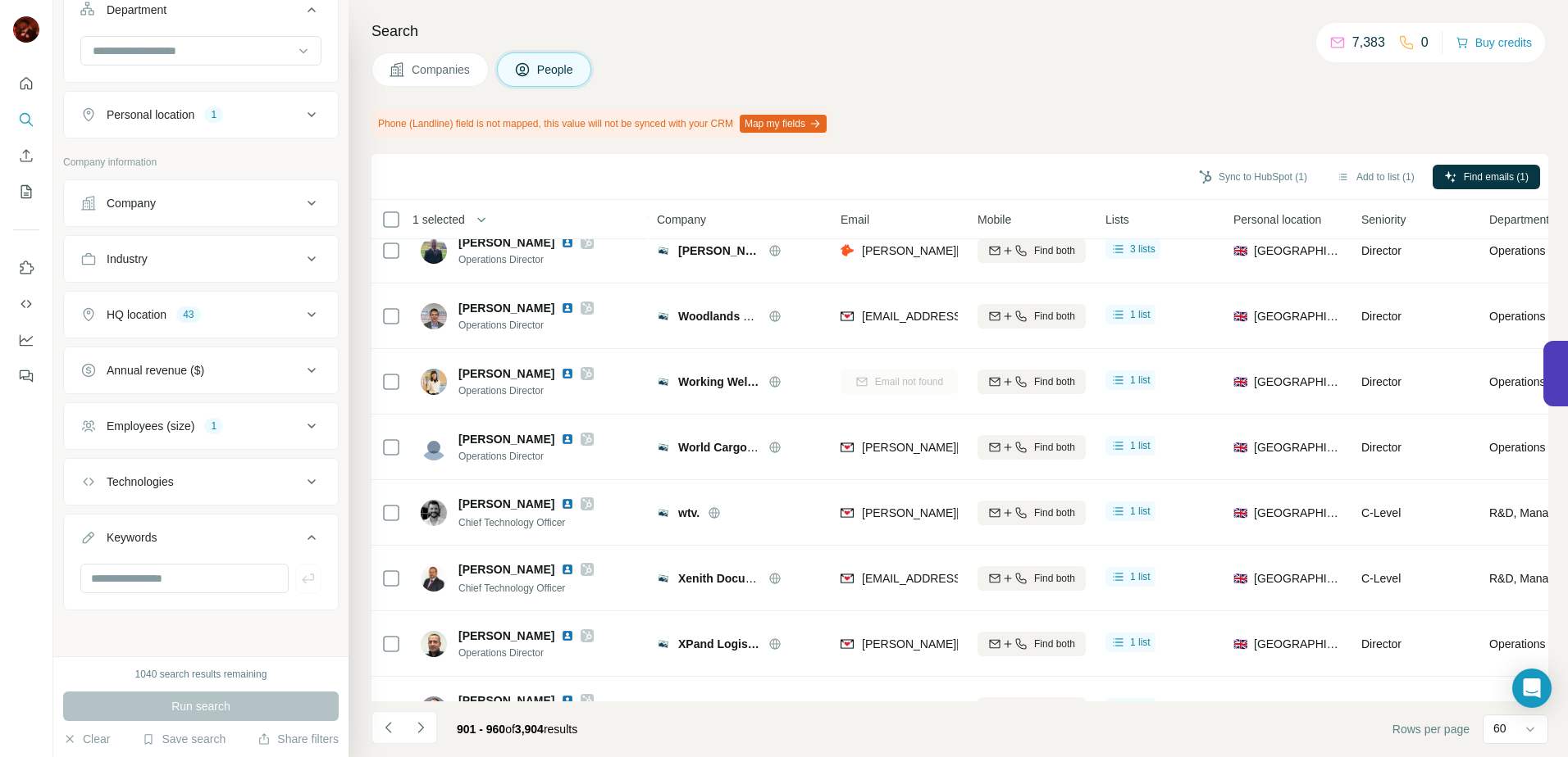
scroll to position [120, 0]
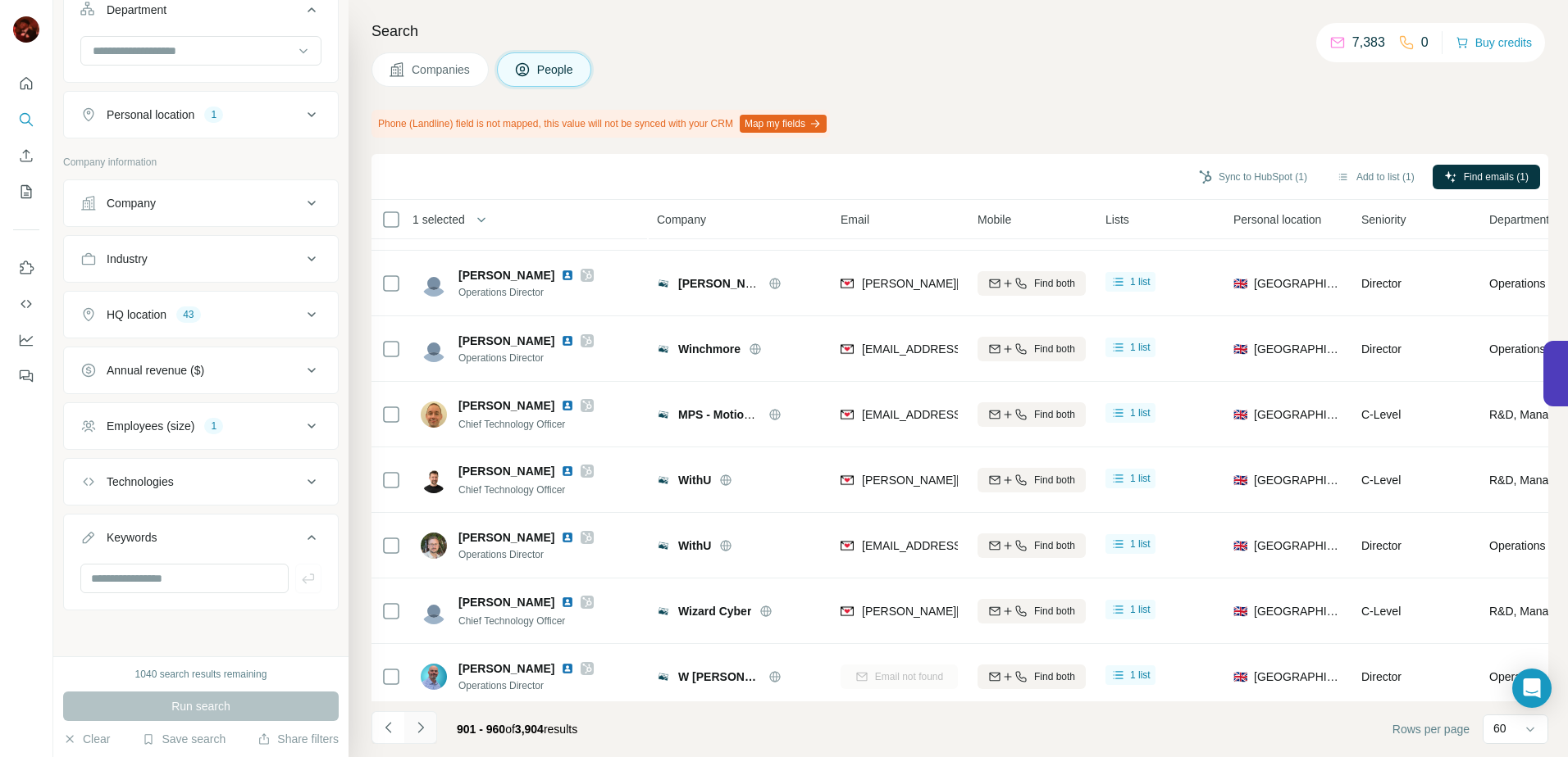
click at [414, 727] on icon "Navigate to next page" at bounding box center [420, 727] width 16 height 16
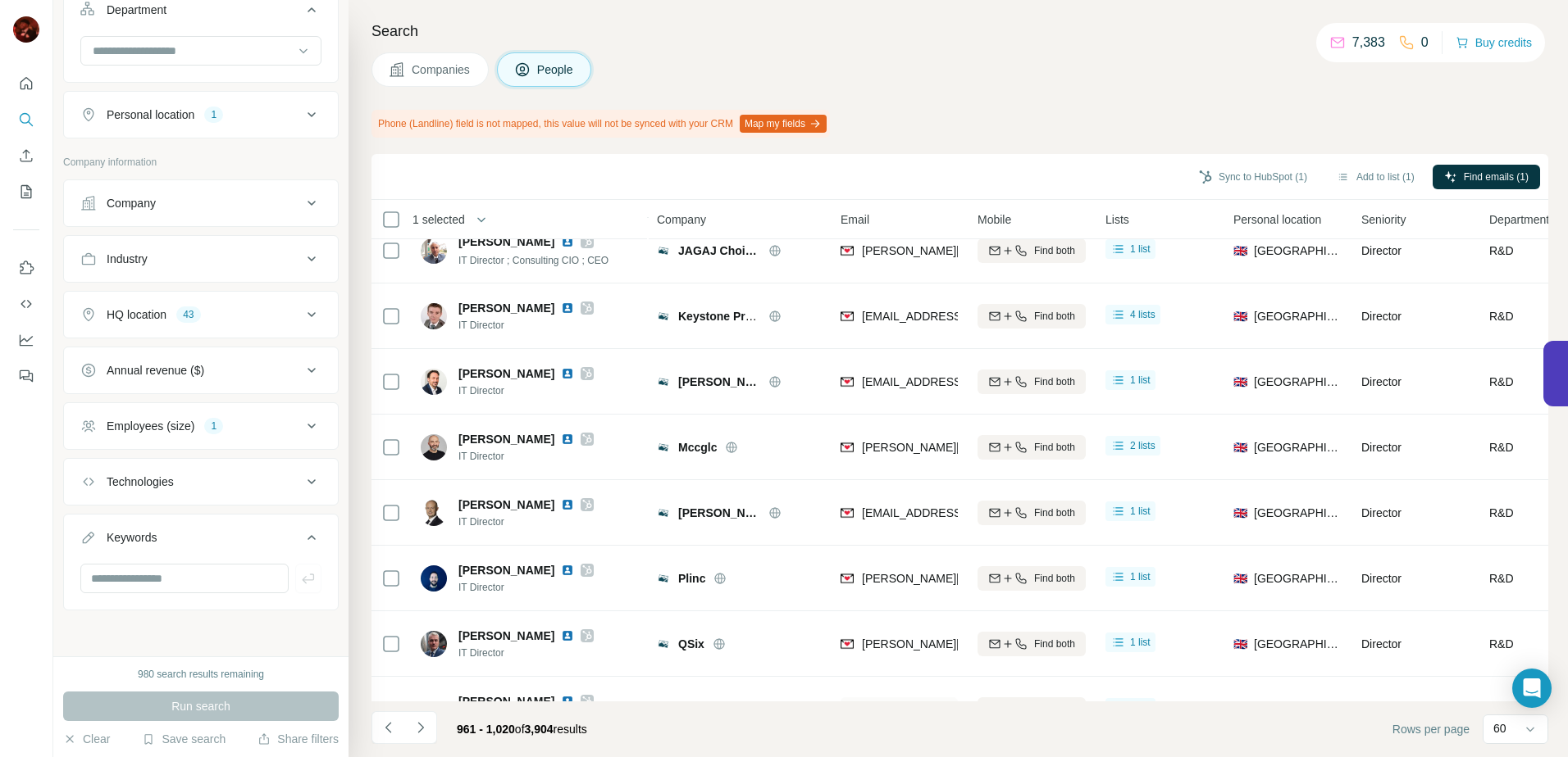
scroll to position [0, 0]
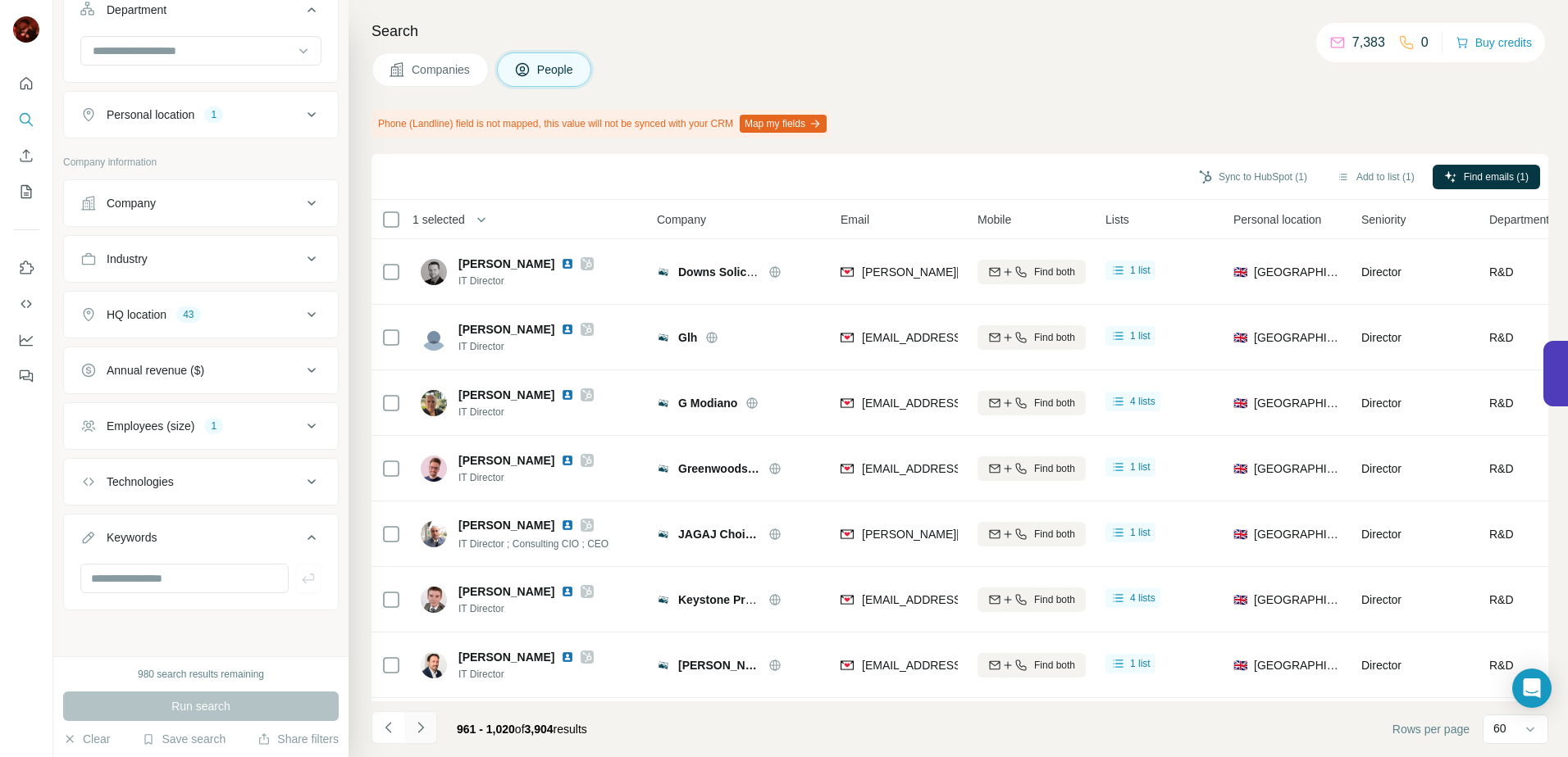
click at [423, 724] on icon "Navigate to next page" at bounding box center [420, 727] width 16 height 16
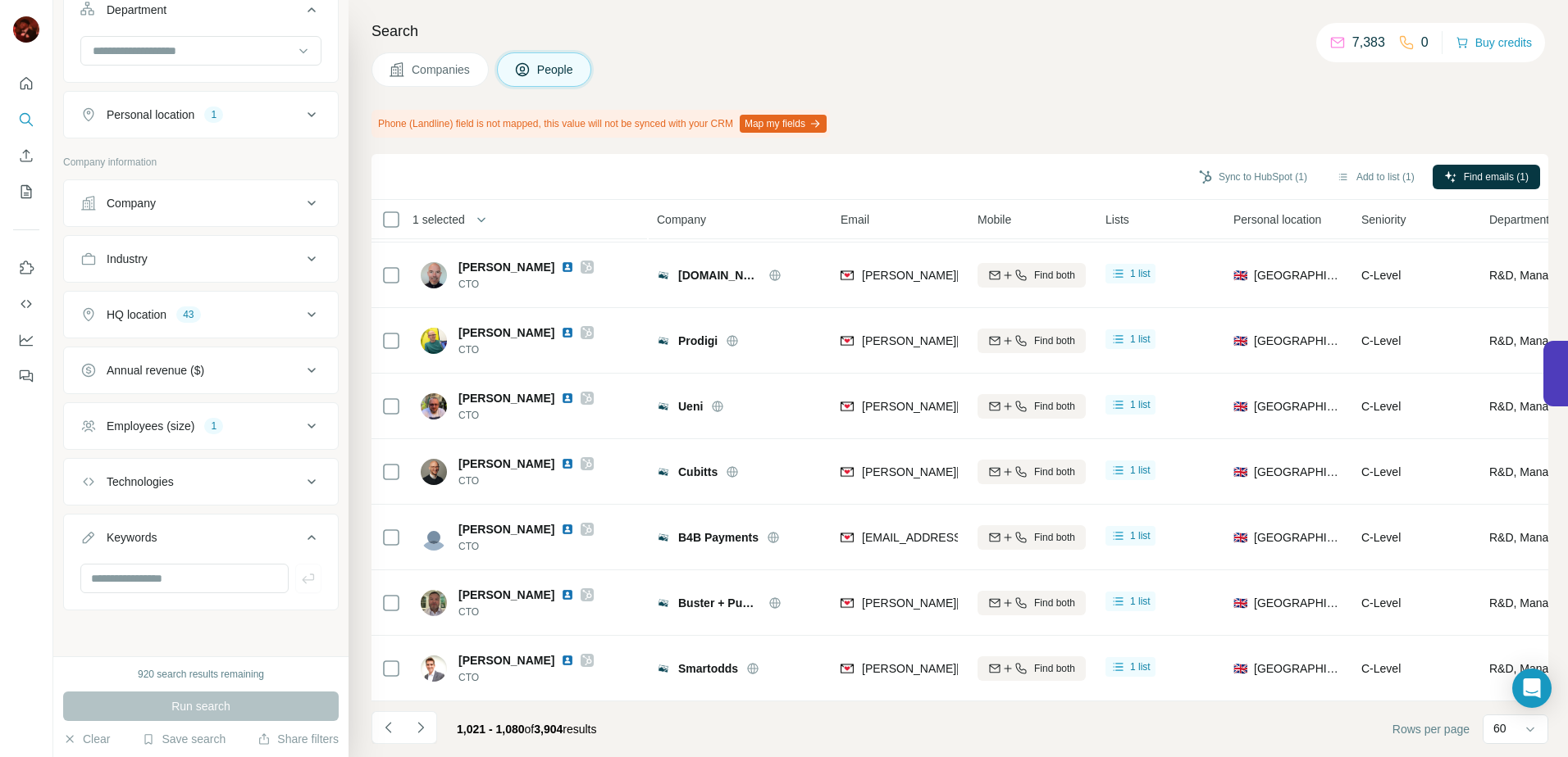
scroll to position [3479, 0]
click at [426, 720] on icon "Navigate to next page" at bounding box center [420, 727] width 16 height 16
click at [415, 727] on icon "Navigate to next page" at bounding box center [420, 727] width 16 height 16
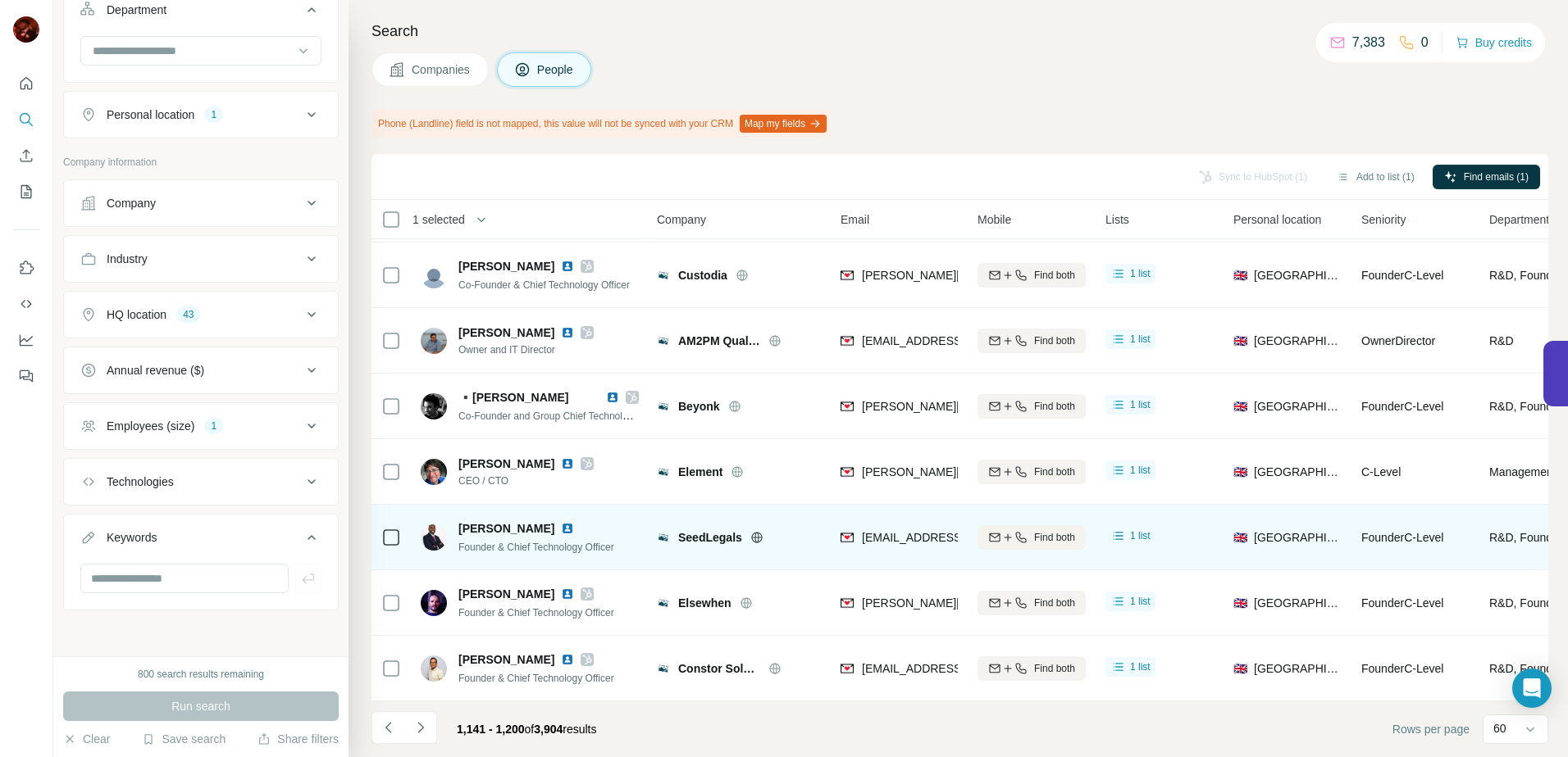
click at [381, 528] on icon at bounding box center [391, 537] width 20 height 20
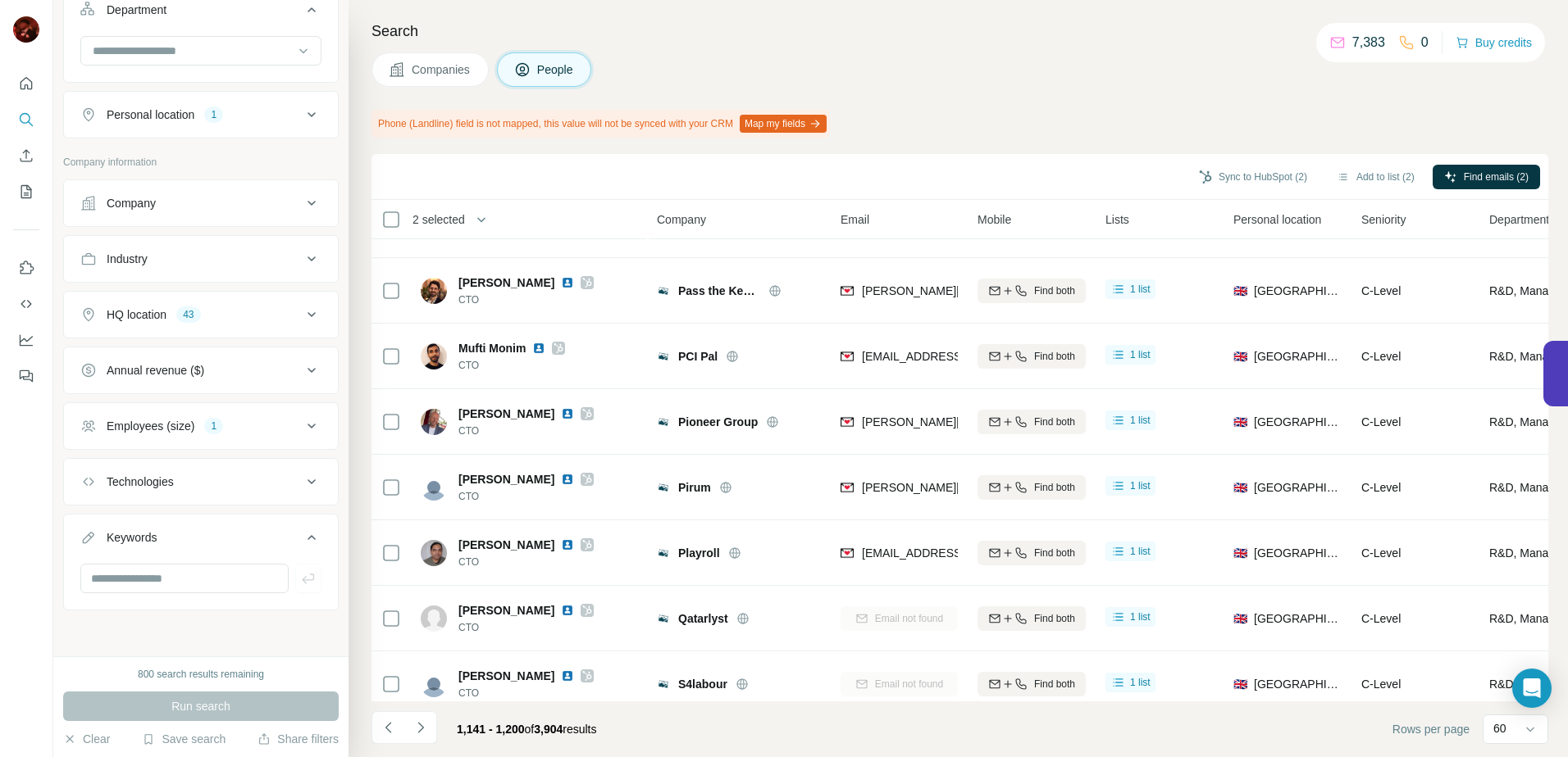
scroll to position [0, 0]
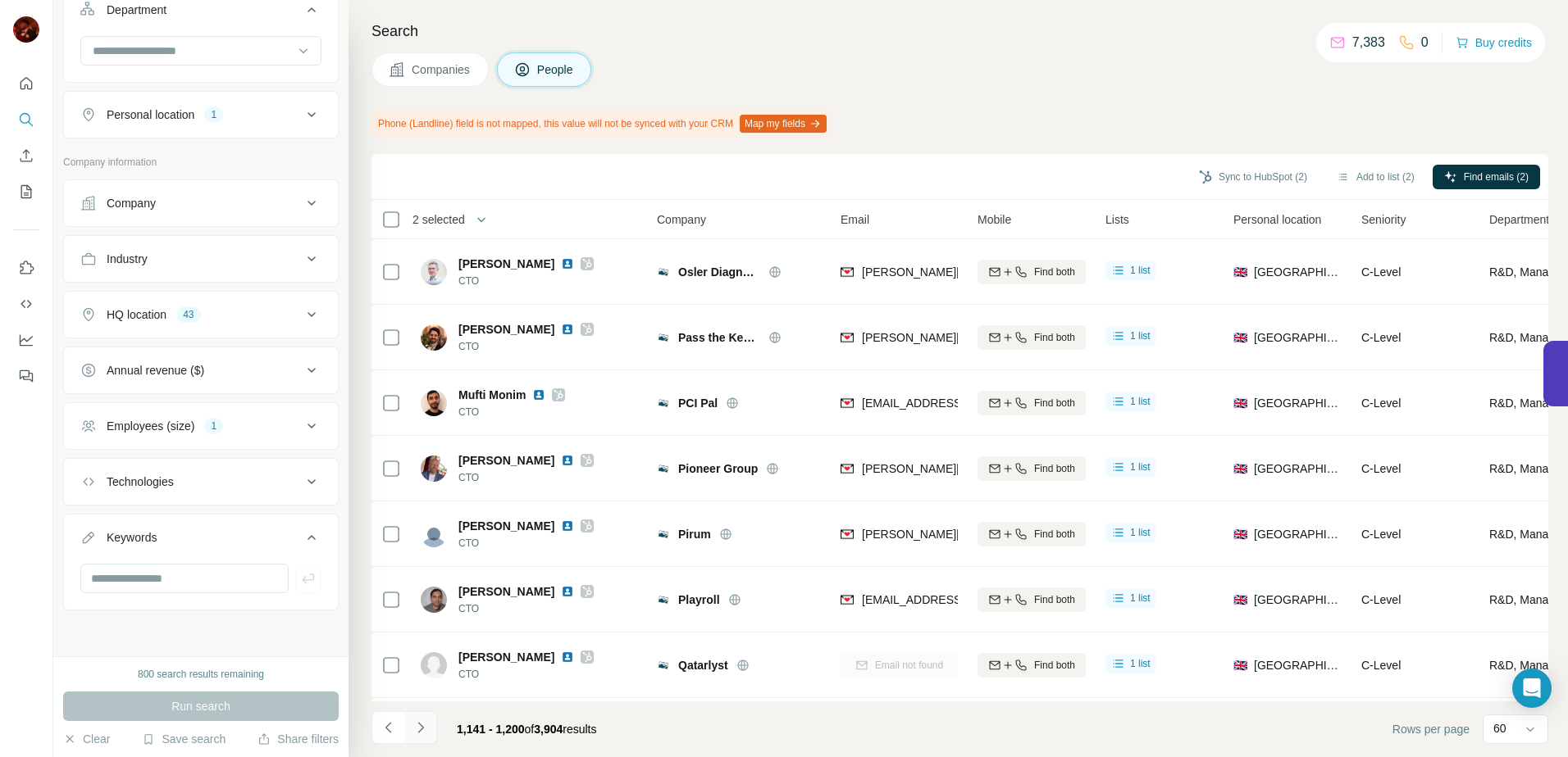
click at [414, 738] on button "Navigate to next page" at bounding box center [420, 727] width 32 height 32
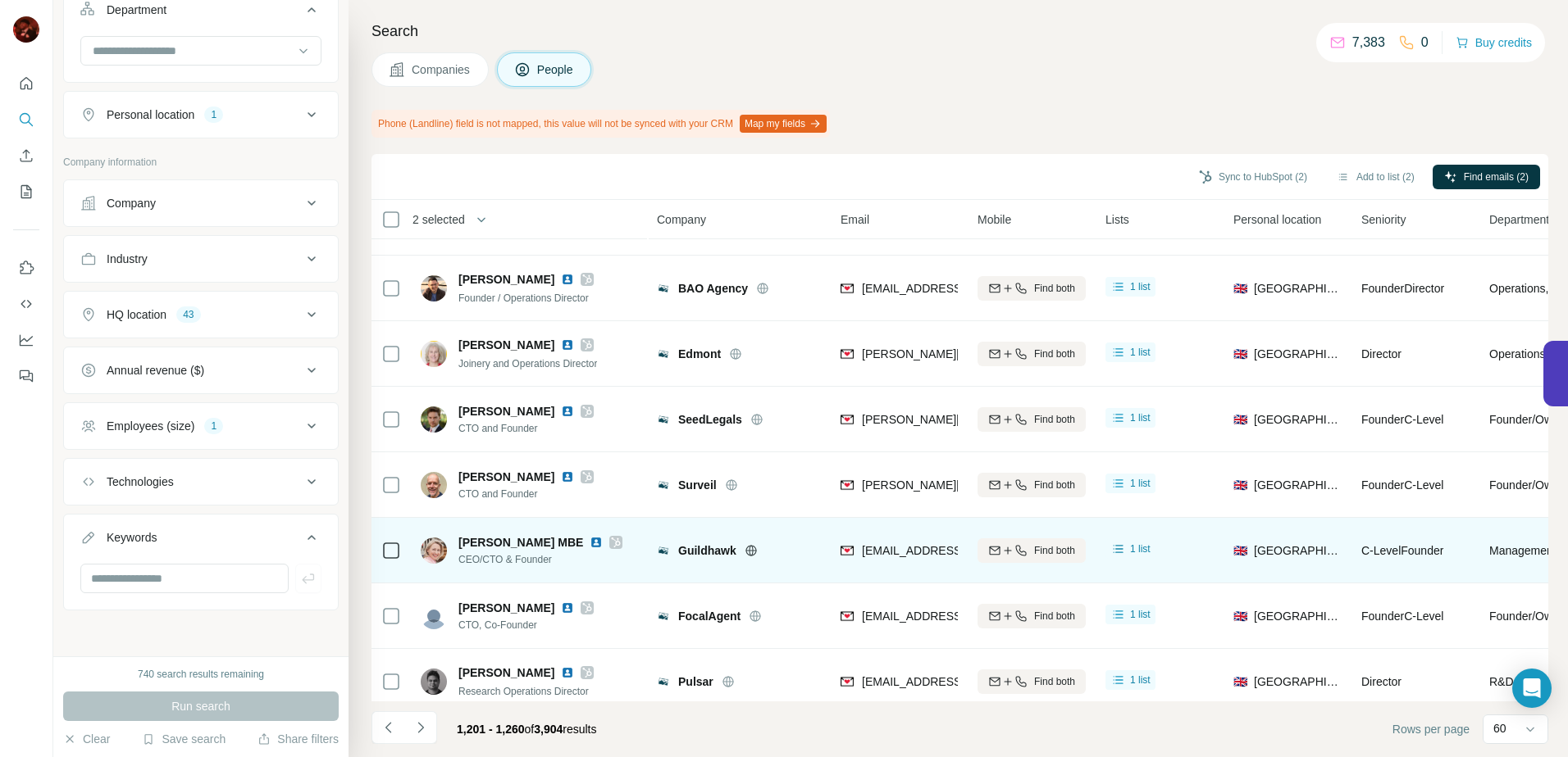
scroll to position [3479, 0]
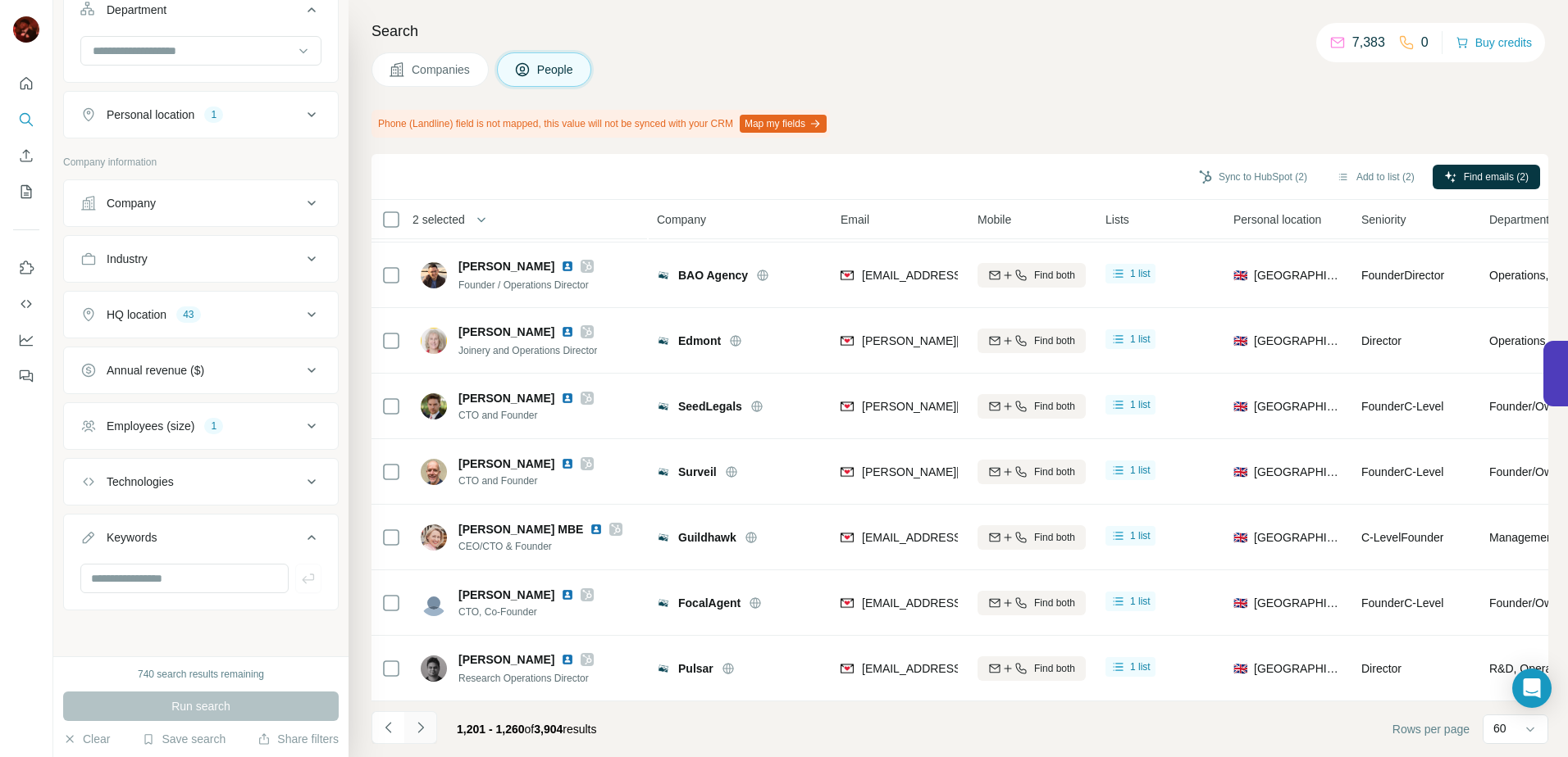
click at [418, 738] on button "Navigate to next page" at bounding box center [420, 727] width 32 height 32
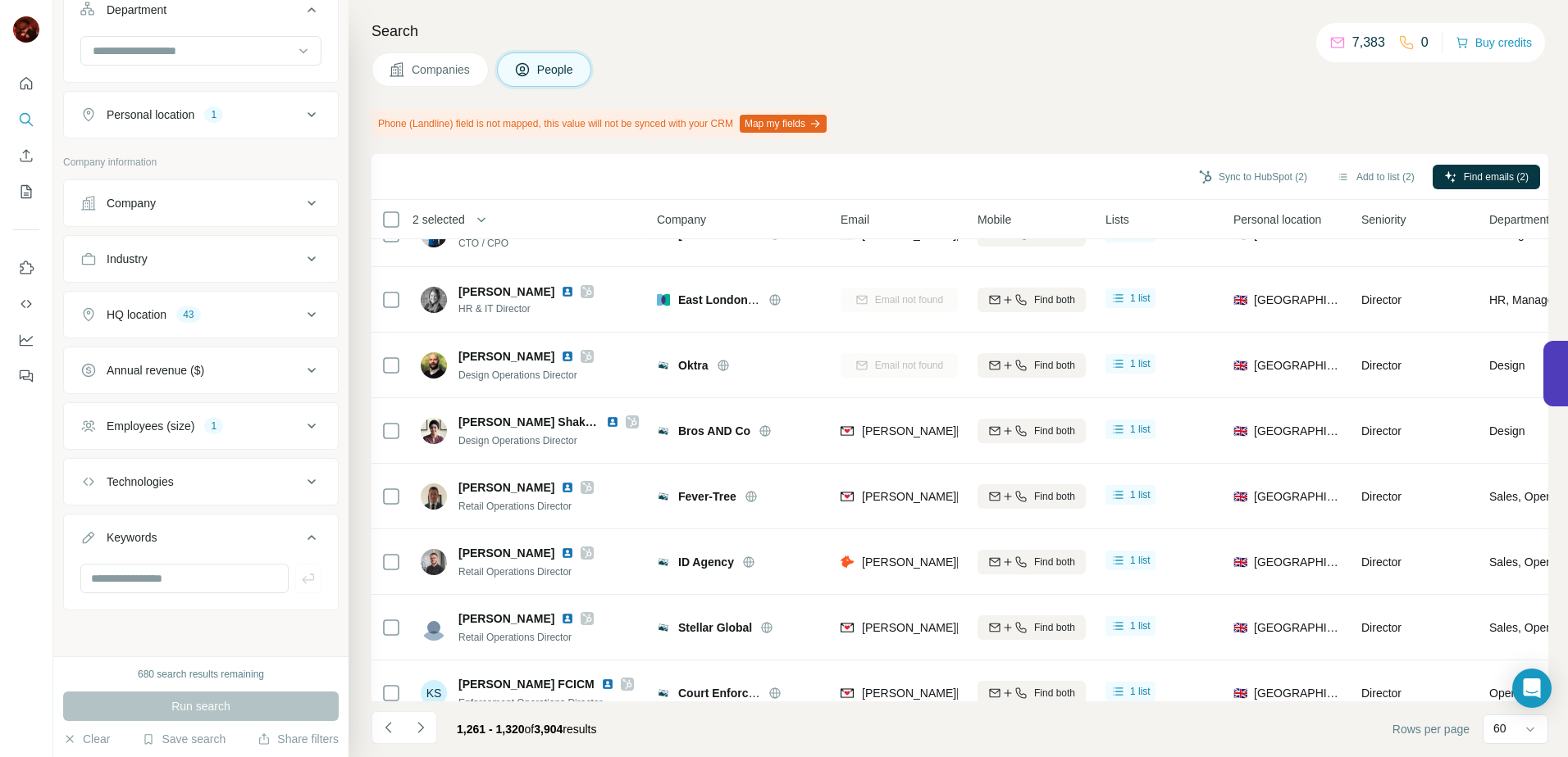
scroll to position [0, 0]
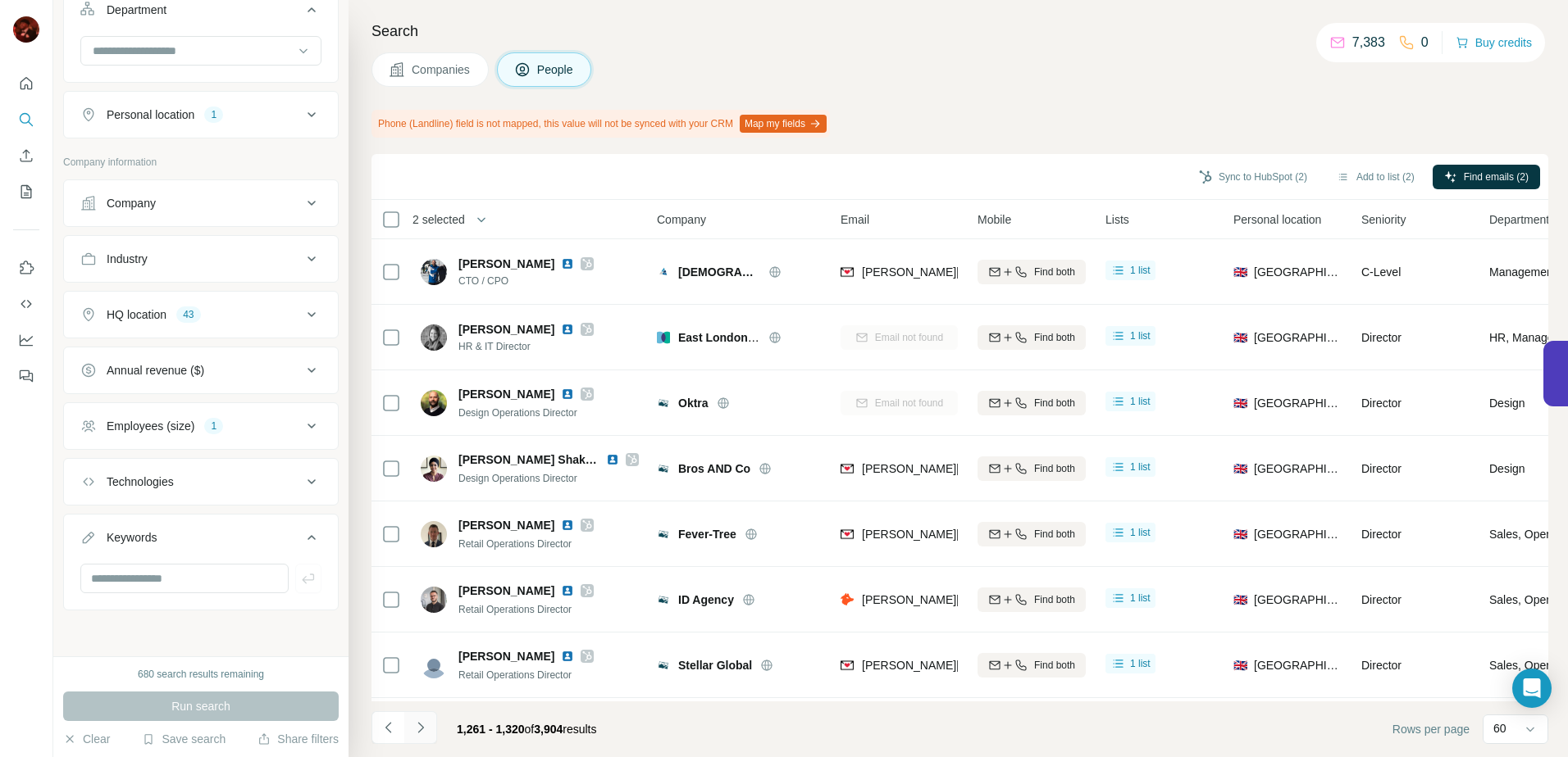
click at [421, 719] on button "Navigate to next page" at bounding box center [420, 727] width 32 height 32
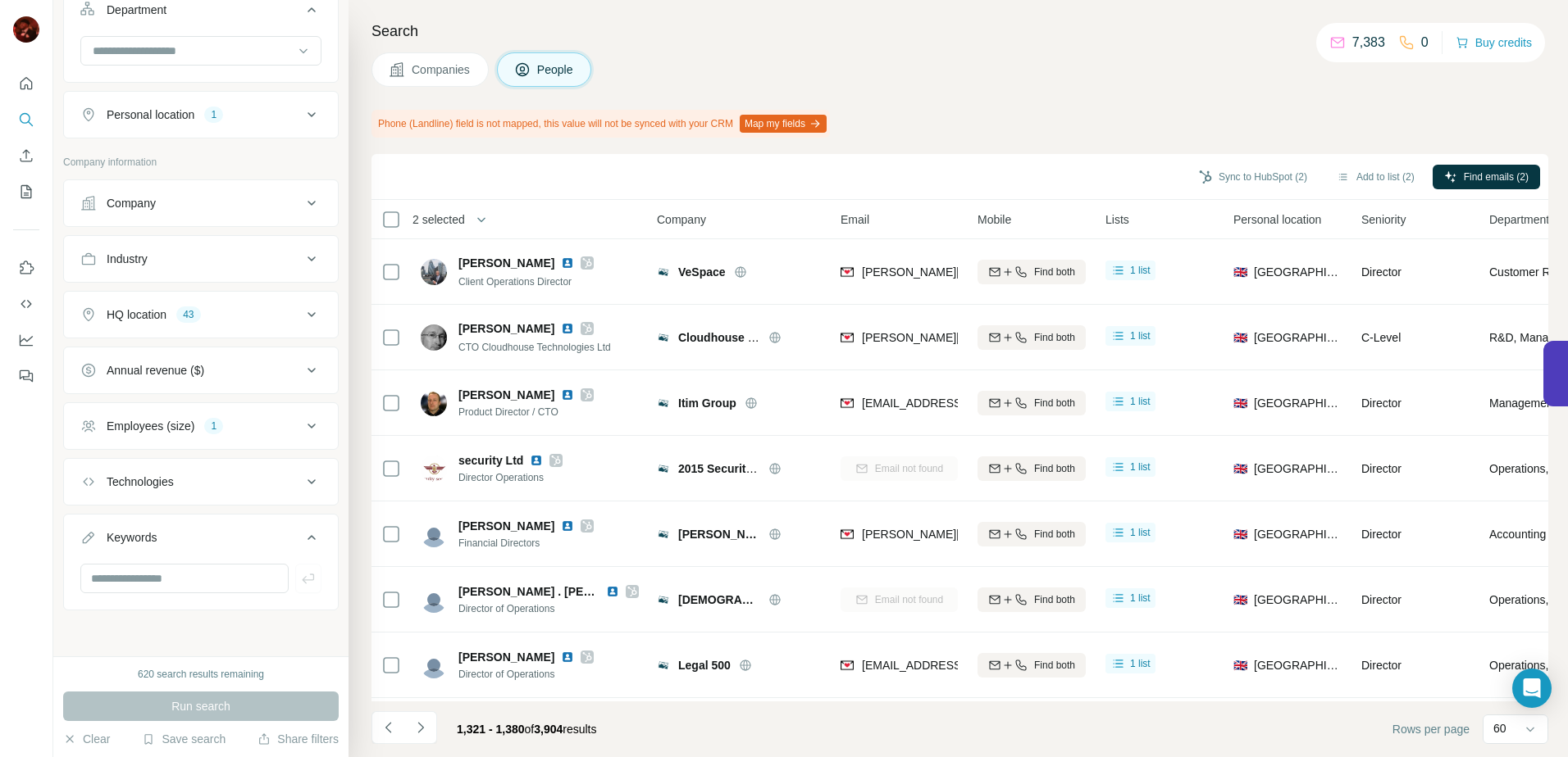
scroll to position [3479, 0]
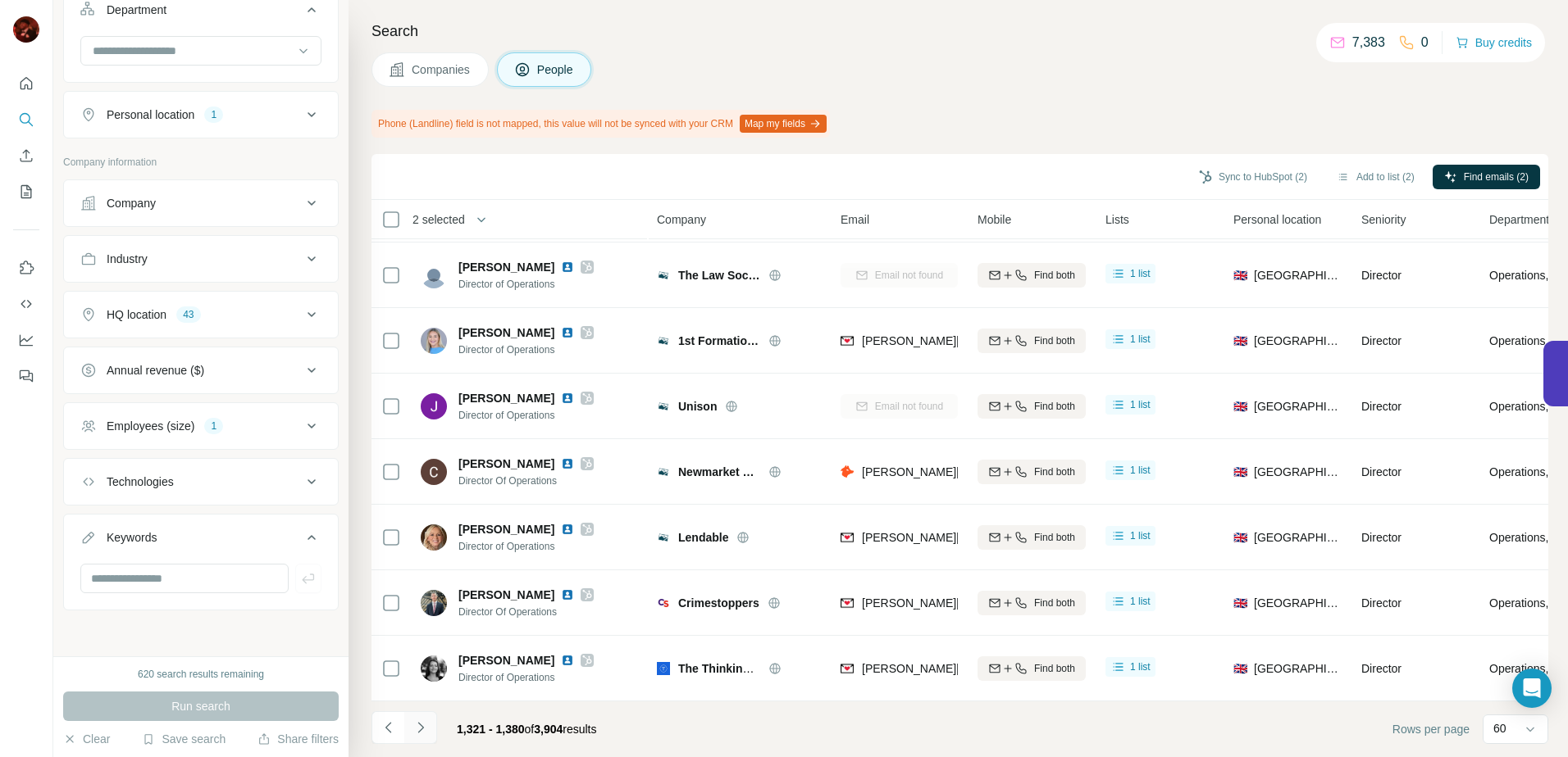
click at [427, 726] on icon "Navigate to next page" at bounding box center [420, 727] width 16 height 16
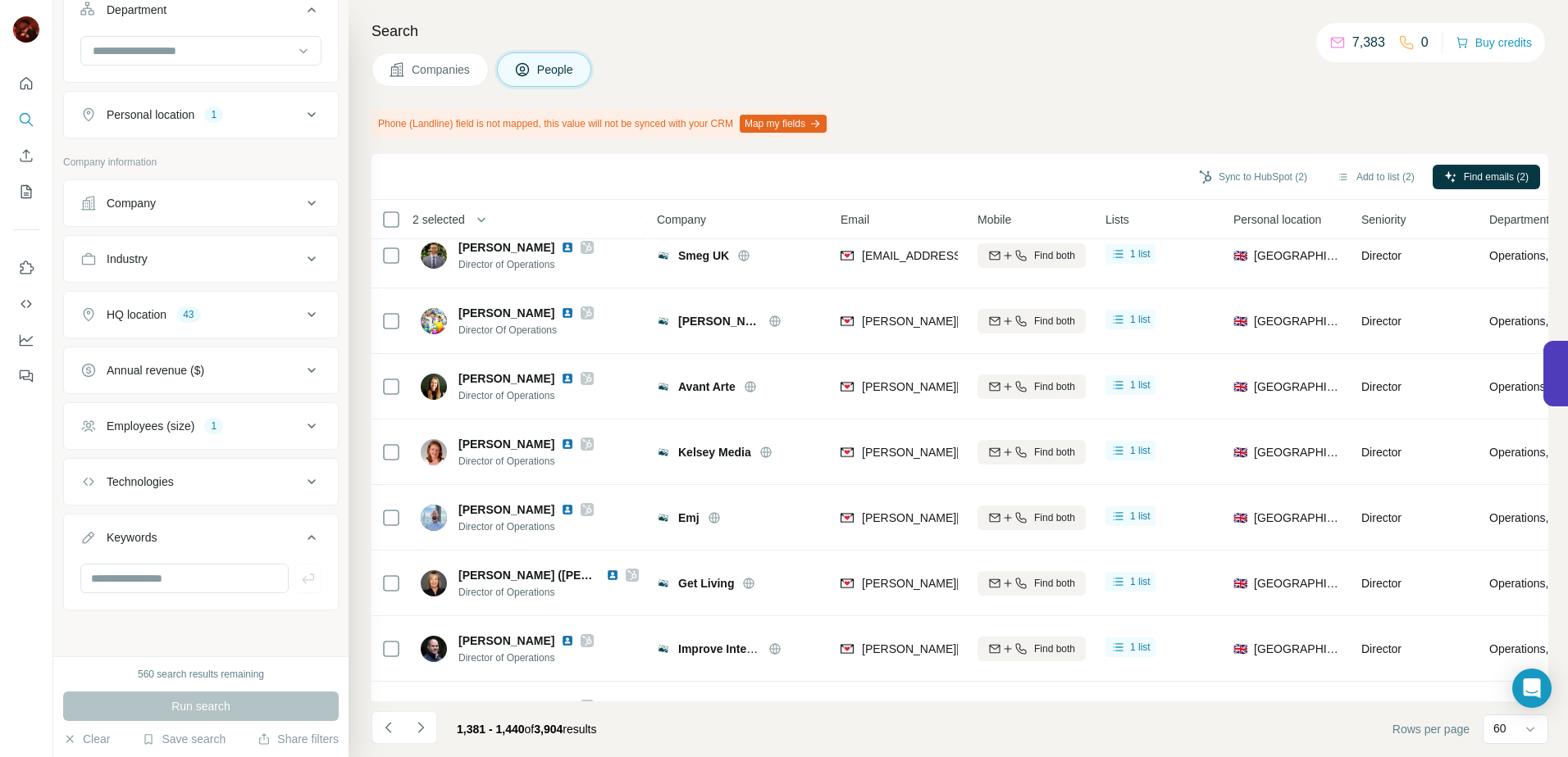
scroll to position [0, 0]
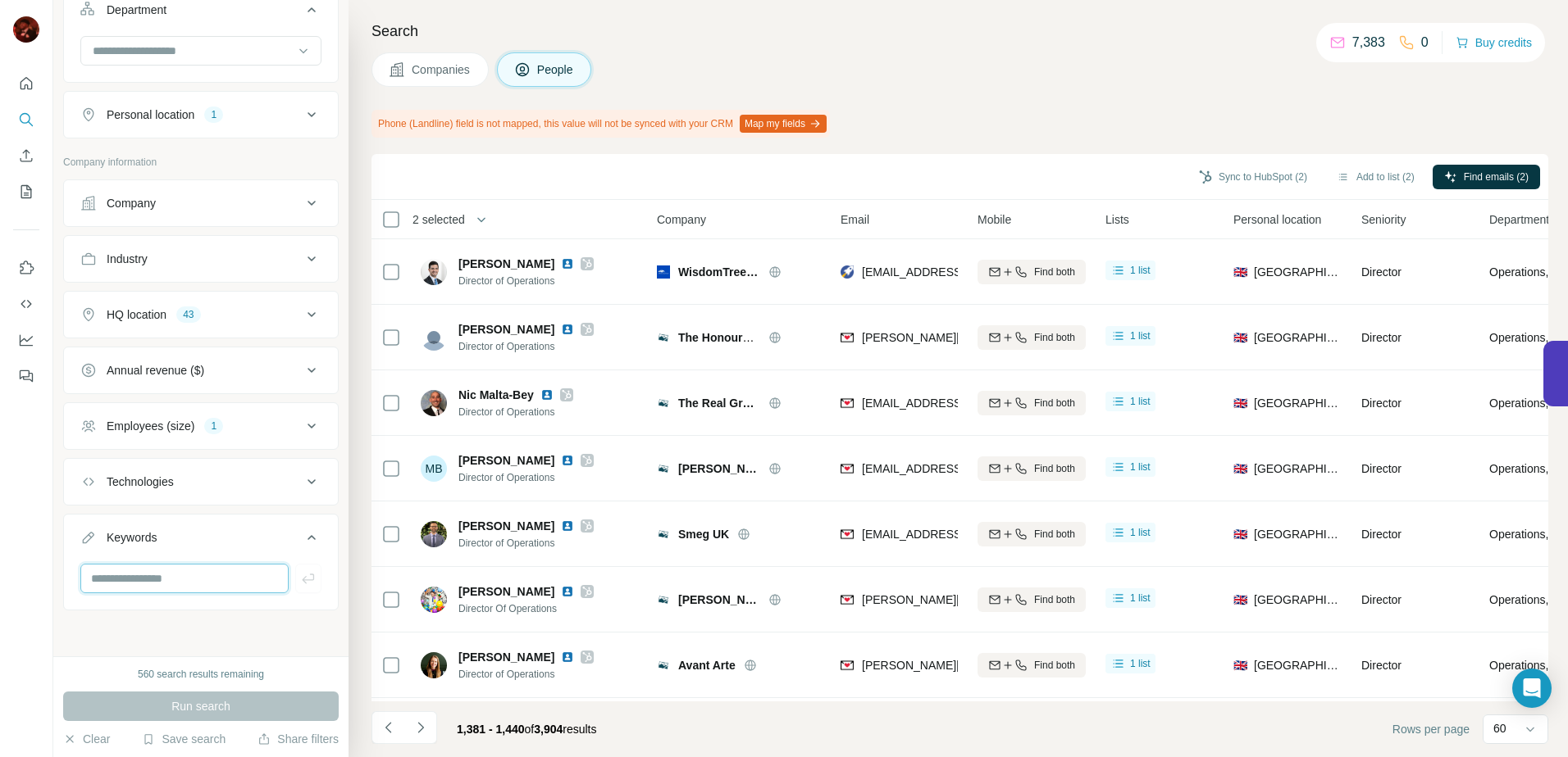
click at [152, 587] on input "text" at bounding box center [184, 578] width 209 height 30
type input "*"
type input "*********"
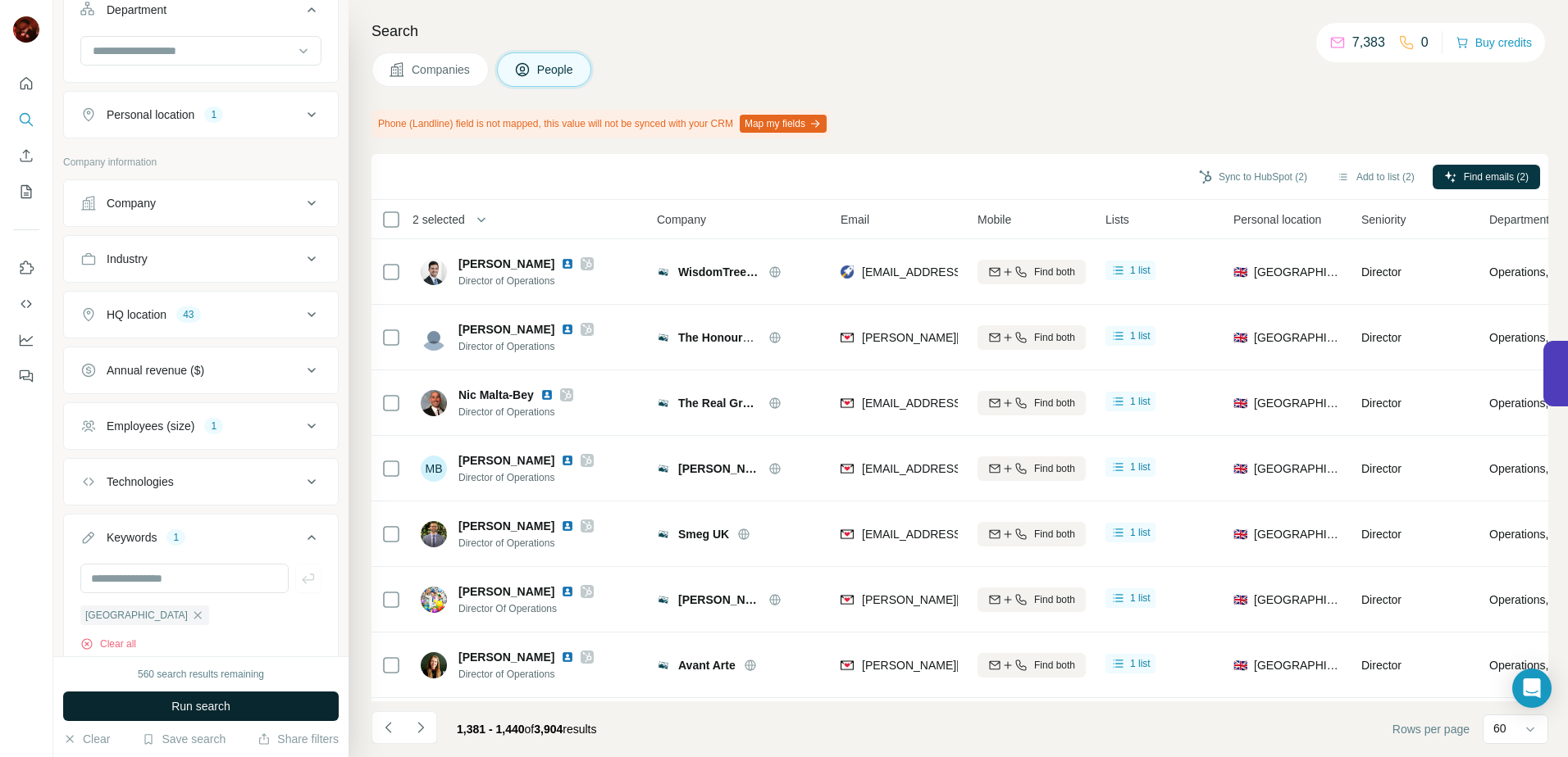
click at [192, 708] on span "Run search" at bounding box center [201, 706] width 59 height 16
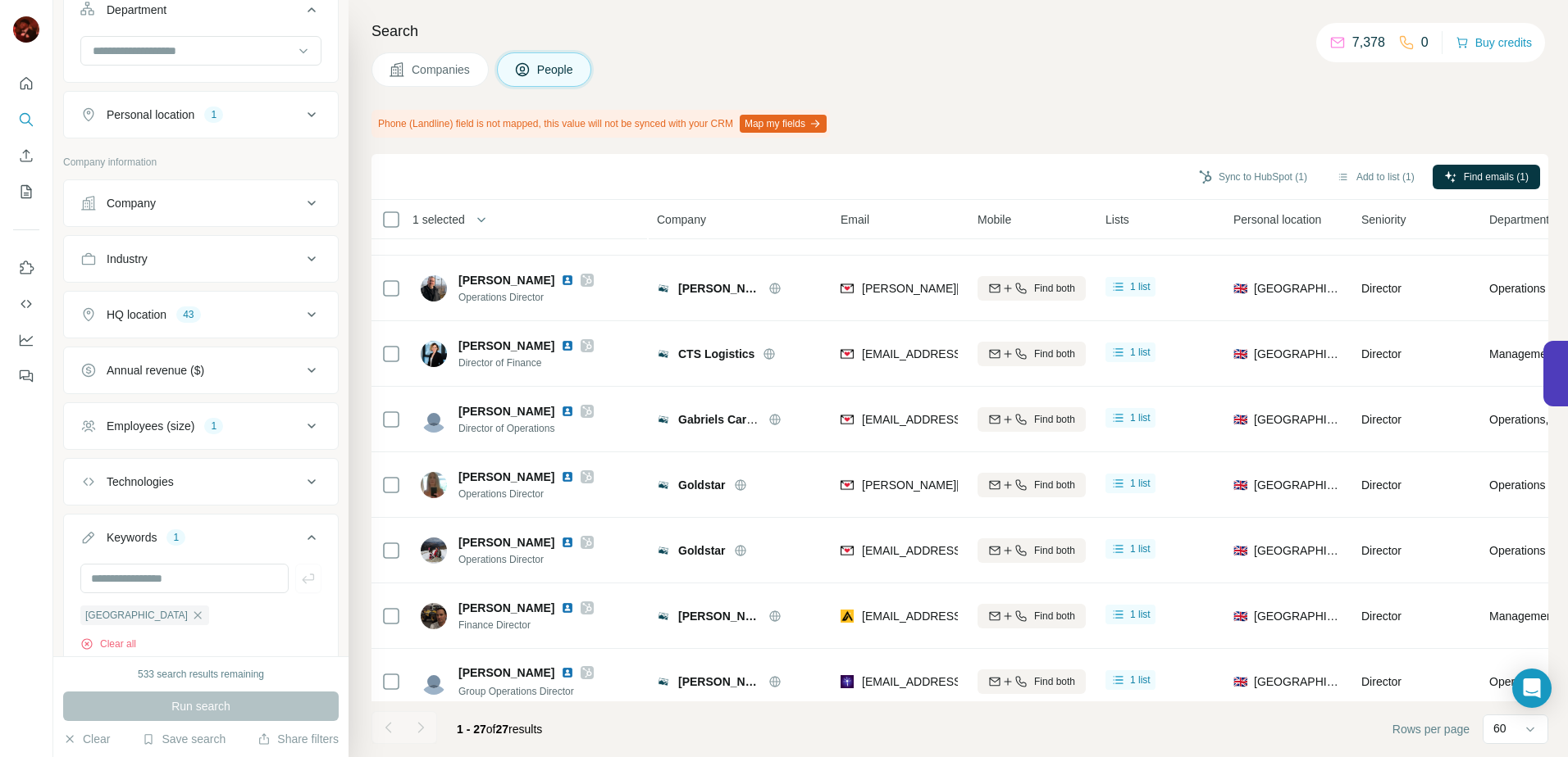
scroll to position [1316, 0]
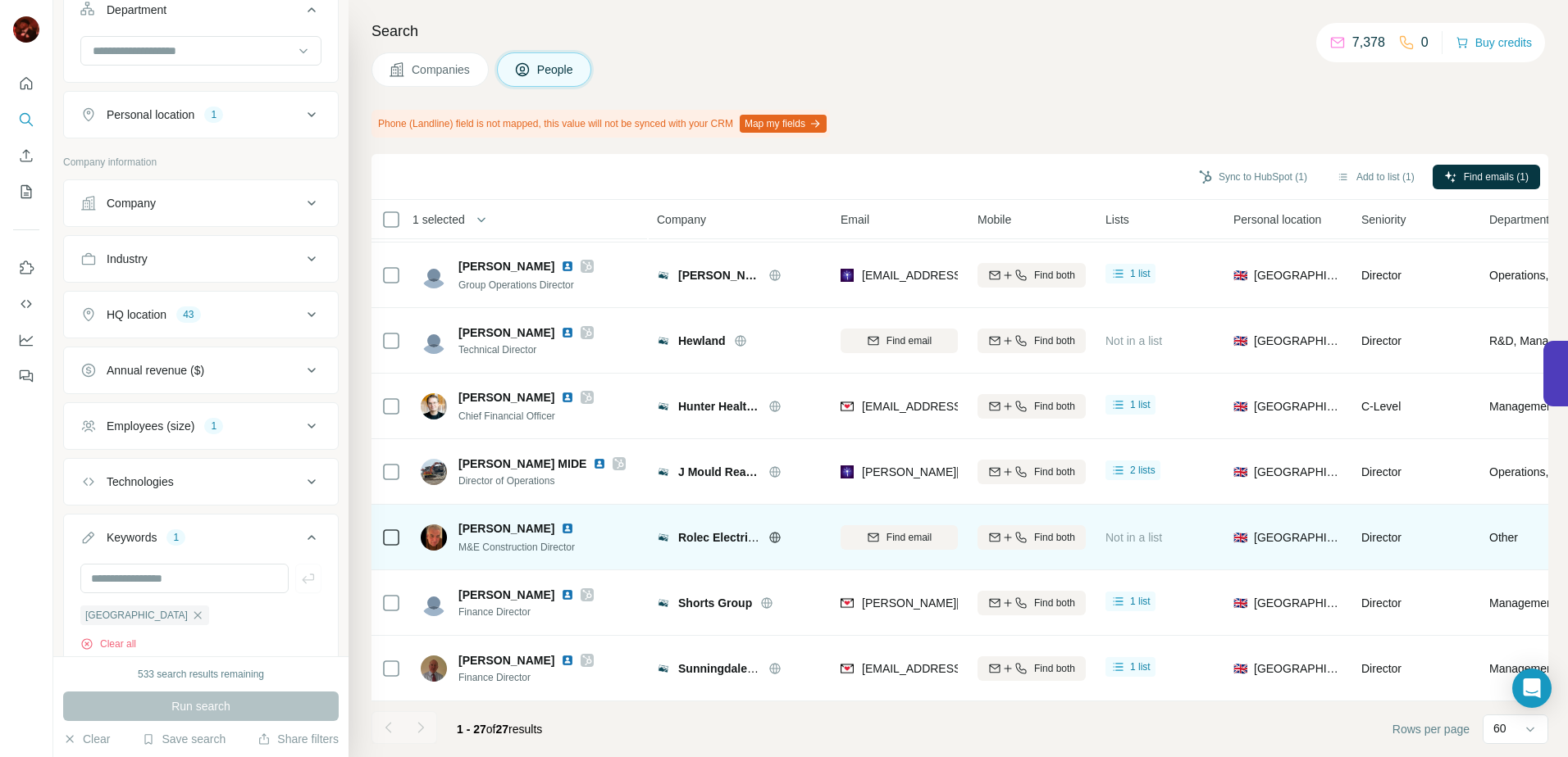
click at [379, 525] on td at bounding box center [391, 537] width 39 height 66
click at [382, 528] on icon at bounding box center [391, 537] width 20 height 20
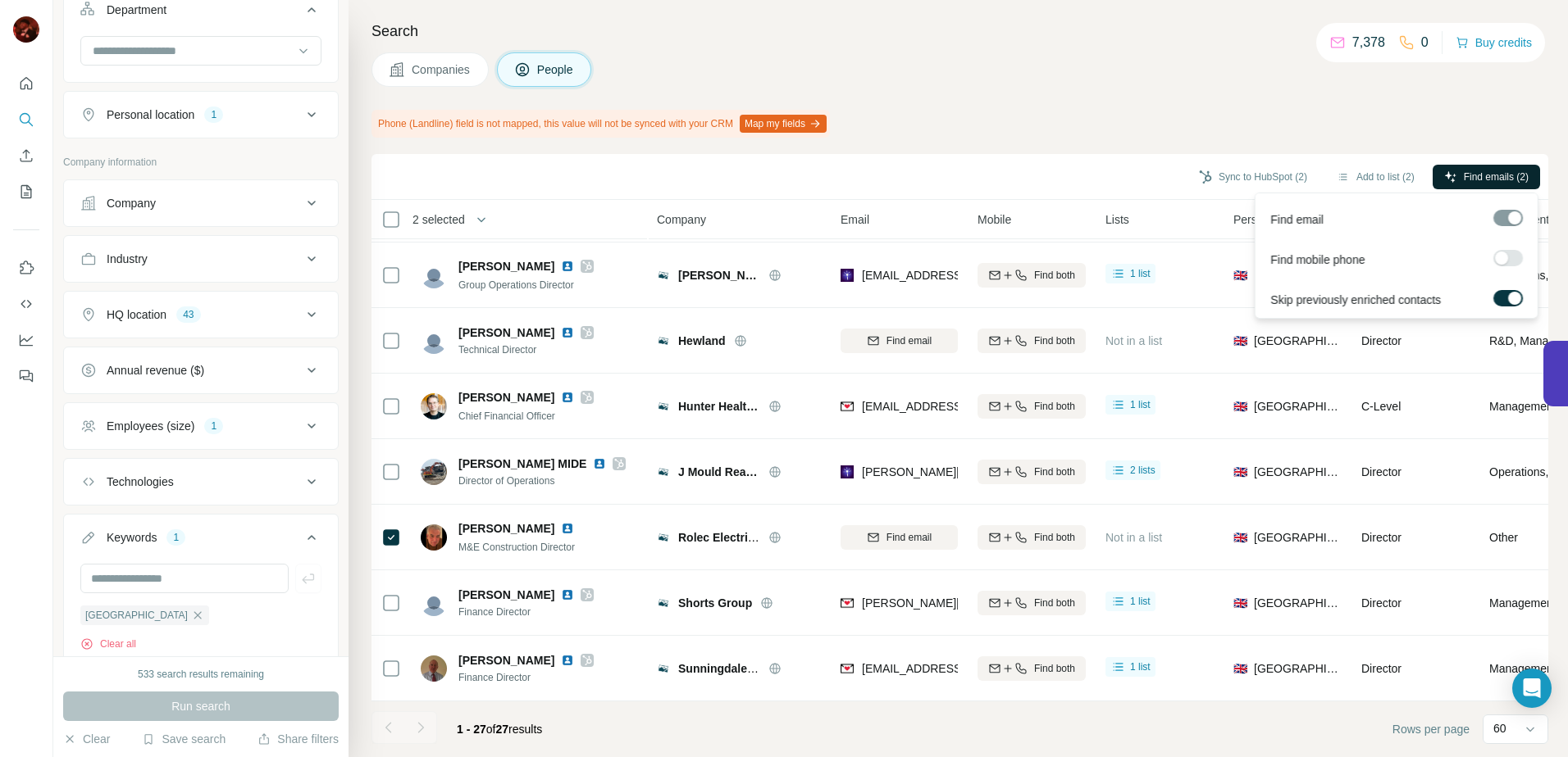
click at [1486, 170] on span "Find emails (2)" at bounding box center [1496, 176] width 65 height 14
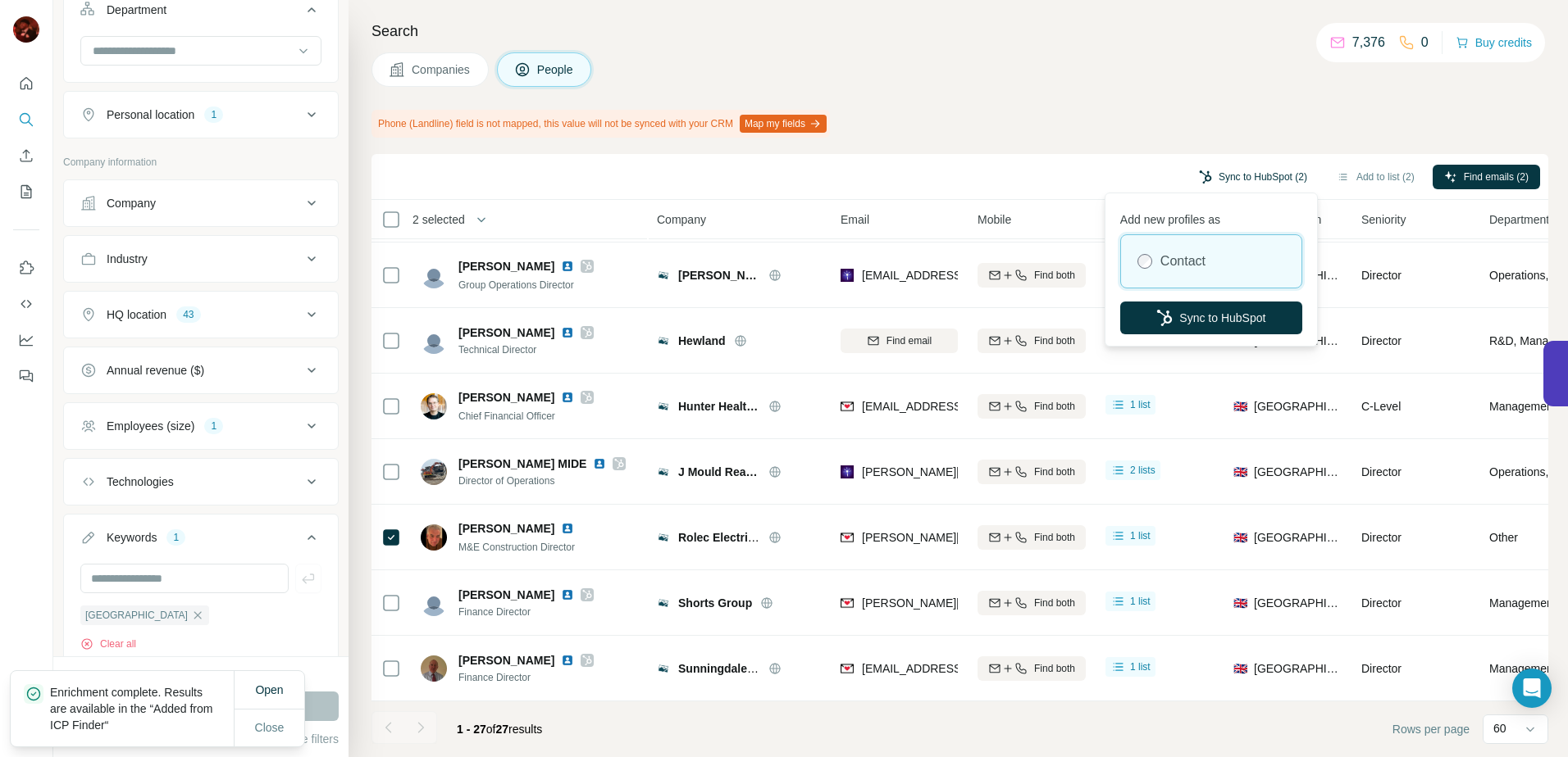
click at [1228, 181] on button "Sync to HubSpot (2)" at bounding box center [1253, 177] width 131 height 25
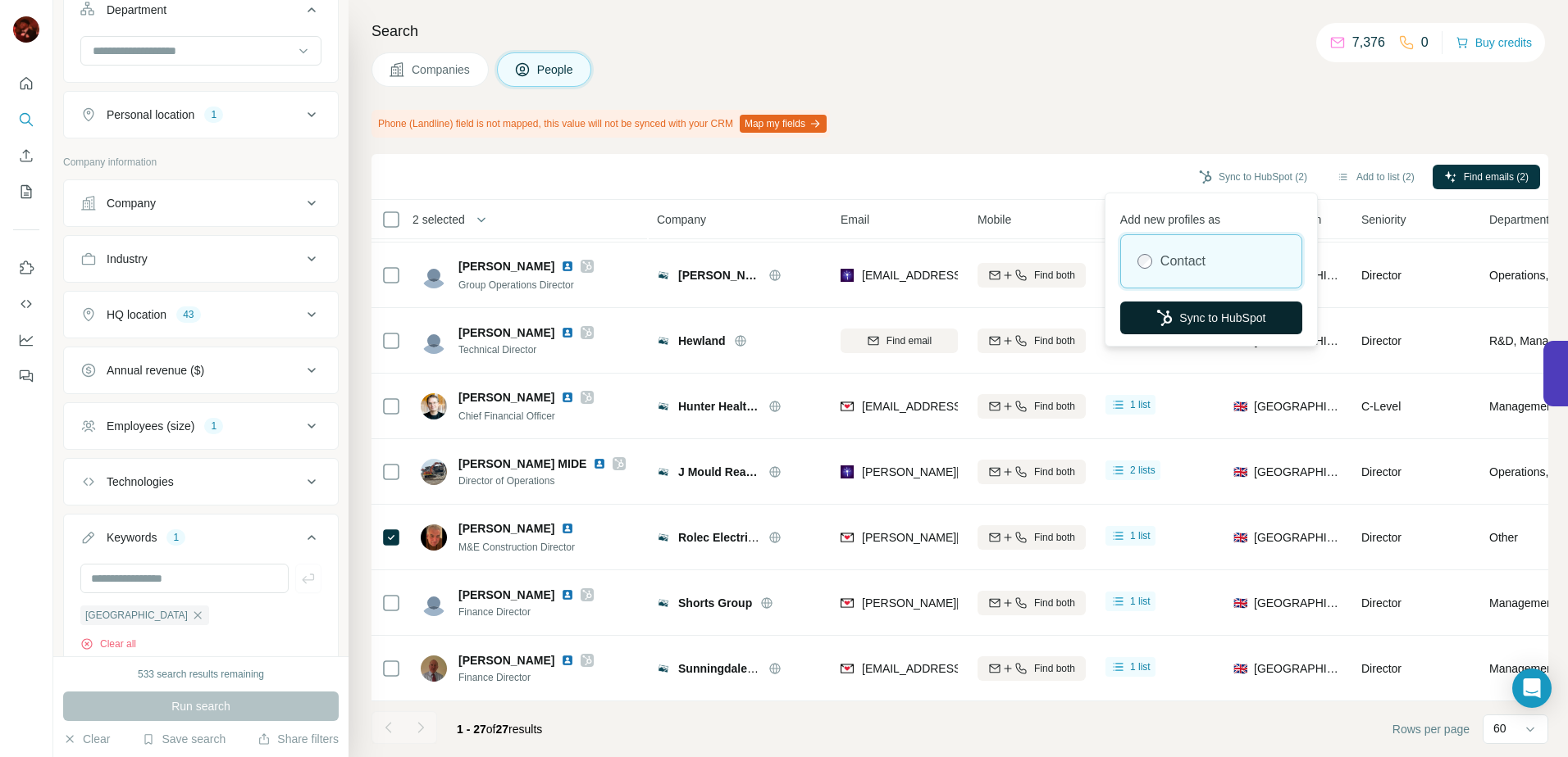
click at [1209, 305] on button "Sync to HubSpot" at bounding box center [1211, 318] width 182 height 32
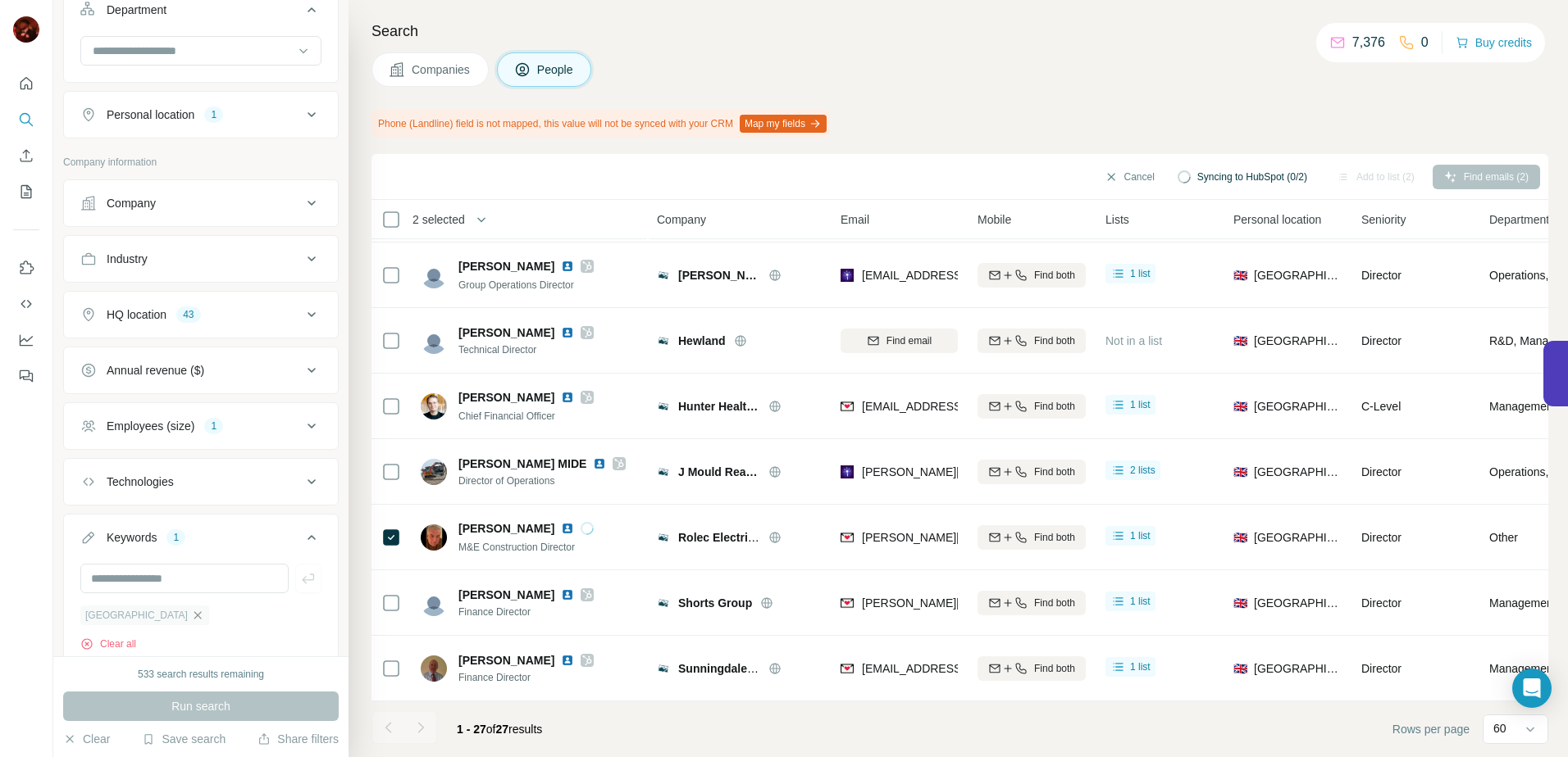
click at [191, 610] on icon "button" at bounding box center [198, 615] width 13 height 13
click at [140, 578] on input "text" at bounding box center [184, 578] width 209 height 30
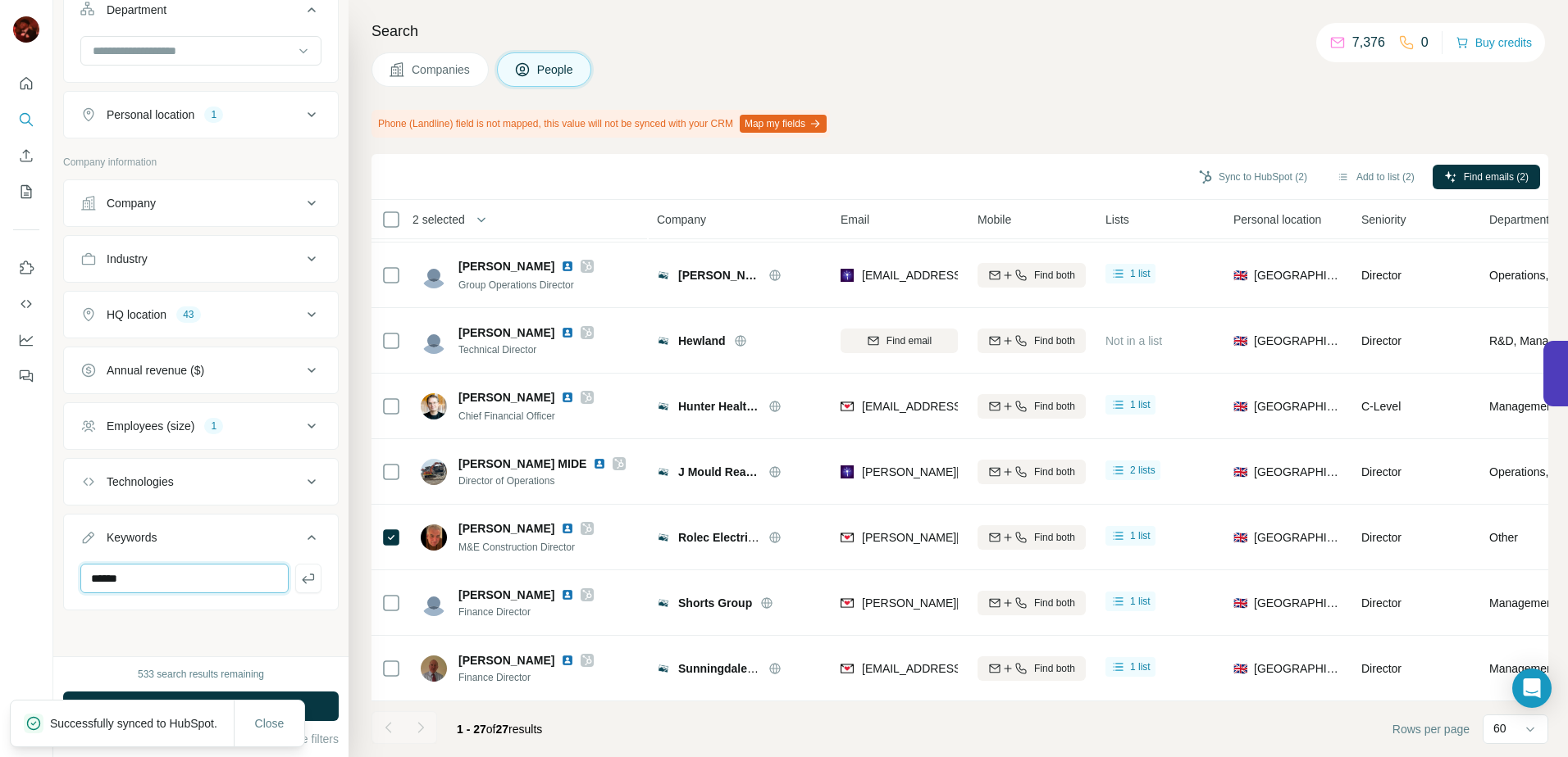
type input "******"
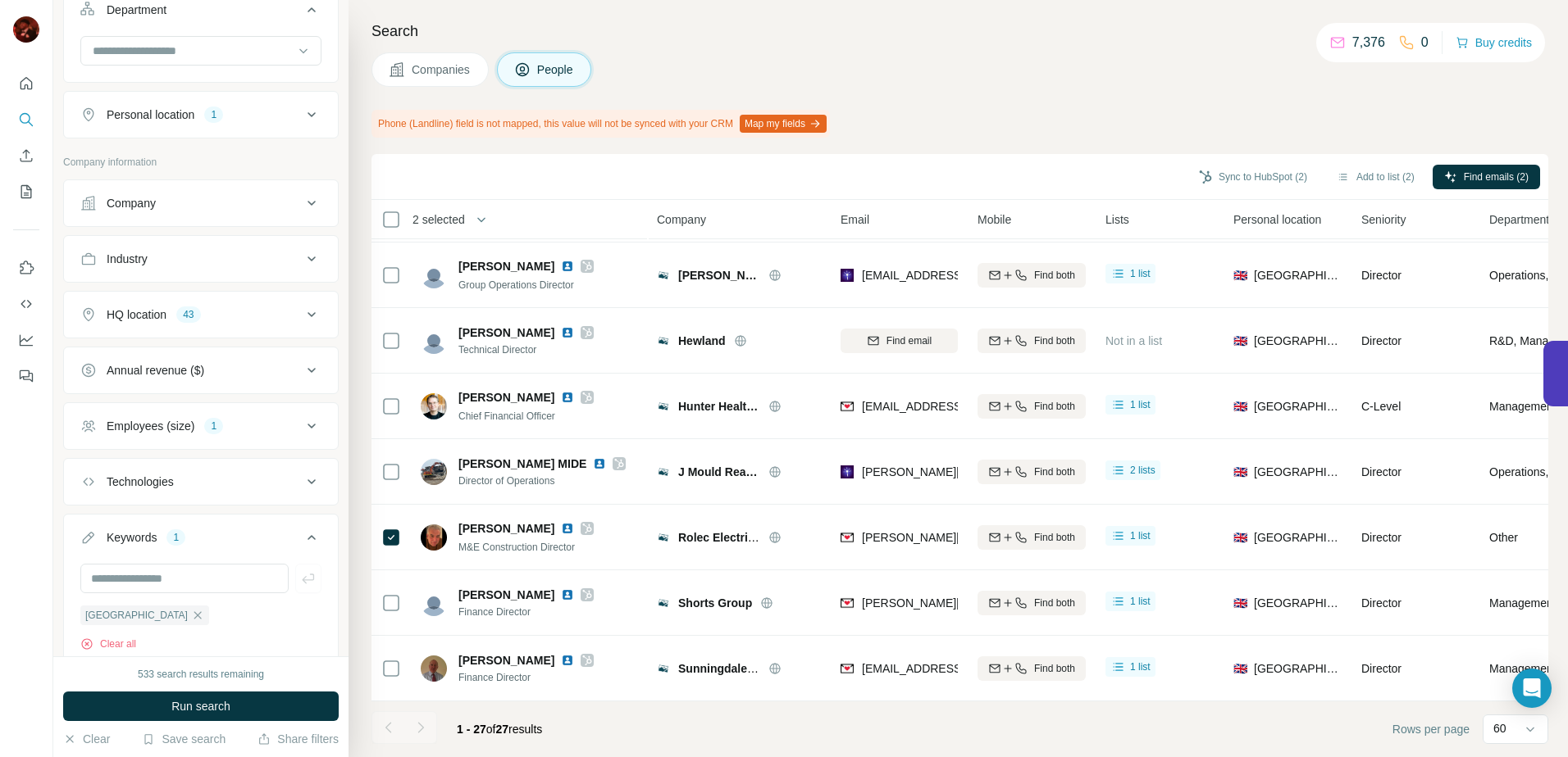
click at [257, 717] on div "Close" at bounding box center [269, 740] width 70 height 46
click at [255, 708] on button "Run search" at bounding box center [200, 706] width 275 height 30
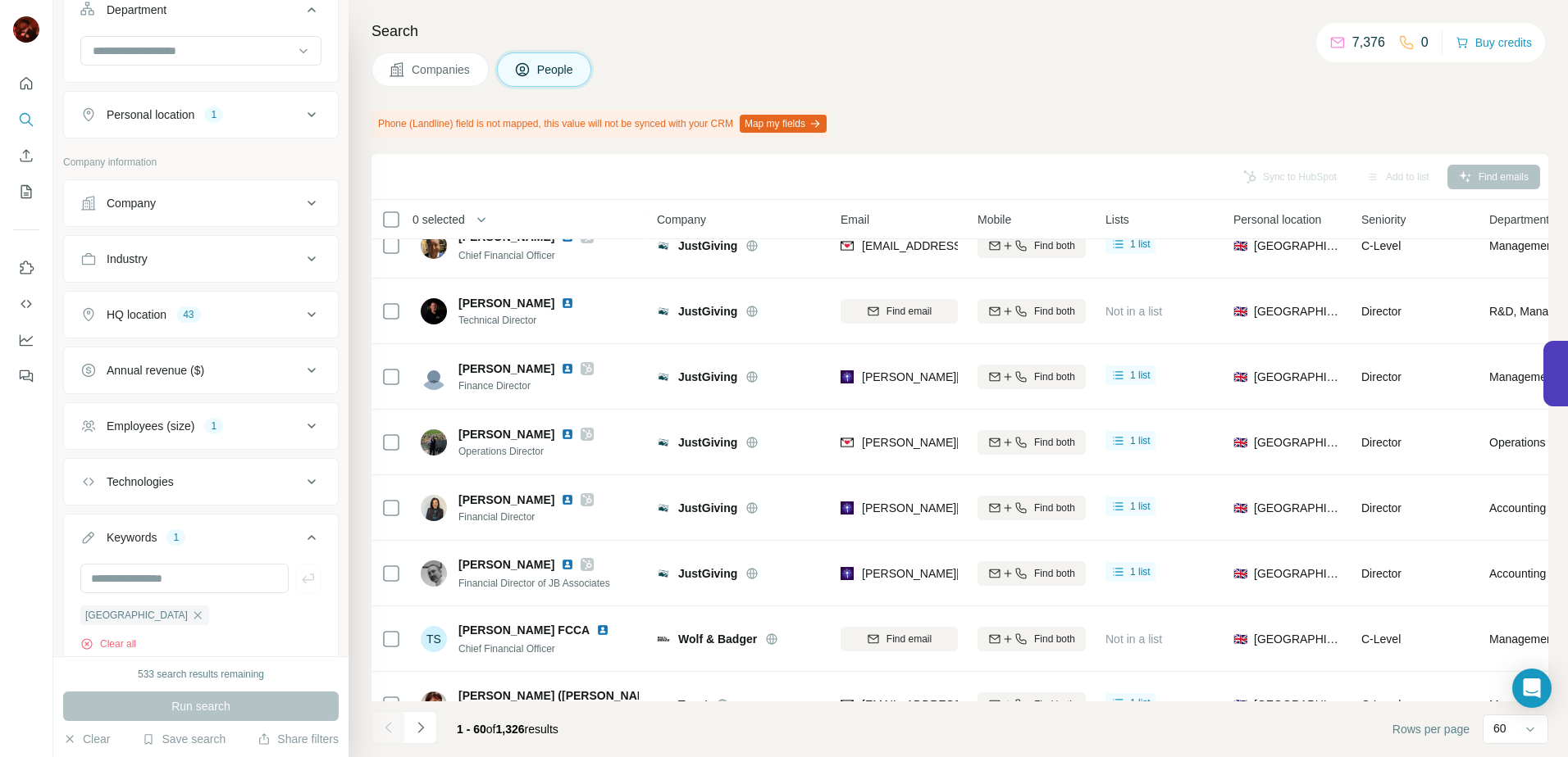
scroll to position [1316, 0]
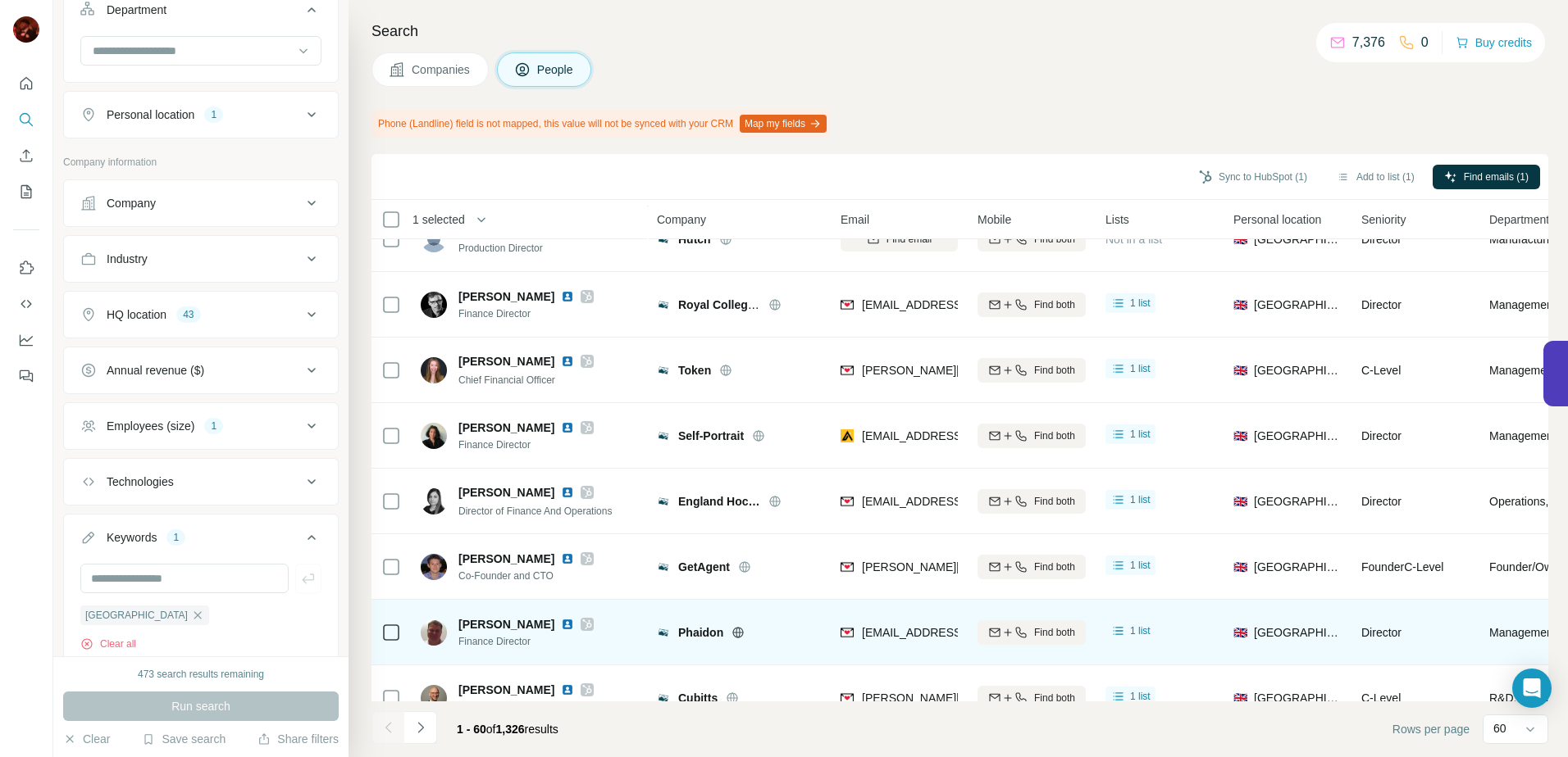
scroll to position [3479, 0]
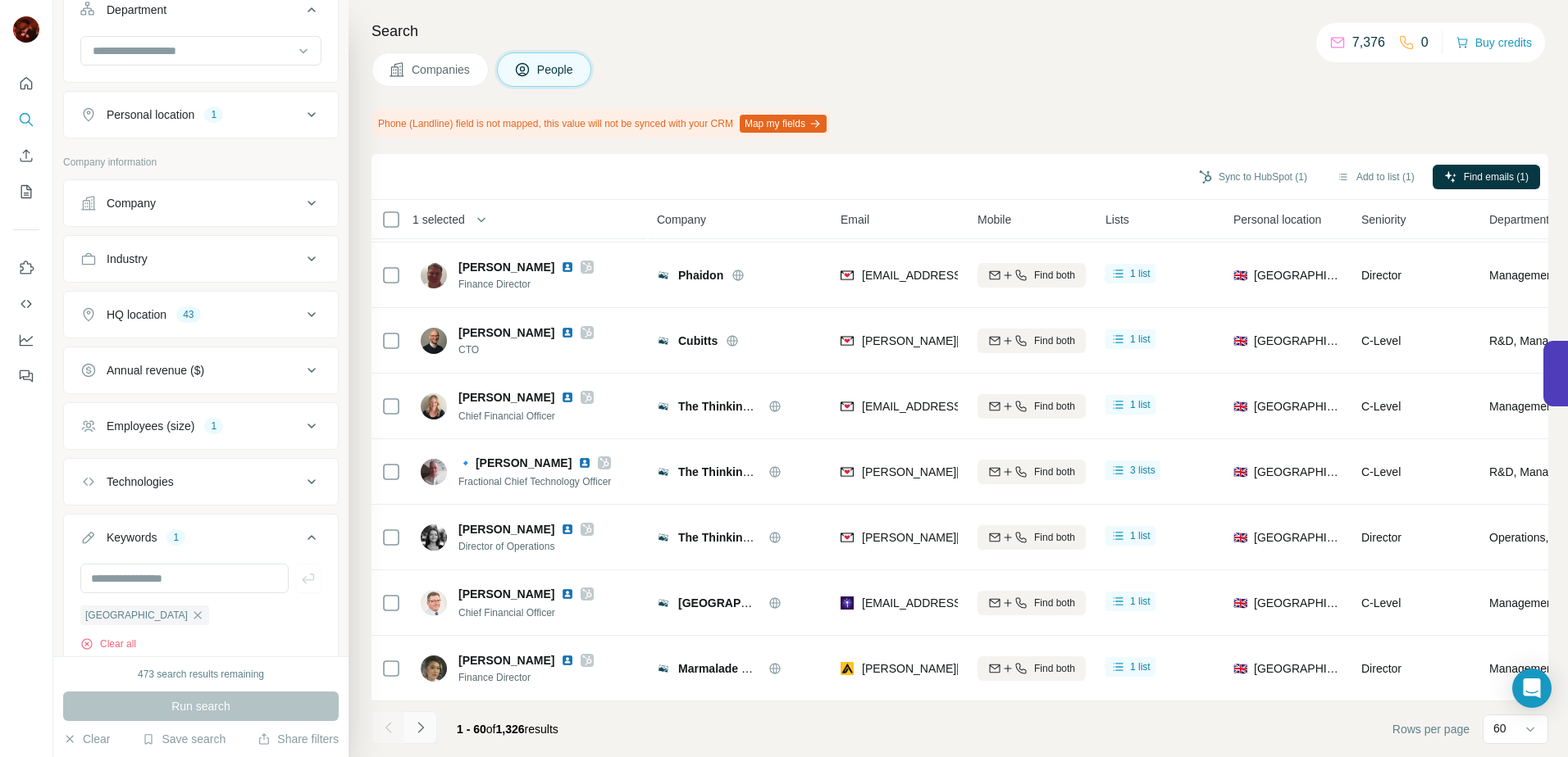
click at [432, 720] on button "Navigate to next page" at bounding box center [420, 727] width 32 height 32
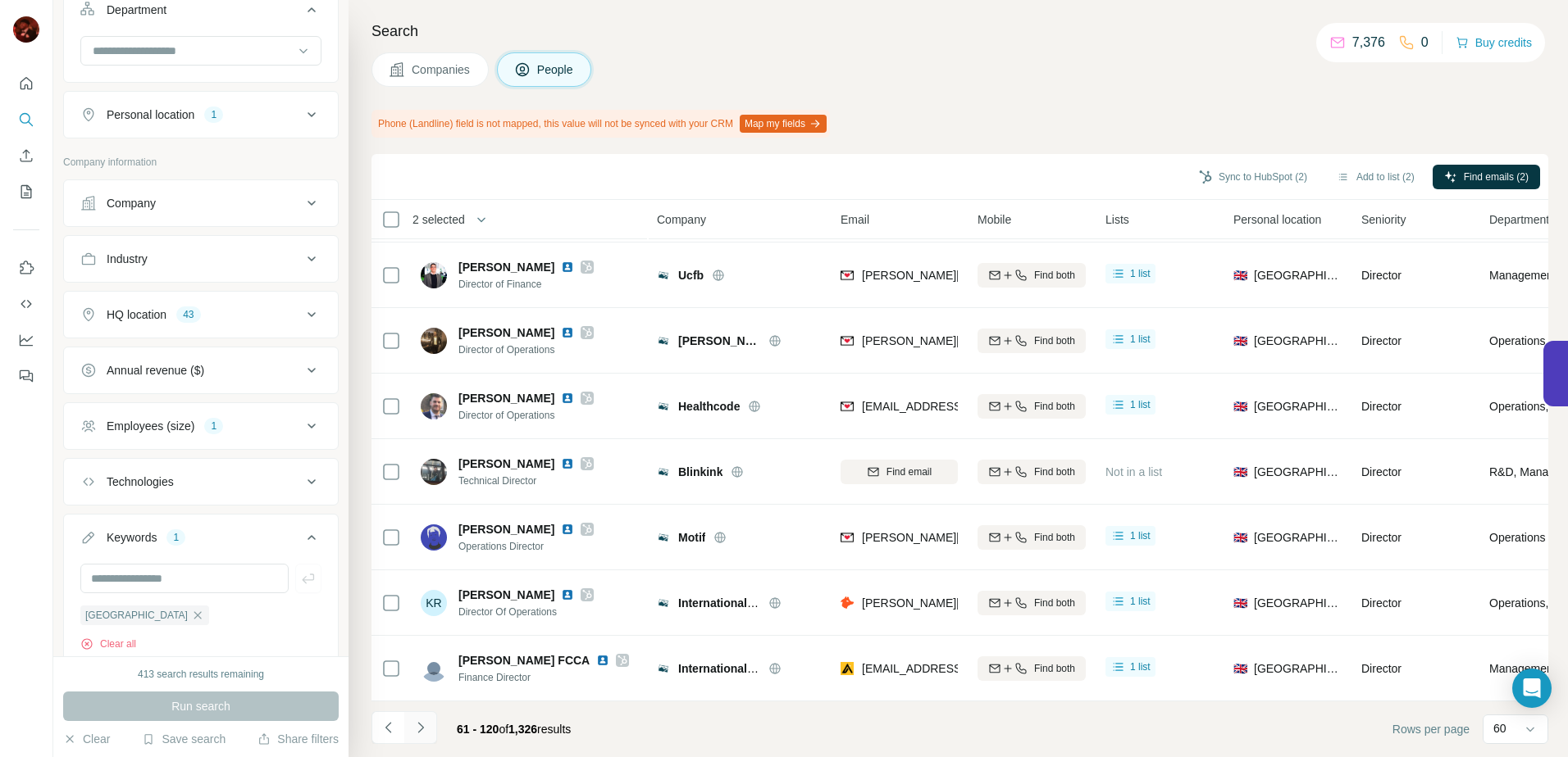
click at [427, 720] on icon "Navigate to next page" at bounding box center [420, 727] width 16 height 16
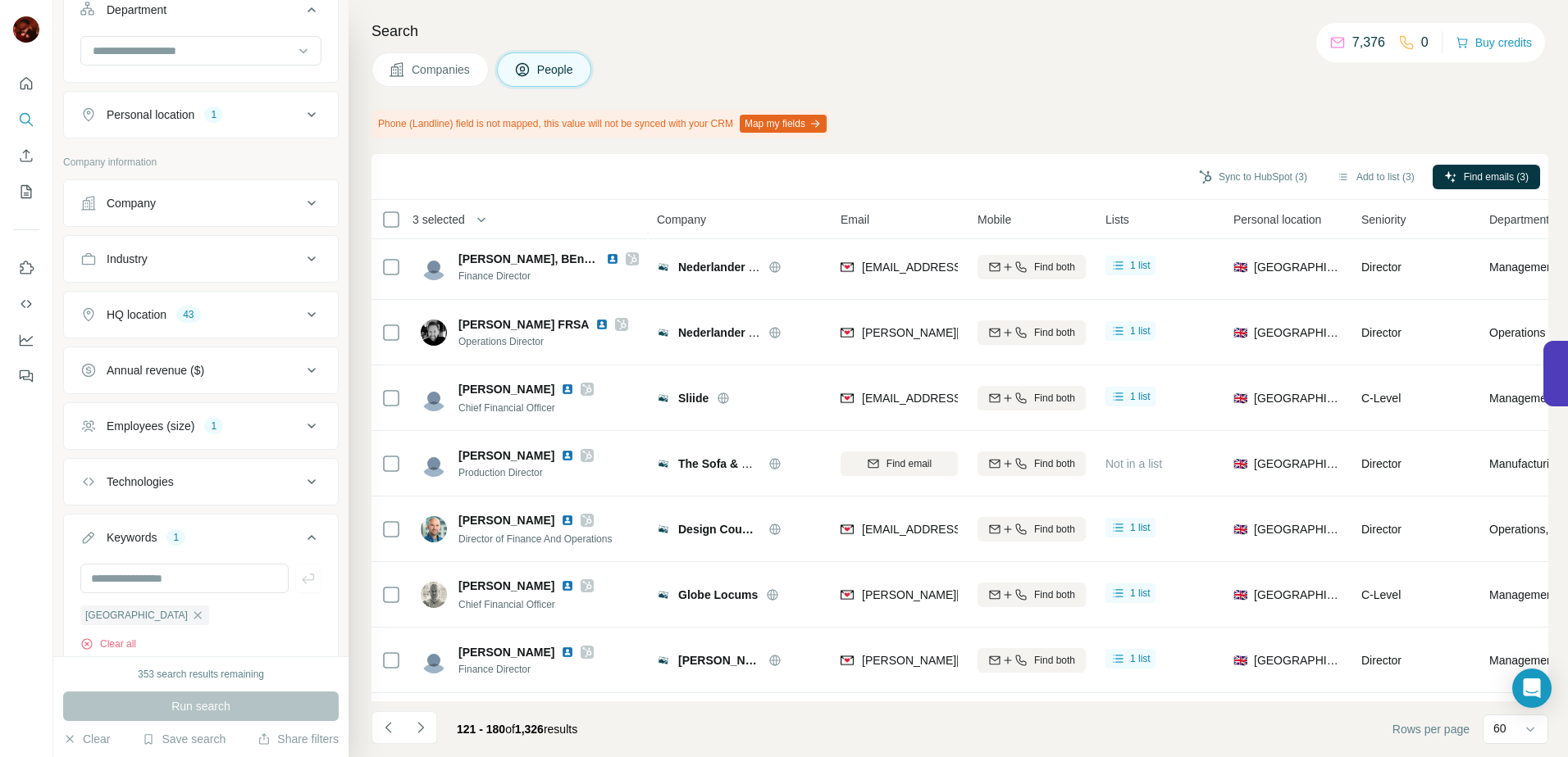
scroll to position [0, 0]
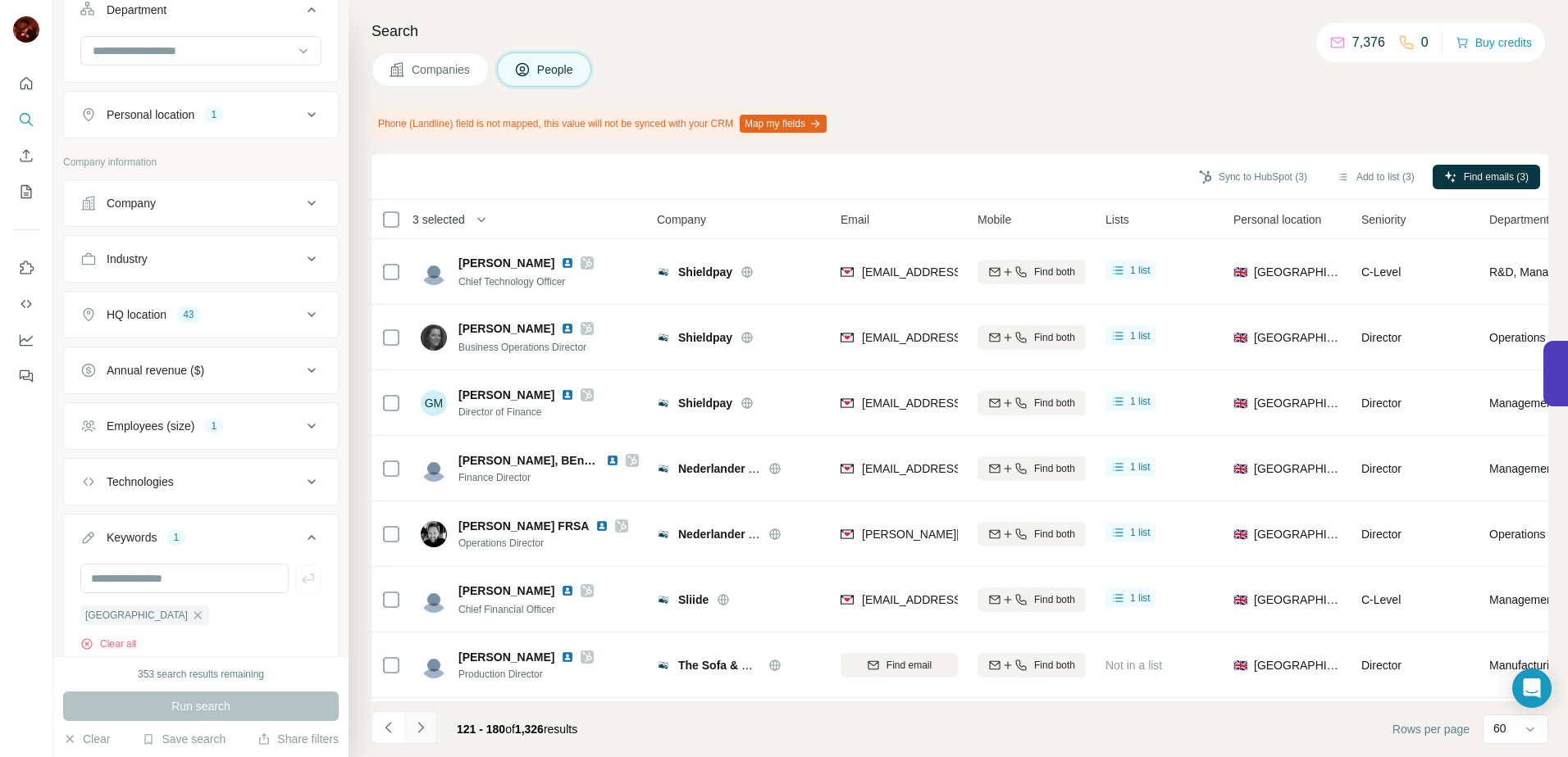
click at [429, 728] on button "Navigate to next page" at bounding box center [420, 727] width 32 height 32
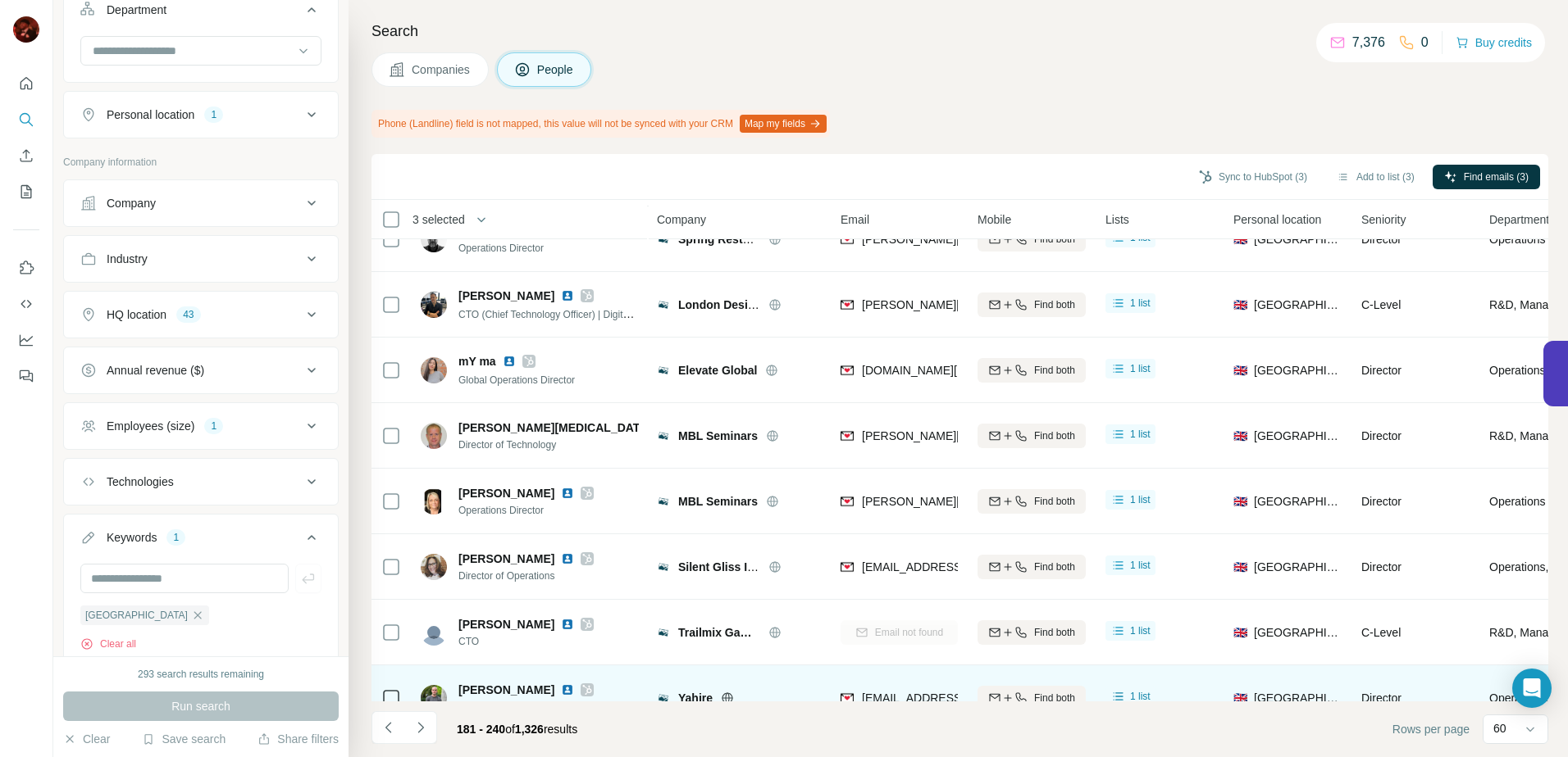
scroll to position [3479, 0]
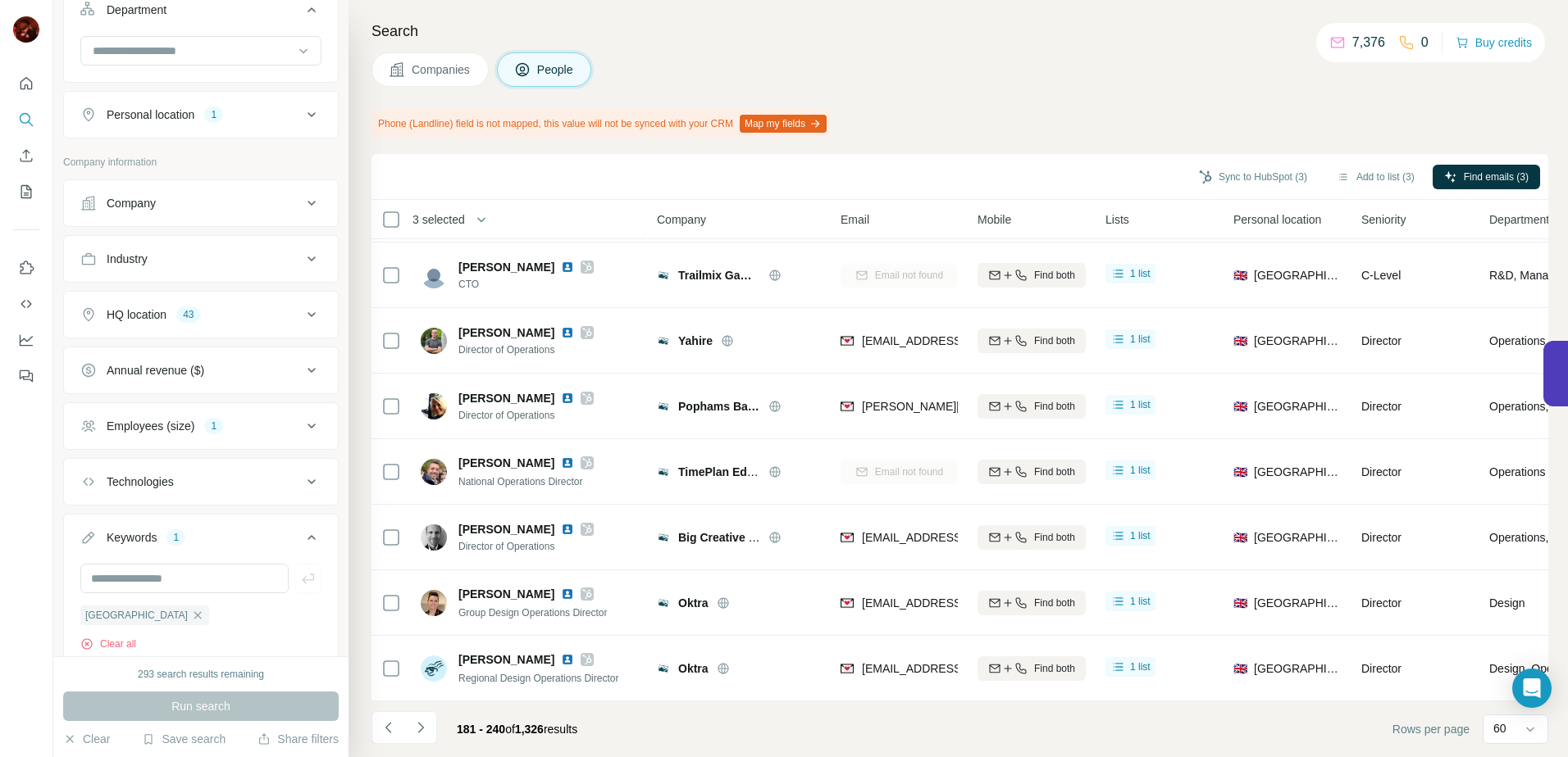
click at [427, 720] on icon "Navigate to next page" at bounding box center [420, 727] width 16 height 16
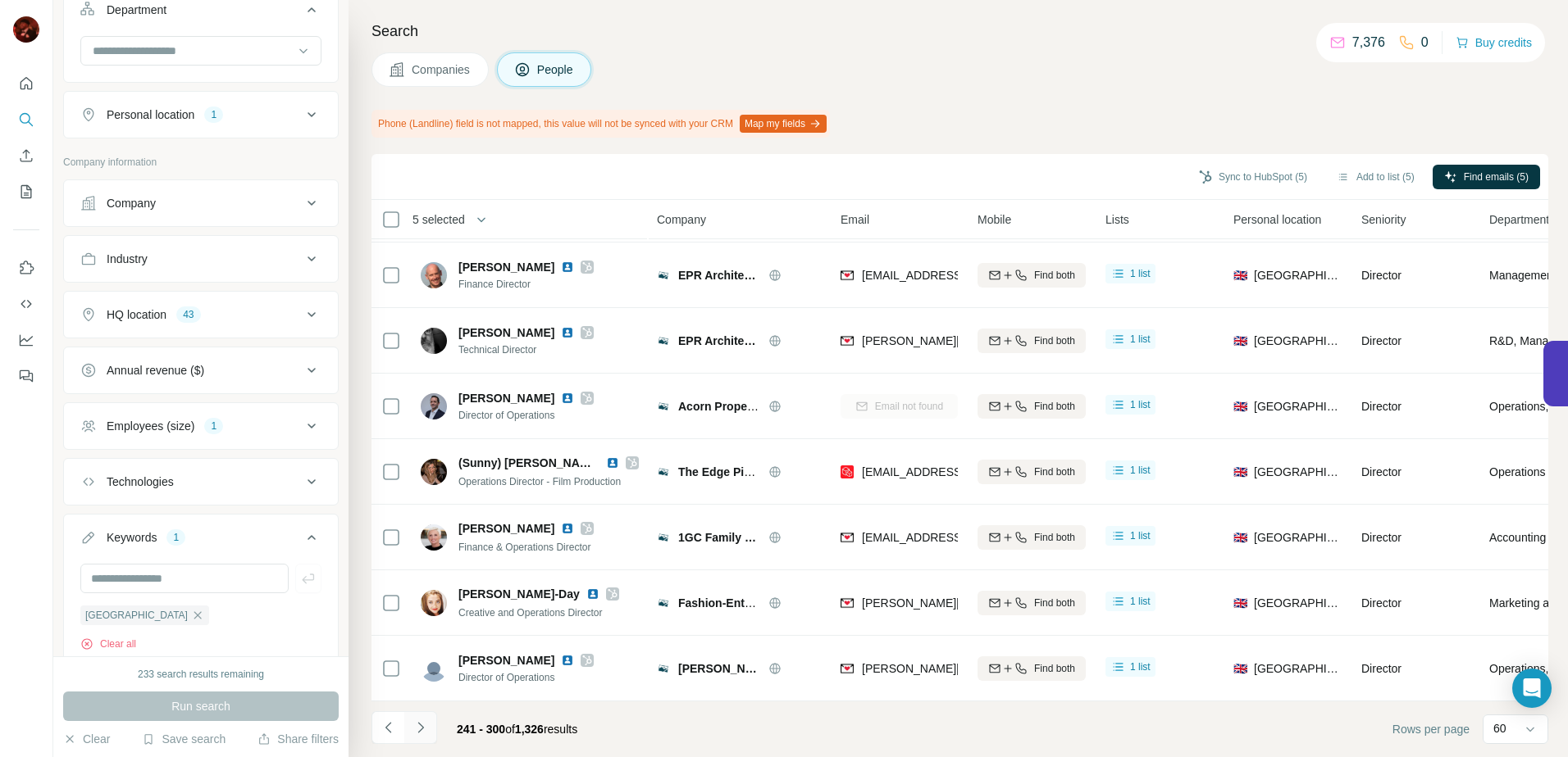
click at [421, 729] on icon "Navigate to next page" at bounding box center [420, 727] width 6 height 10
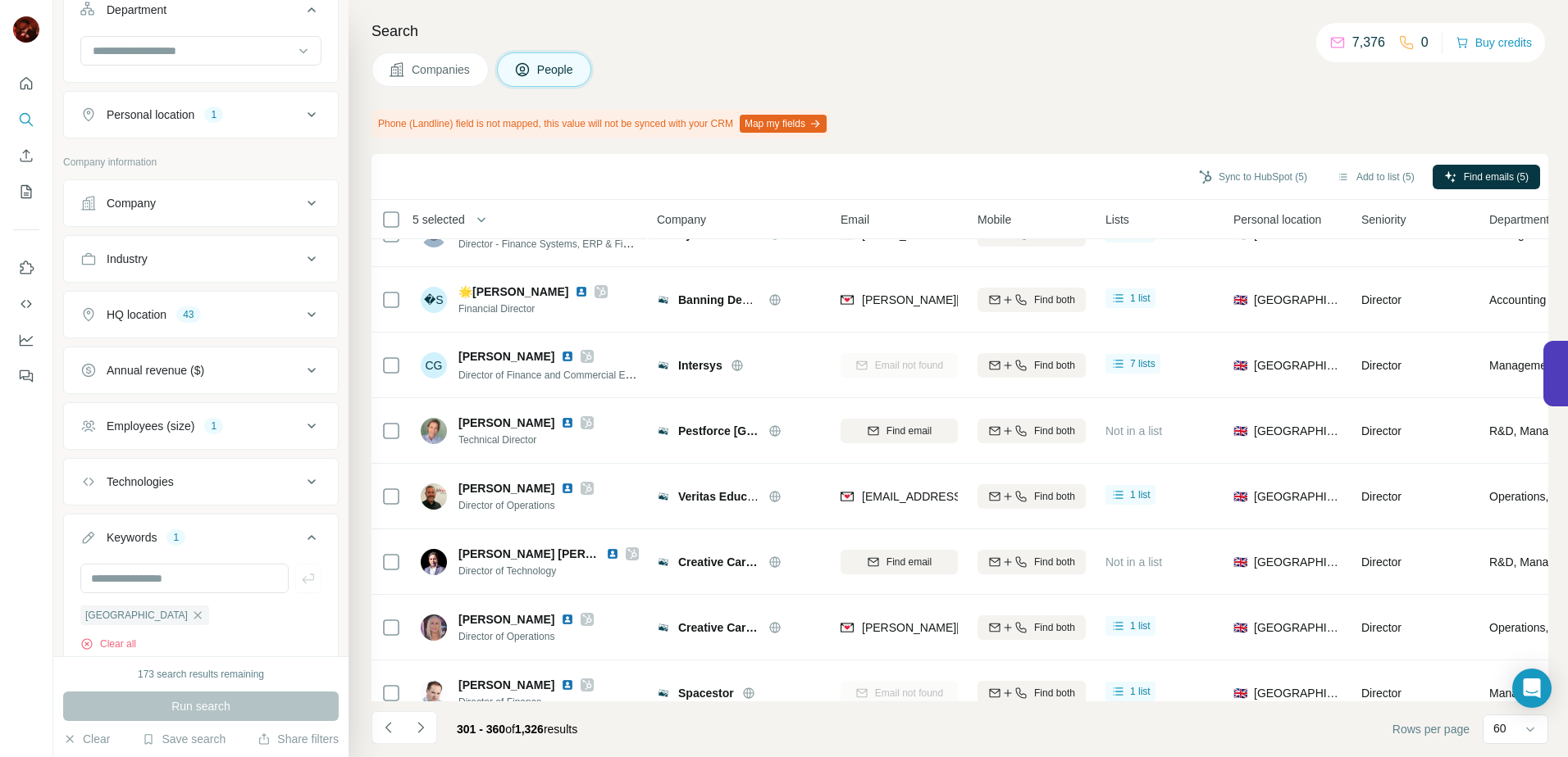
scroll to position [0, 0]
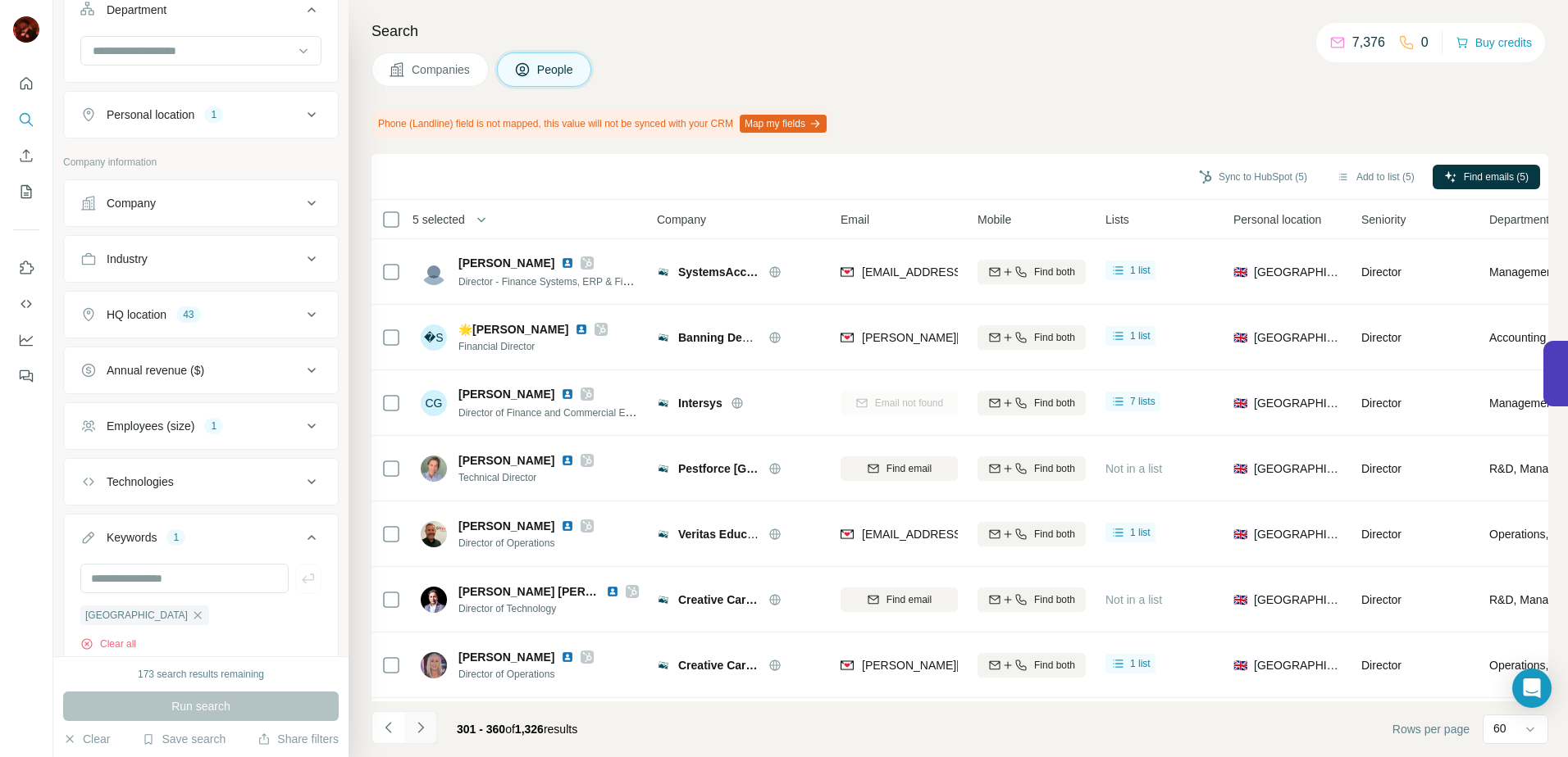
click at [422, 720] on icon "Navigate to next page" at bounding box center [420, 727] width 16 height 16
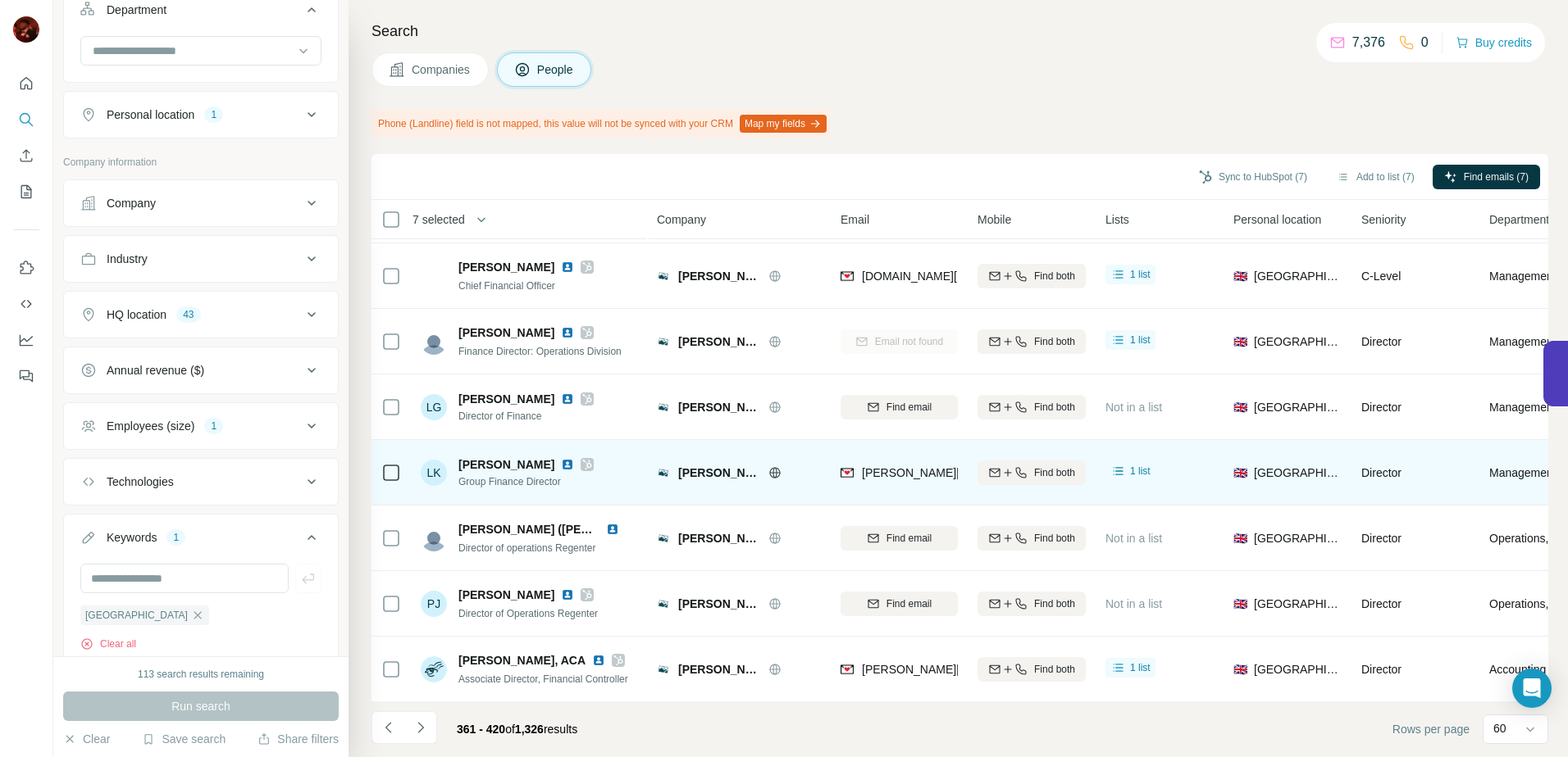
scroll to position [2004, 0]
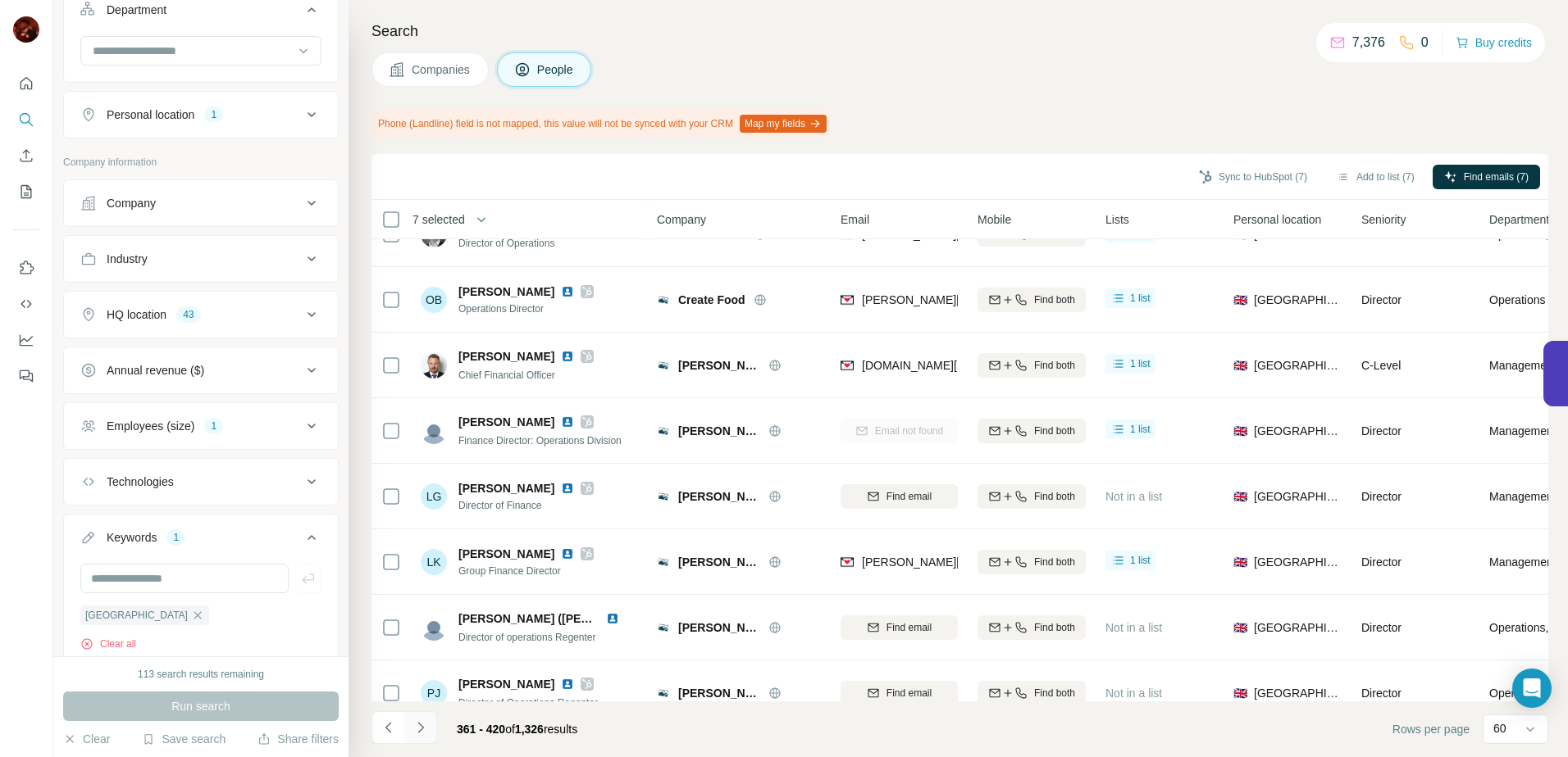
click at [417, 724] on icon "Navigate to next page" at bounding box center [420, 727] width 16 height 16
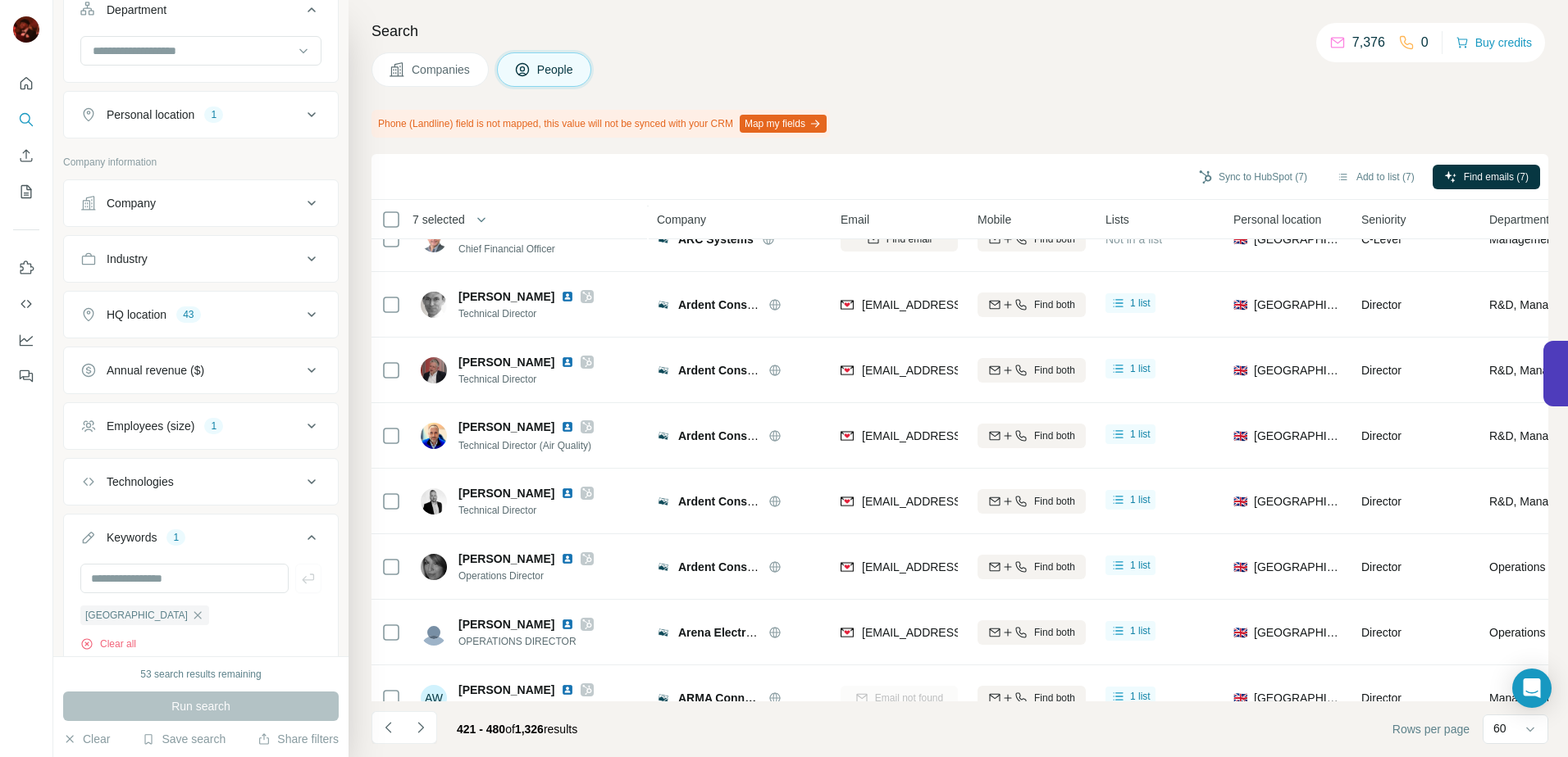
scroll to position [3479, 0]
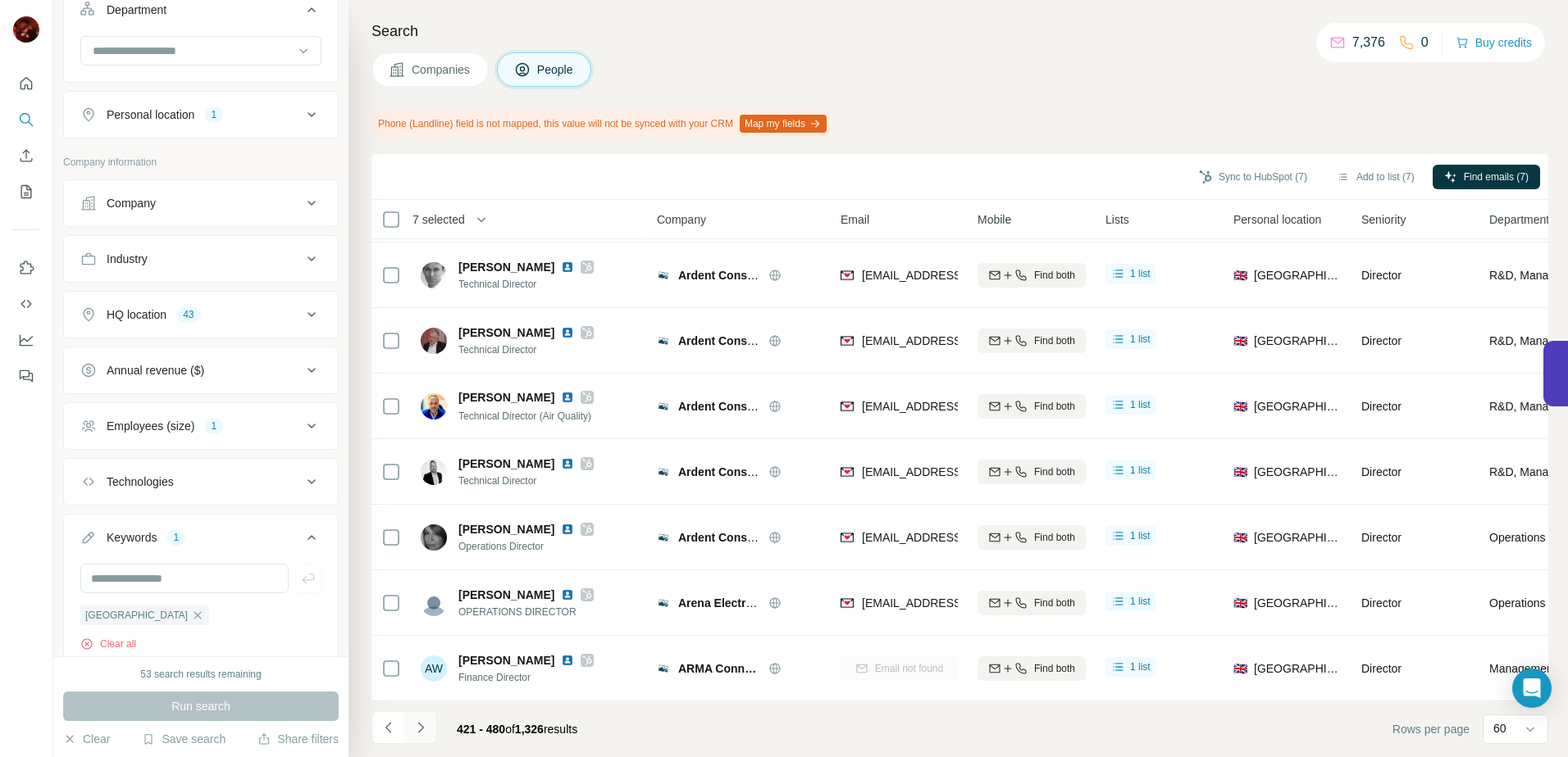
click at [433, 728] on button "Navigate to next page" at bounding box center [420, 727] width 32 height 32
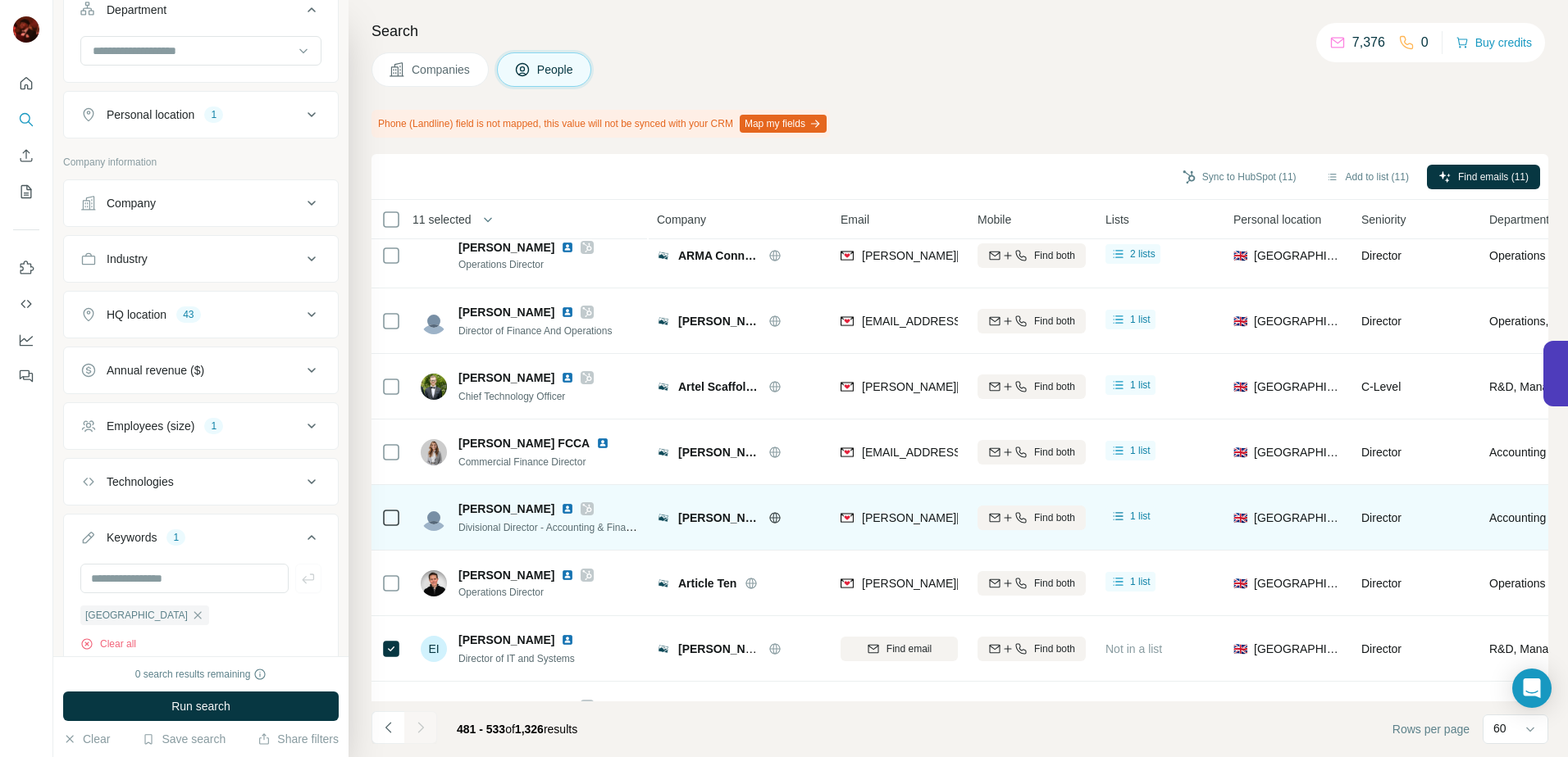
scroll to position [0, 0]
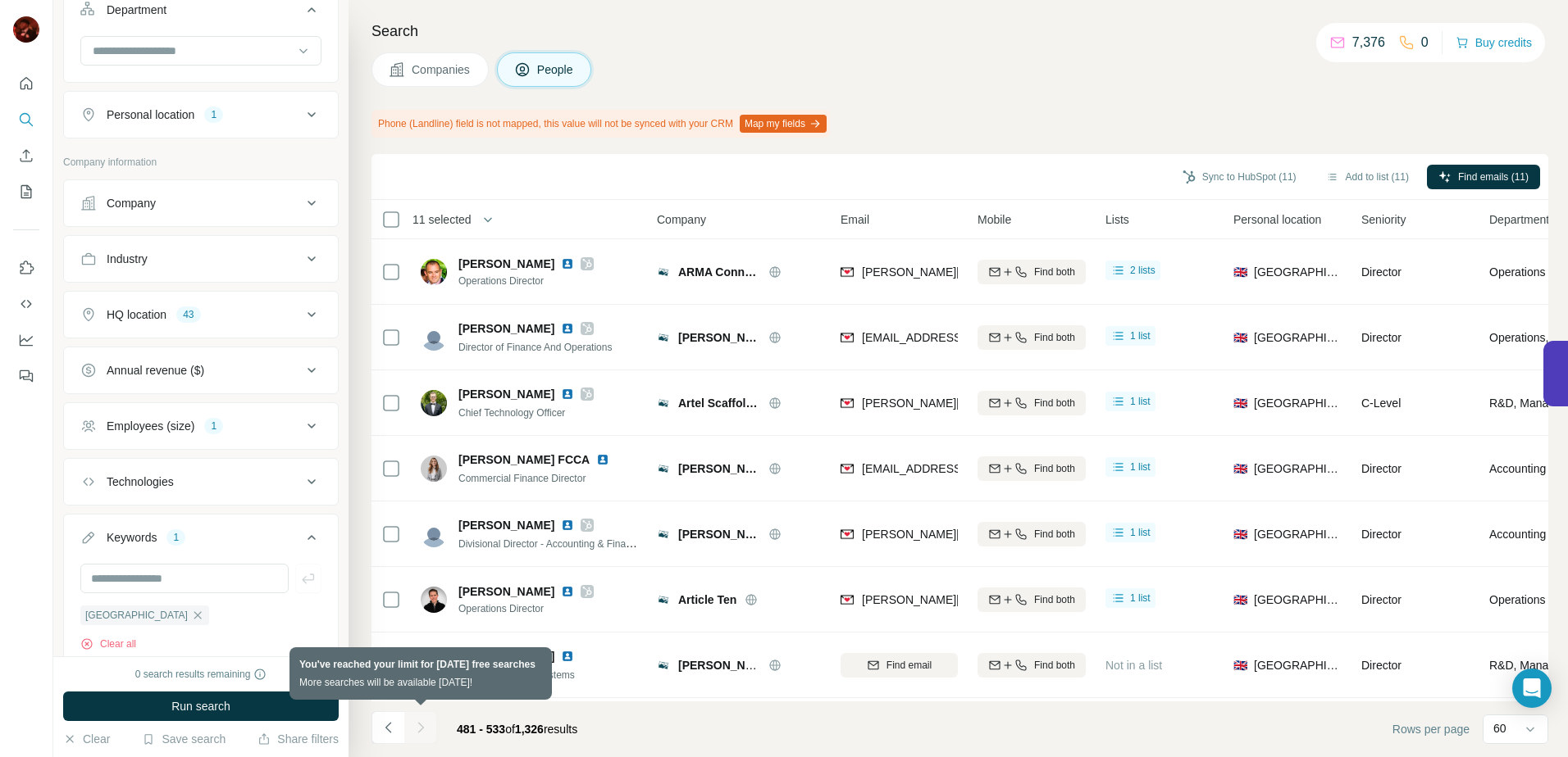
click at [421, 727] on div at bounding box center [420, 727] width 32 height 32
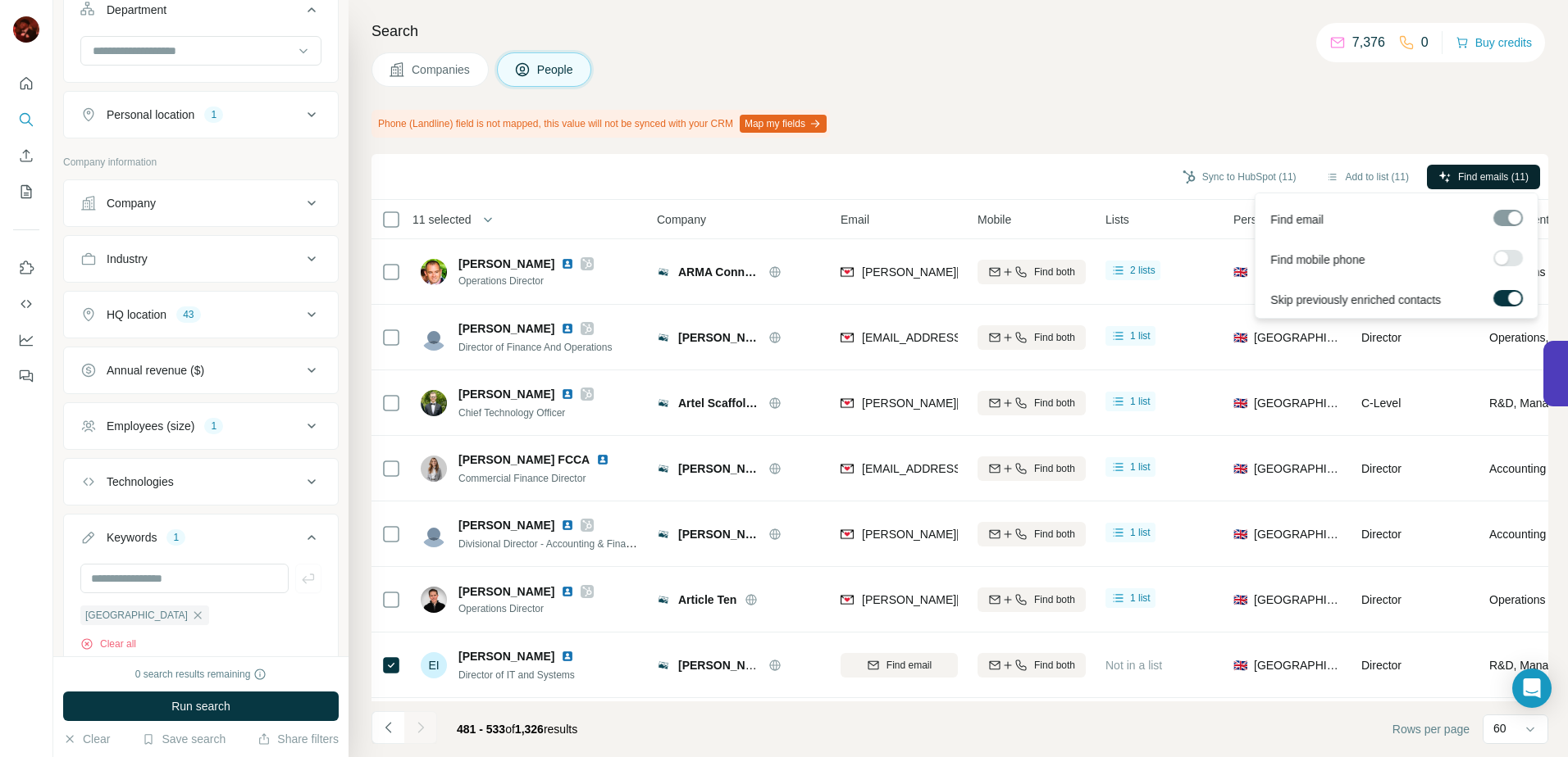
click at [1500, 184] on span "Find emails (11)" at bounding box center [1493, 176] width 70 height 14
click at [1493, 167] on button "Find emails (11)" at bounding box center [1483, 177] width 113 height 25
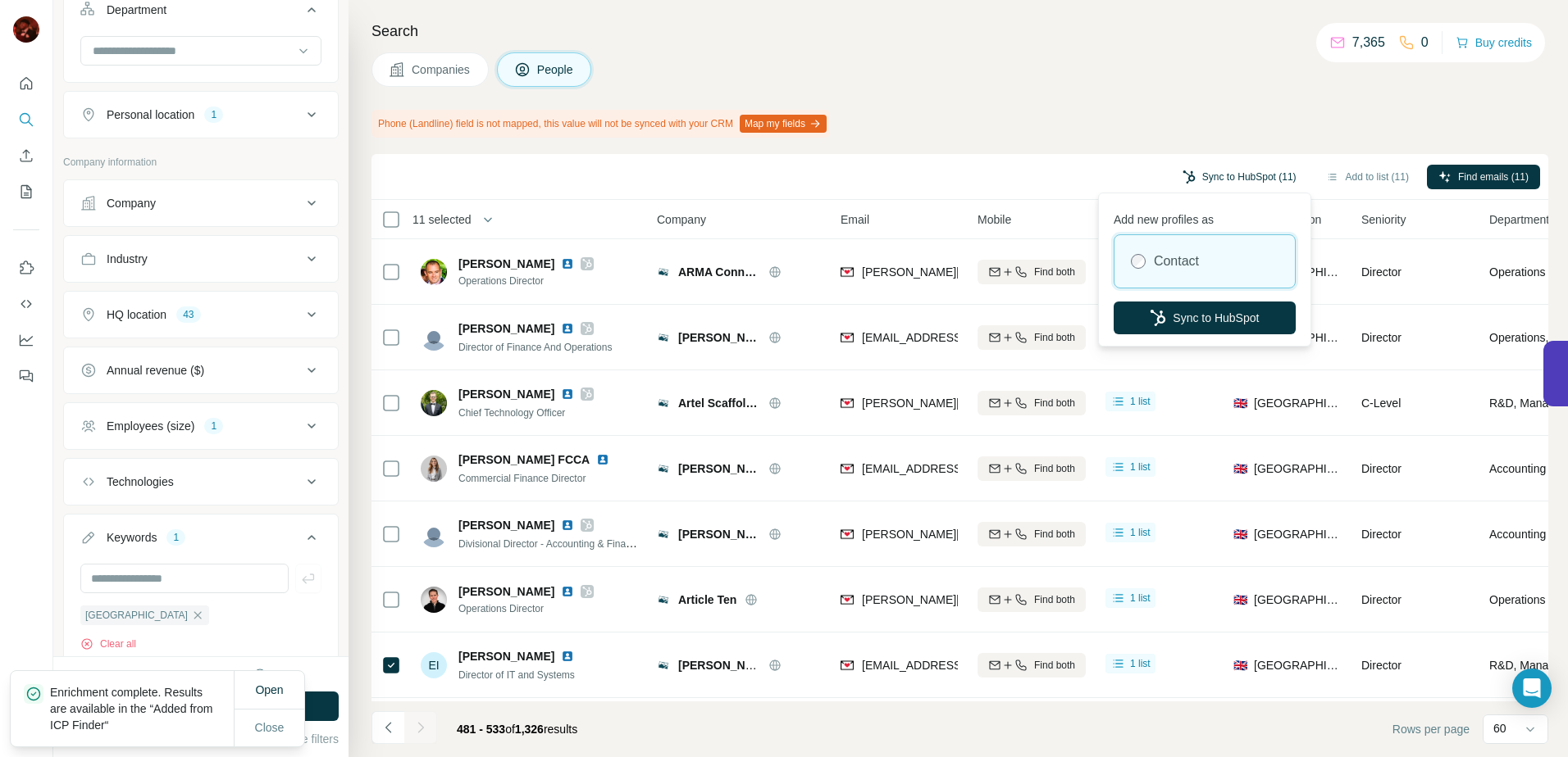
click at [1260, 173] on button "Sync to HubSpot (11)" at bounding box center [1239, 177] width 137 height 25
click at [1233, 310] on button "Sync to HubSpot" at bounding box center [1204, 318] width 182 height 32
